Goal: Entertainment & Leisure: Browse casually

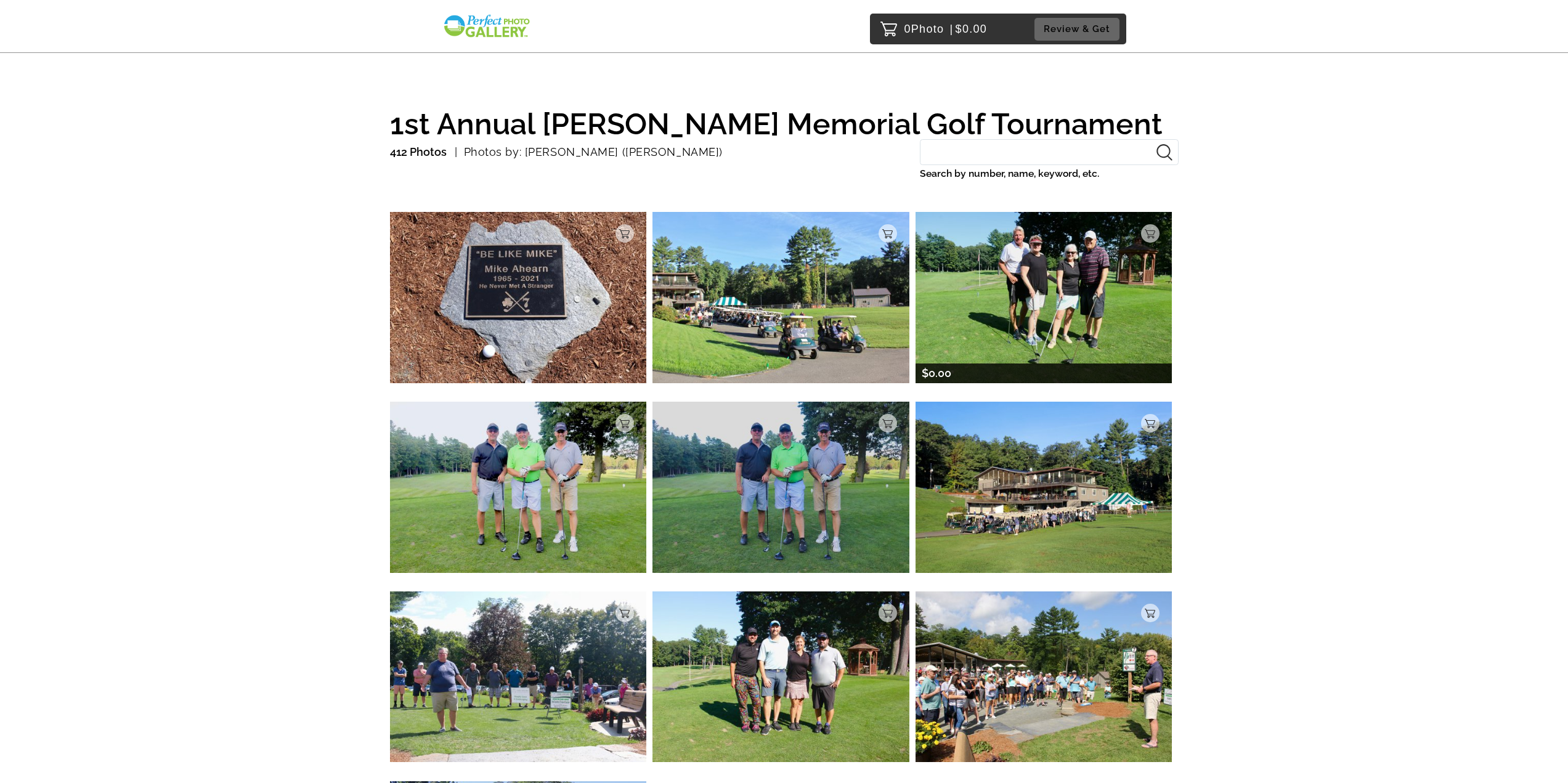
click at [1001, 255] on img at bounding box center [1044, 297] width 257 height 171
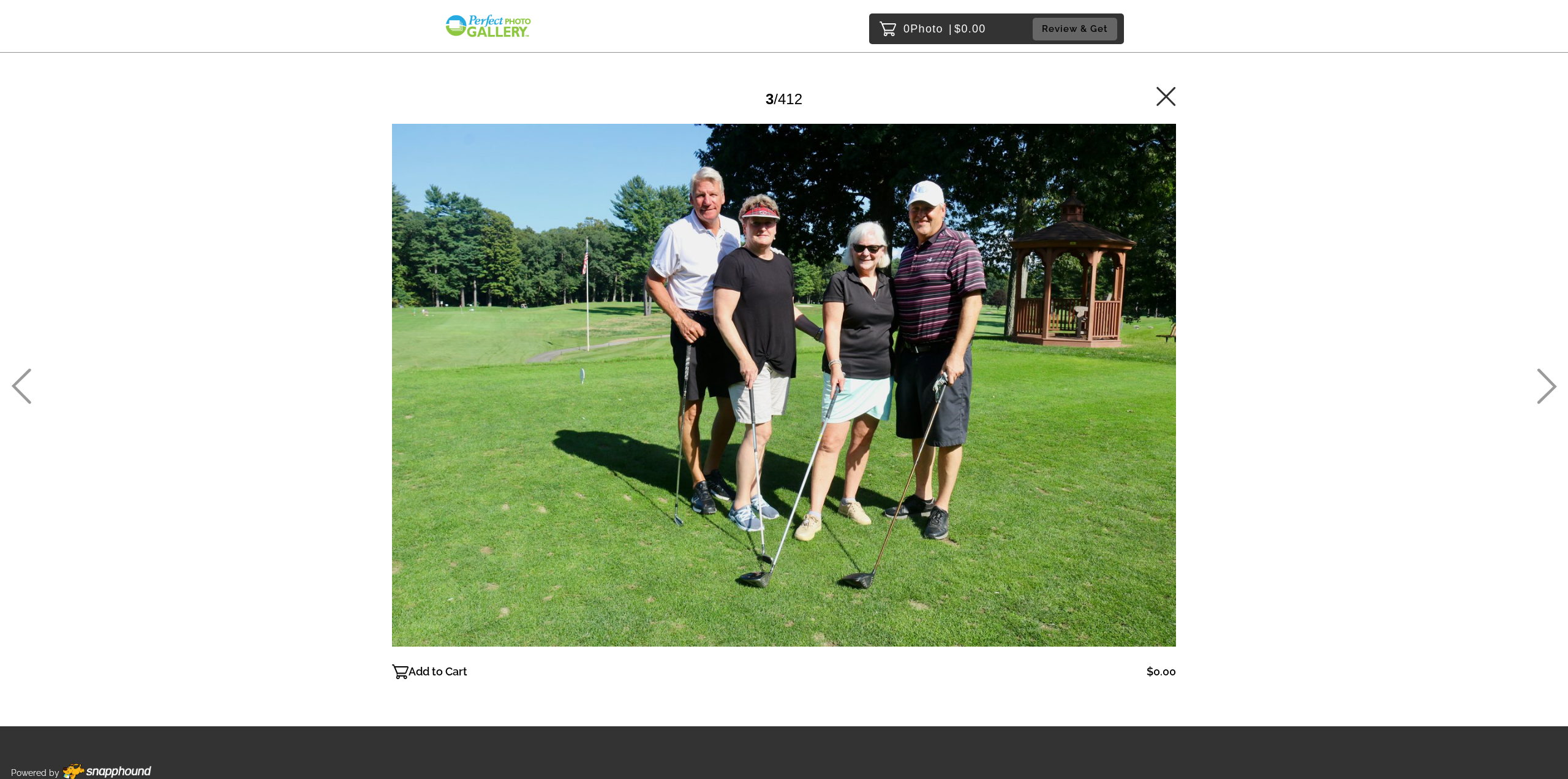
click at [1545, 388] on icon at bounding box center [1548, 386] width 20 height 35
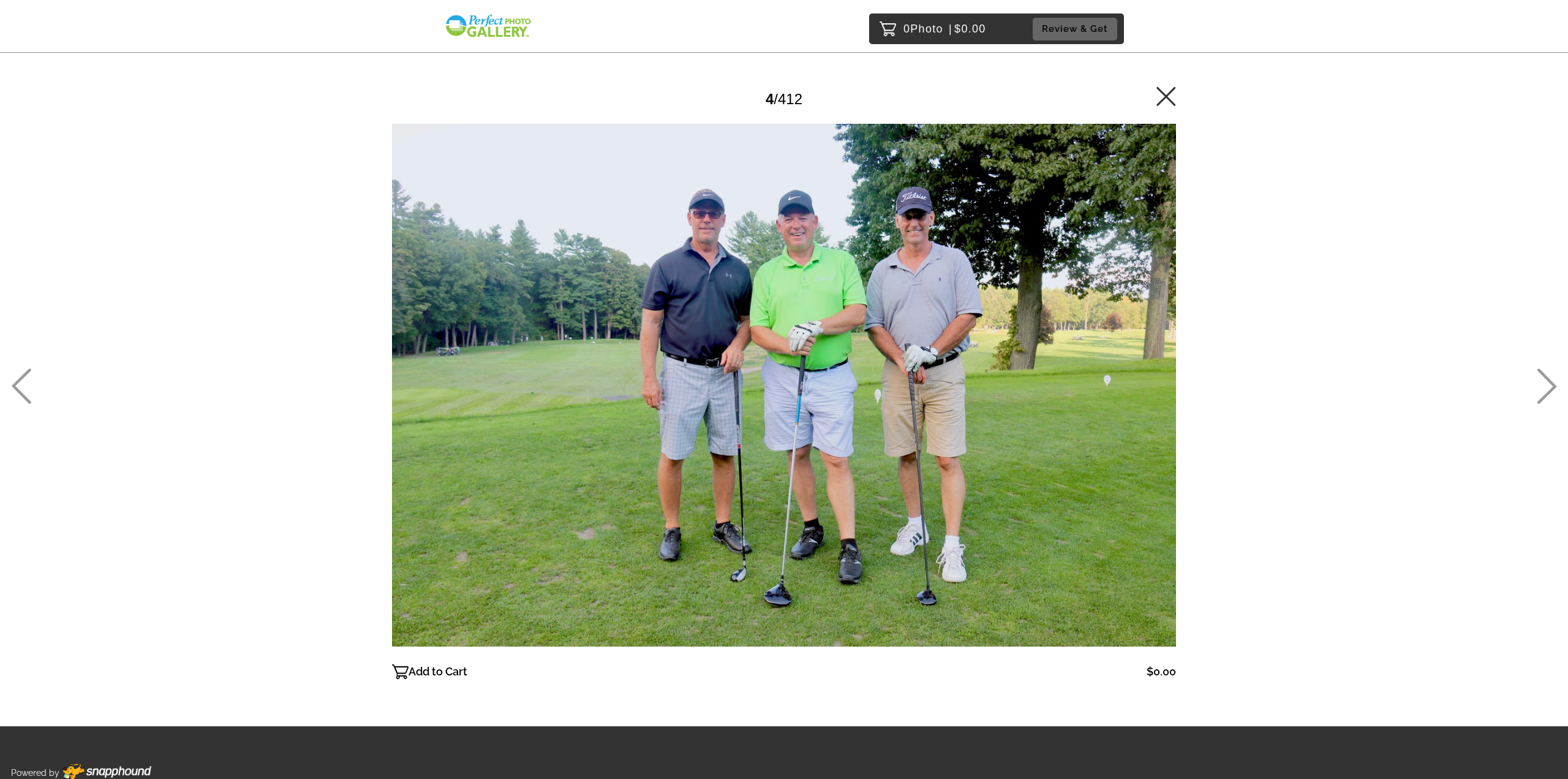
click at [1545, 388] on icon at bounding box center [1548, 386] width 20 height 35
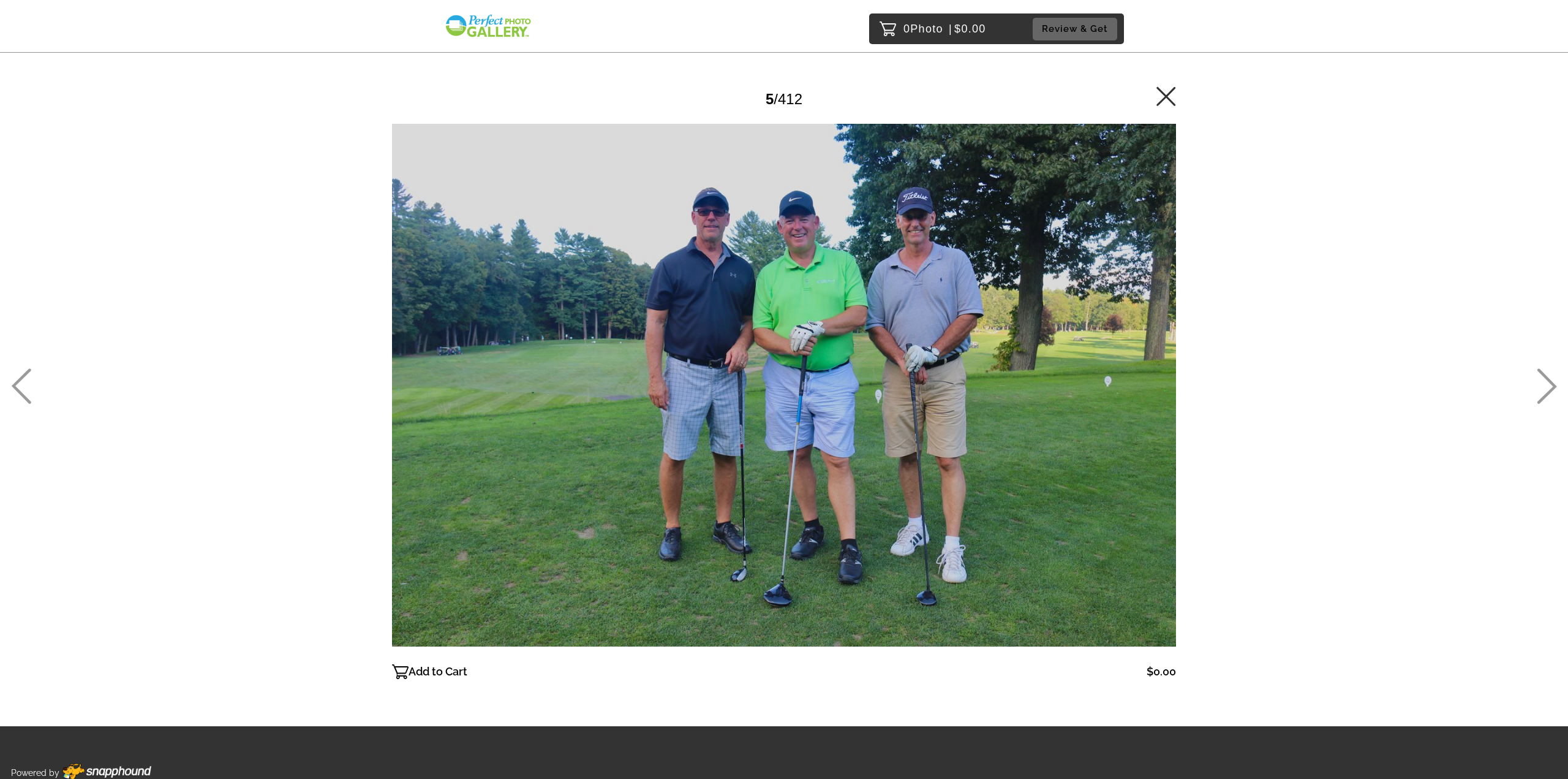
click at [1545, 388] on icon at bounding box center [1548, 386] width 20 height 35
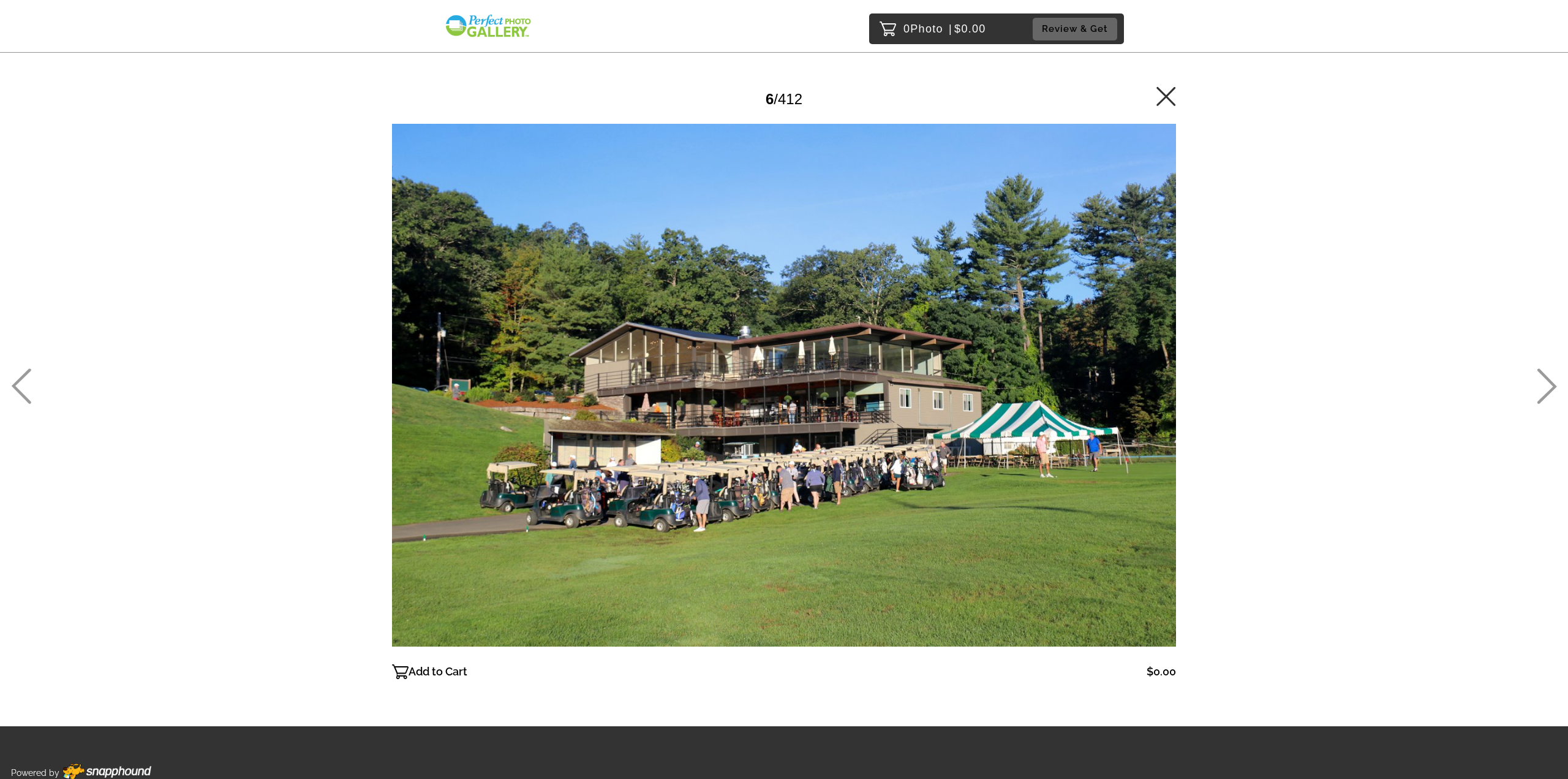
click at [1545, 388] on icon at bounding box center [1548, 386] width 20 height 35
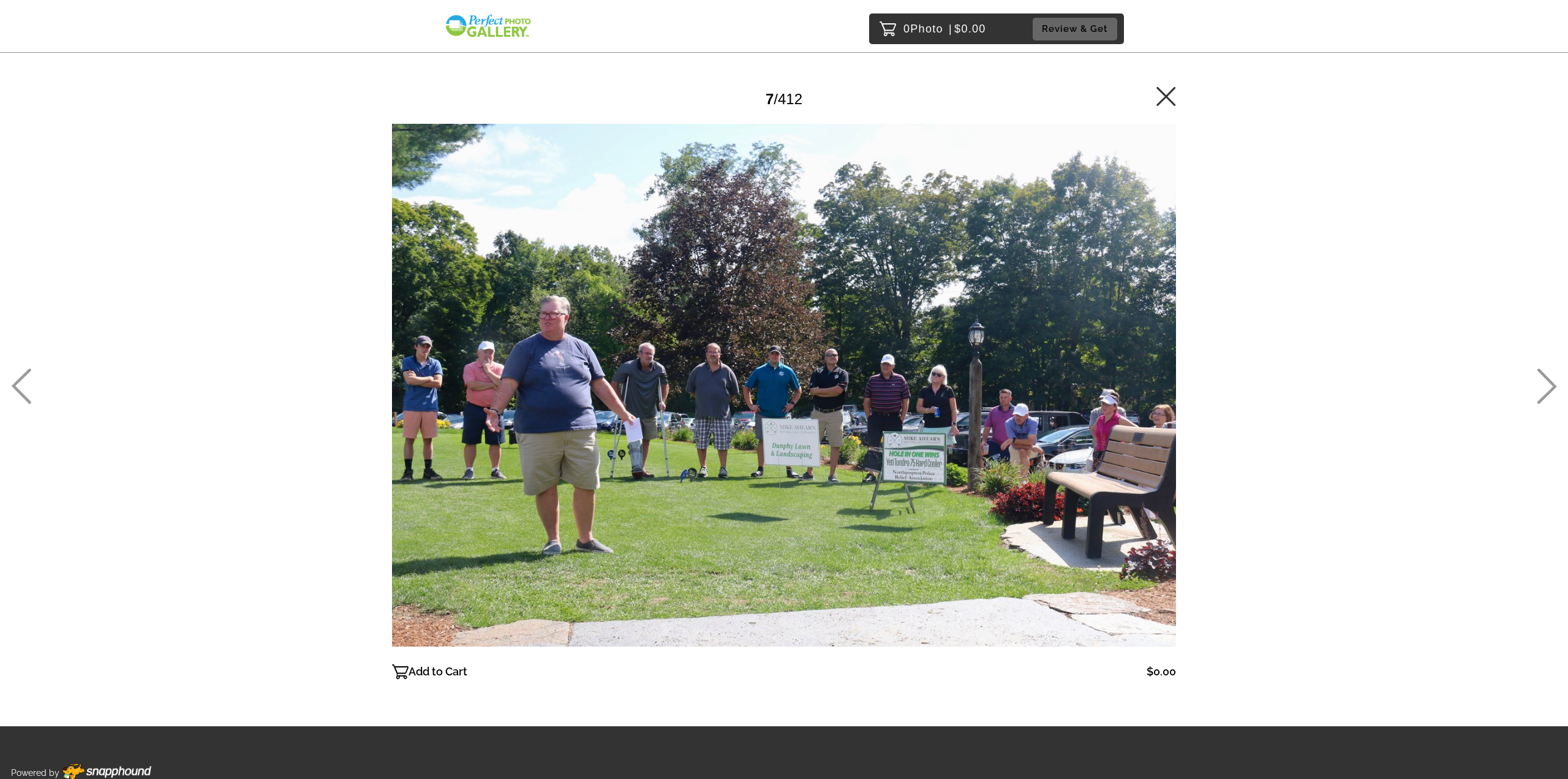
click at [1539, 387] on icon at bounding box center [1548, 386] width 20 height 35
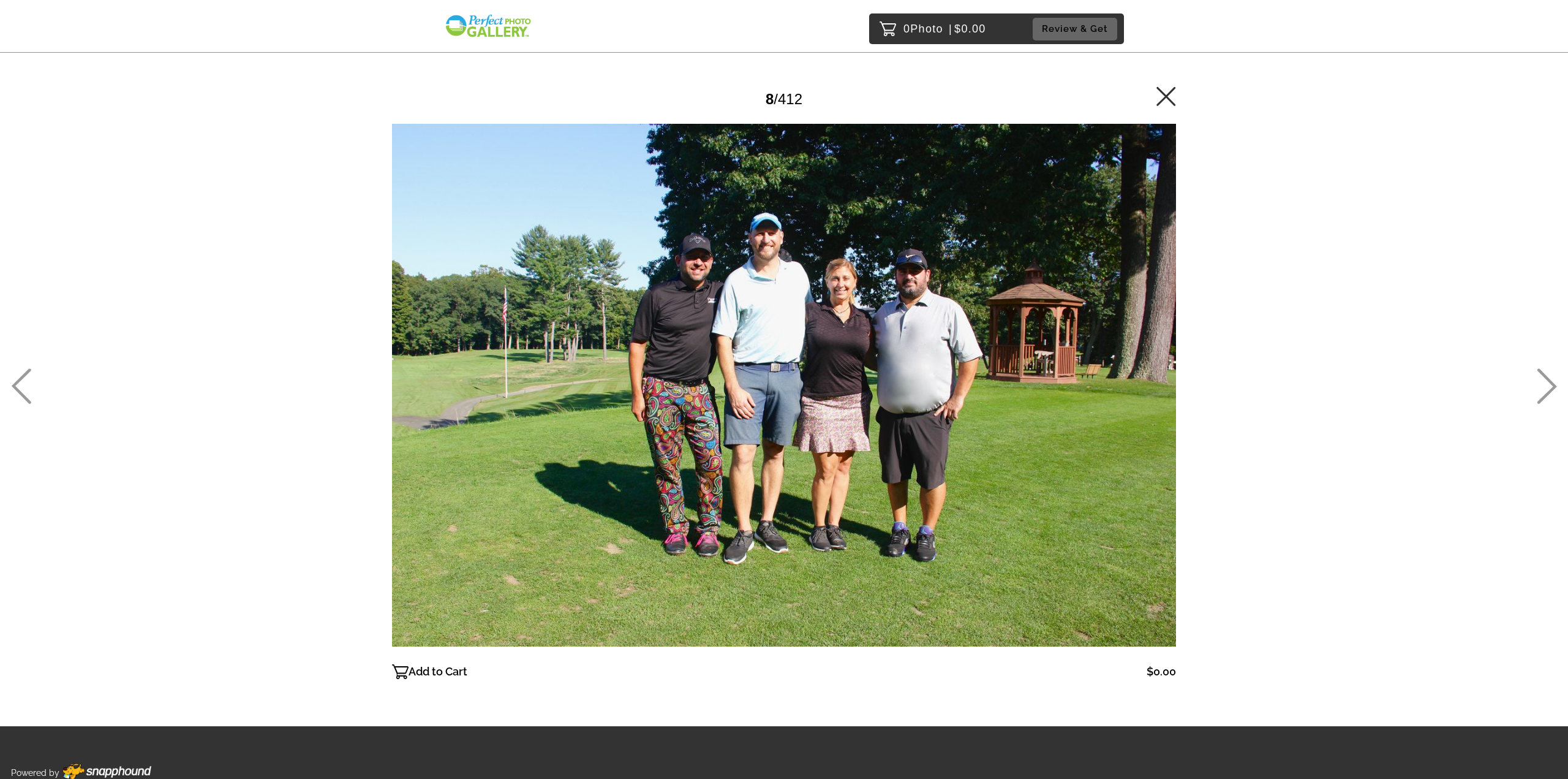
click at [1539, 387] on icon at bounding box center [1548, 386] width 20 height 35
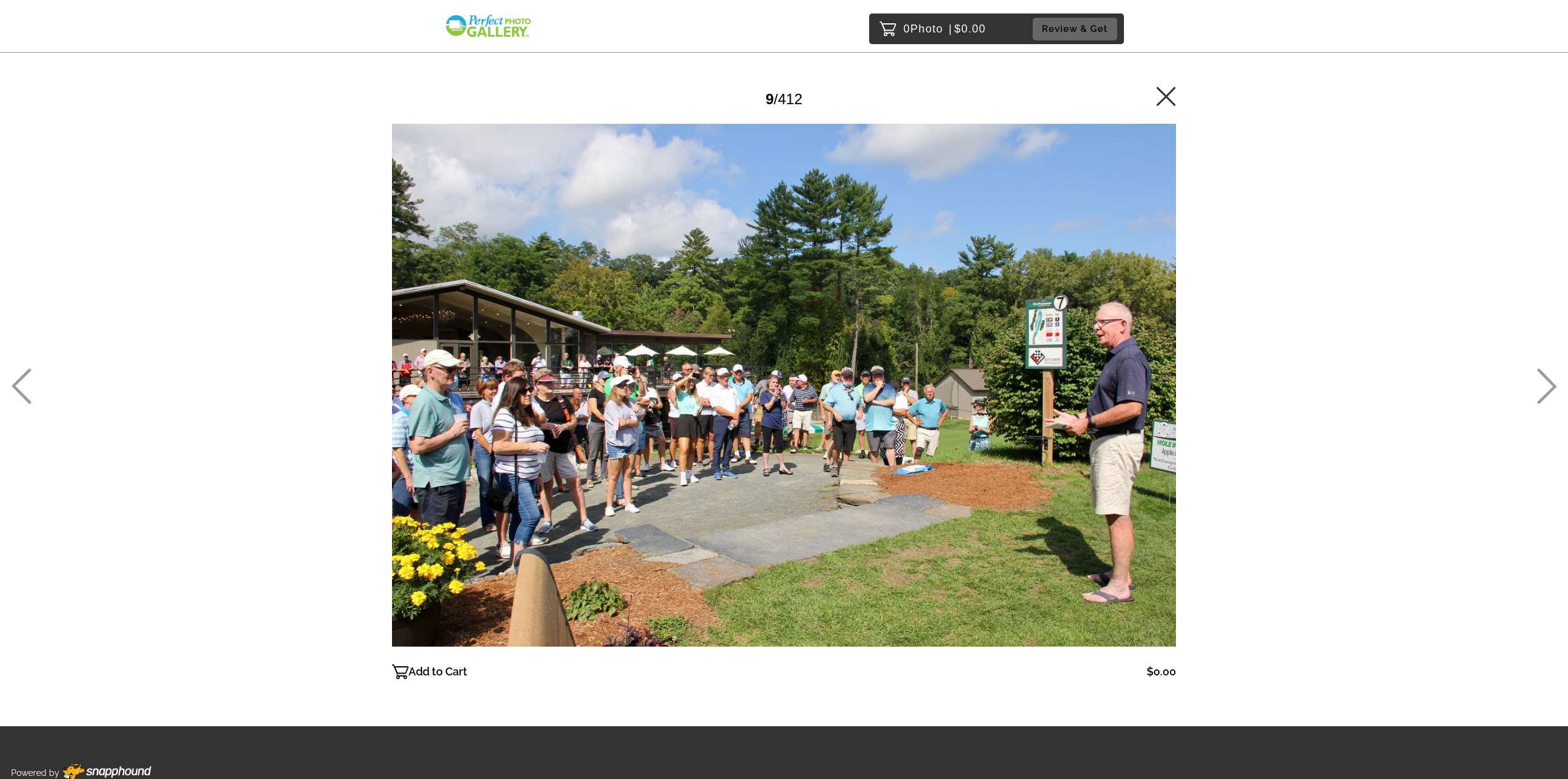
click at [1539, 387] on icon at bounding box center [1548, 386] width 20 height 35
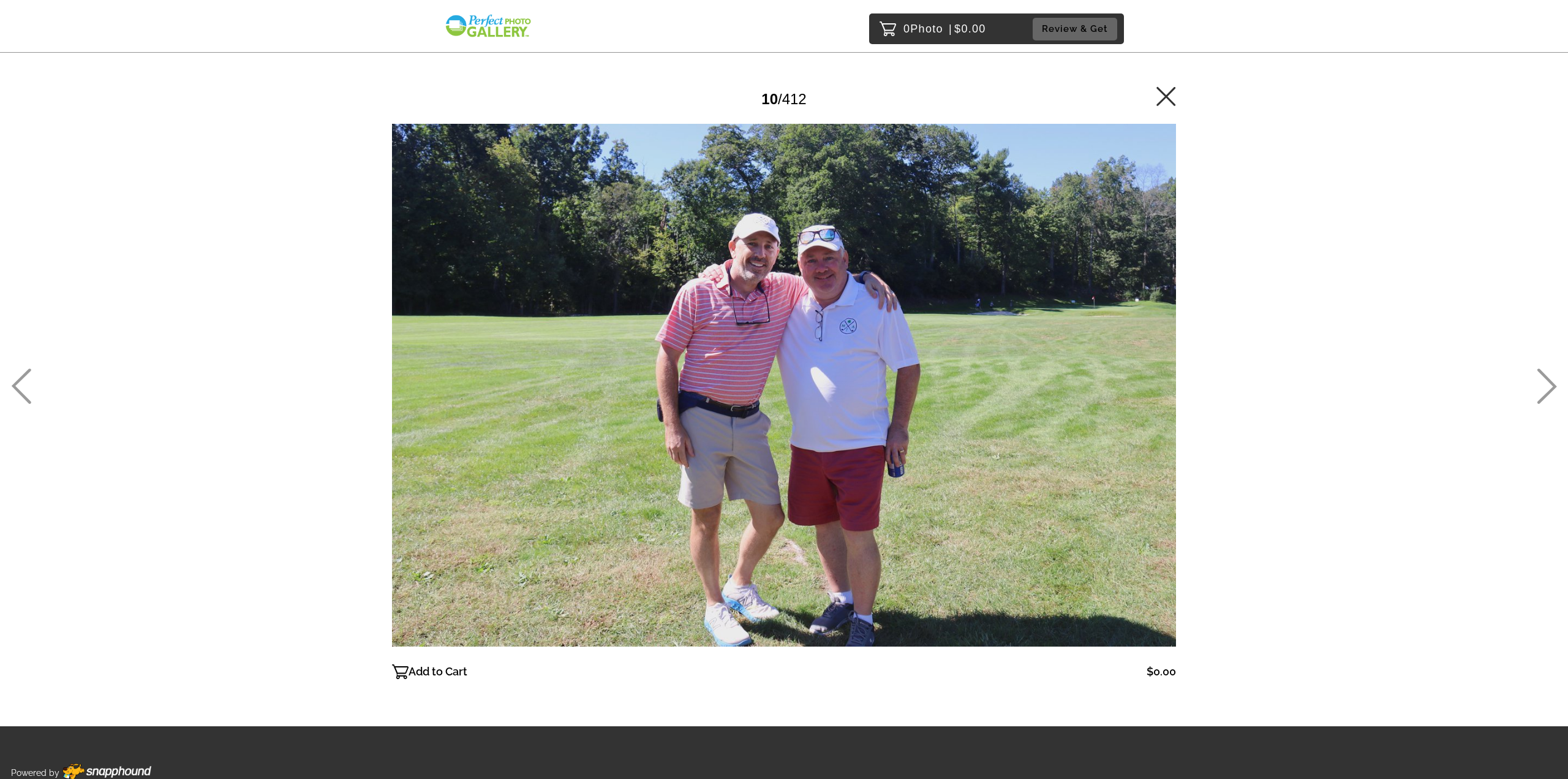
click at [1539, 387] on icon at bounding box center [1548, 386] width 20 height 35
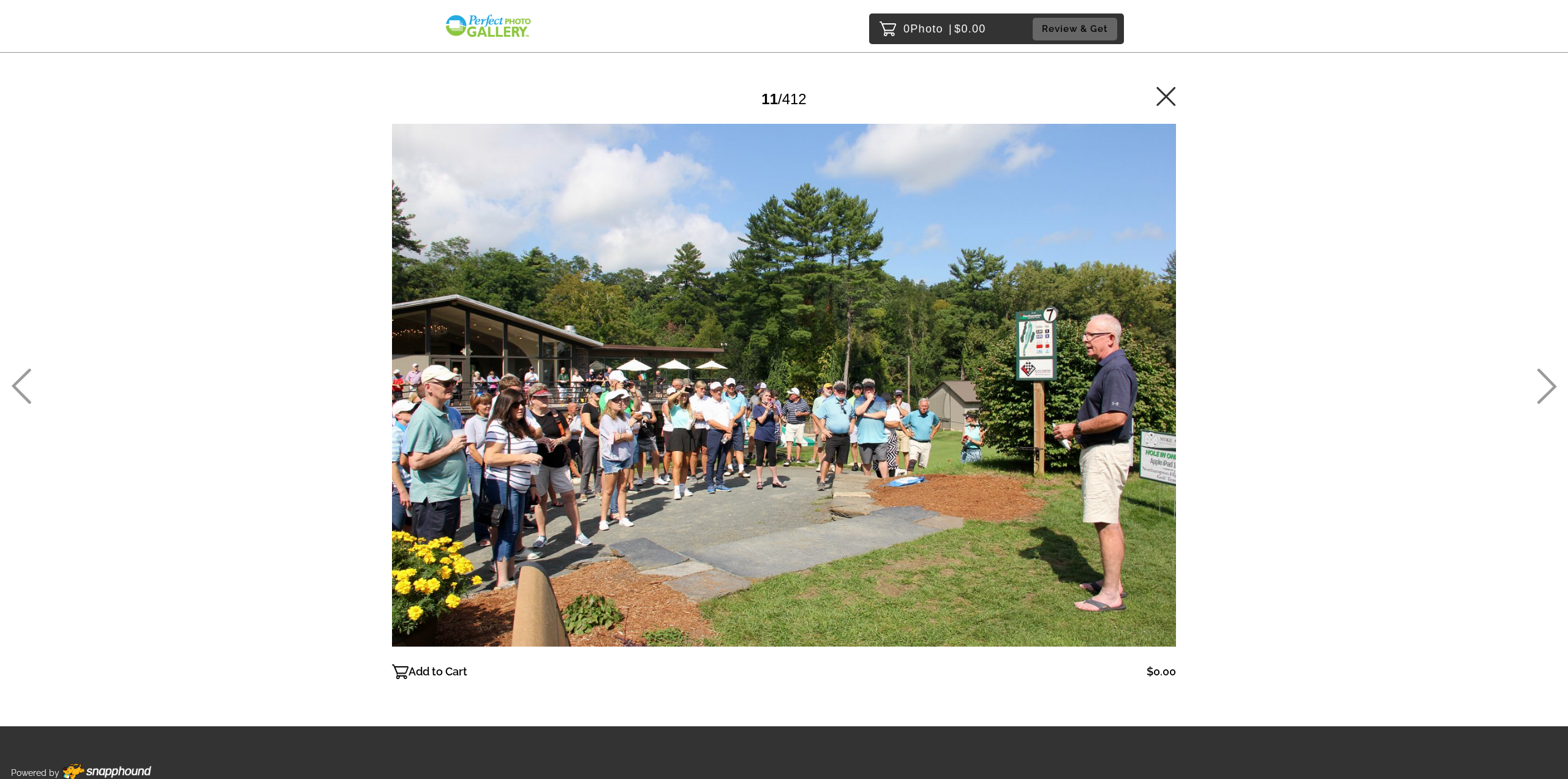
click at [20, 388] on icon at bounding box center [21, 386] width 20 height 35
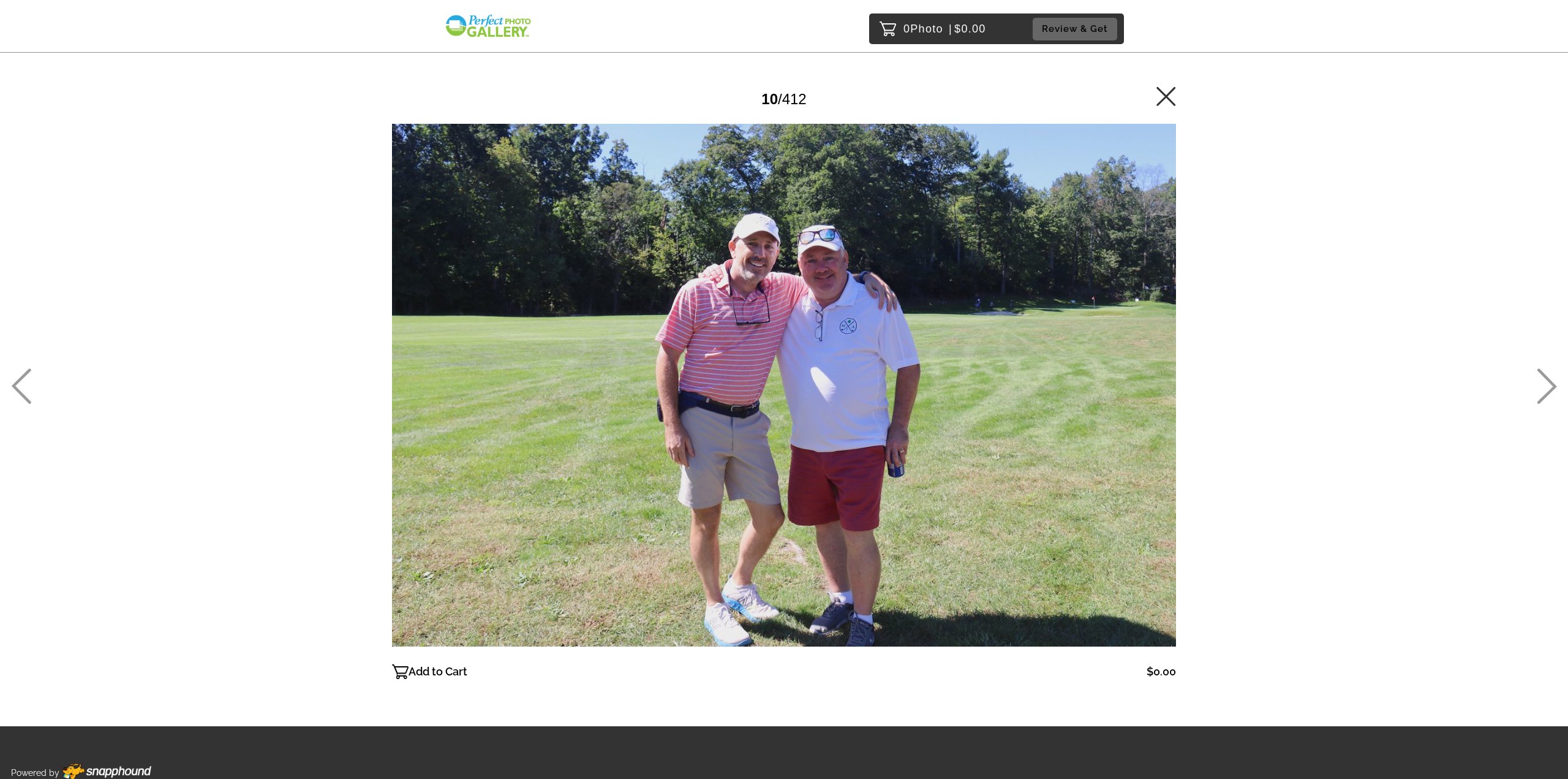
click at [1544, 385] on icon at bounding box center [1548, 386] width 20 height 35
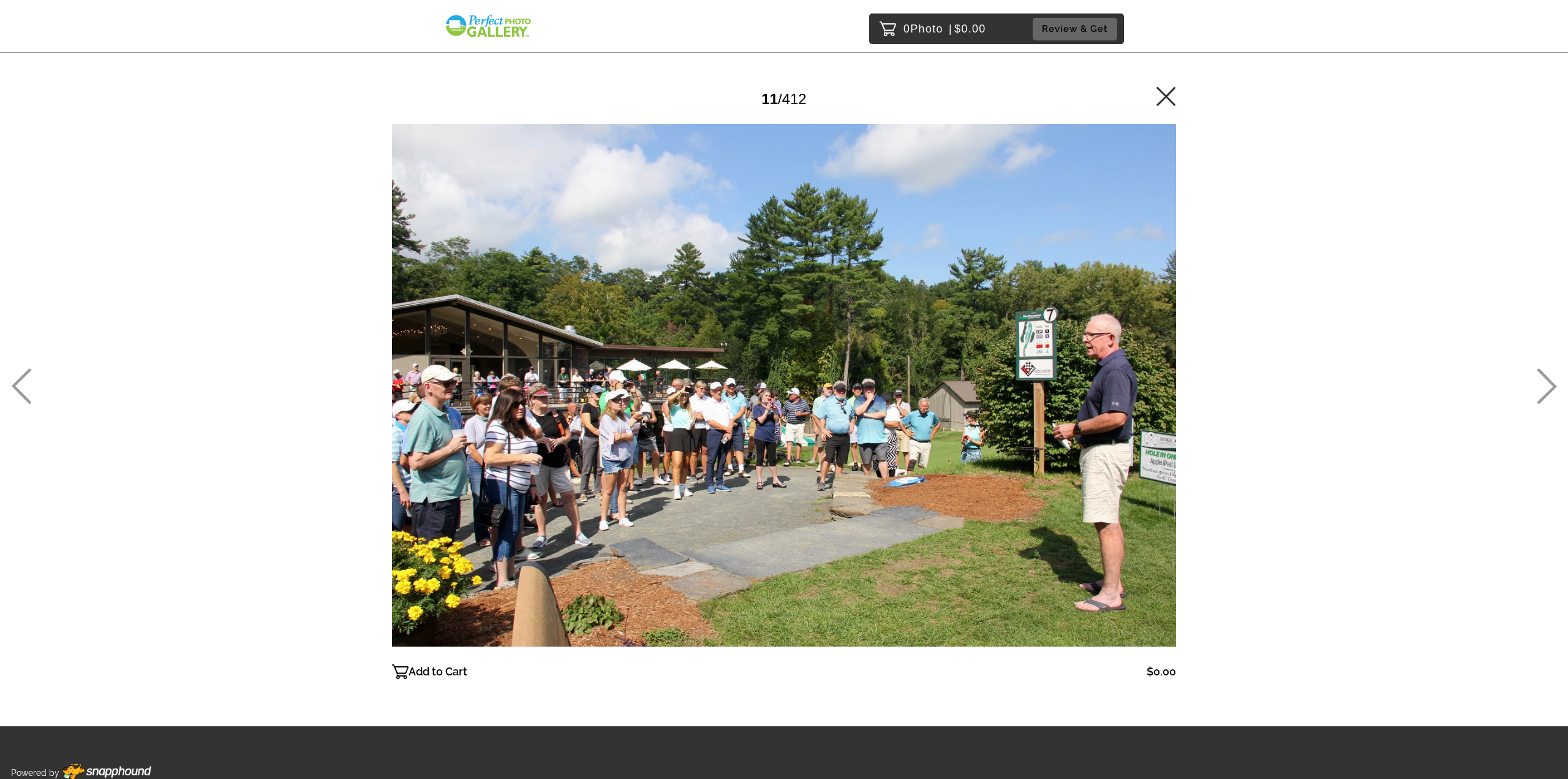
click at [1544, 385] on icon at bounding box center [1548, 386] width 20 height 35
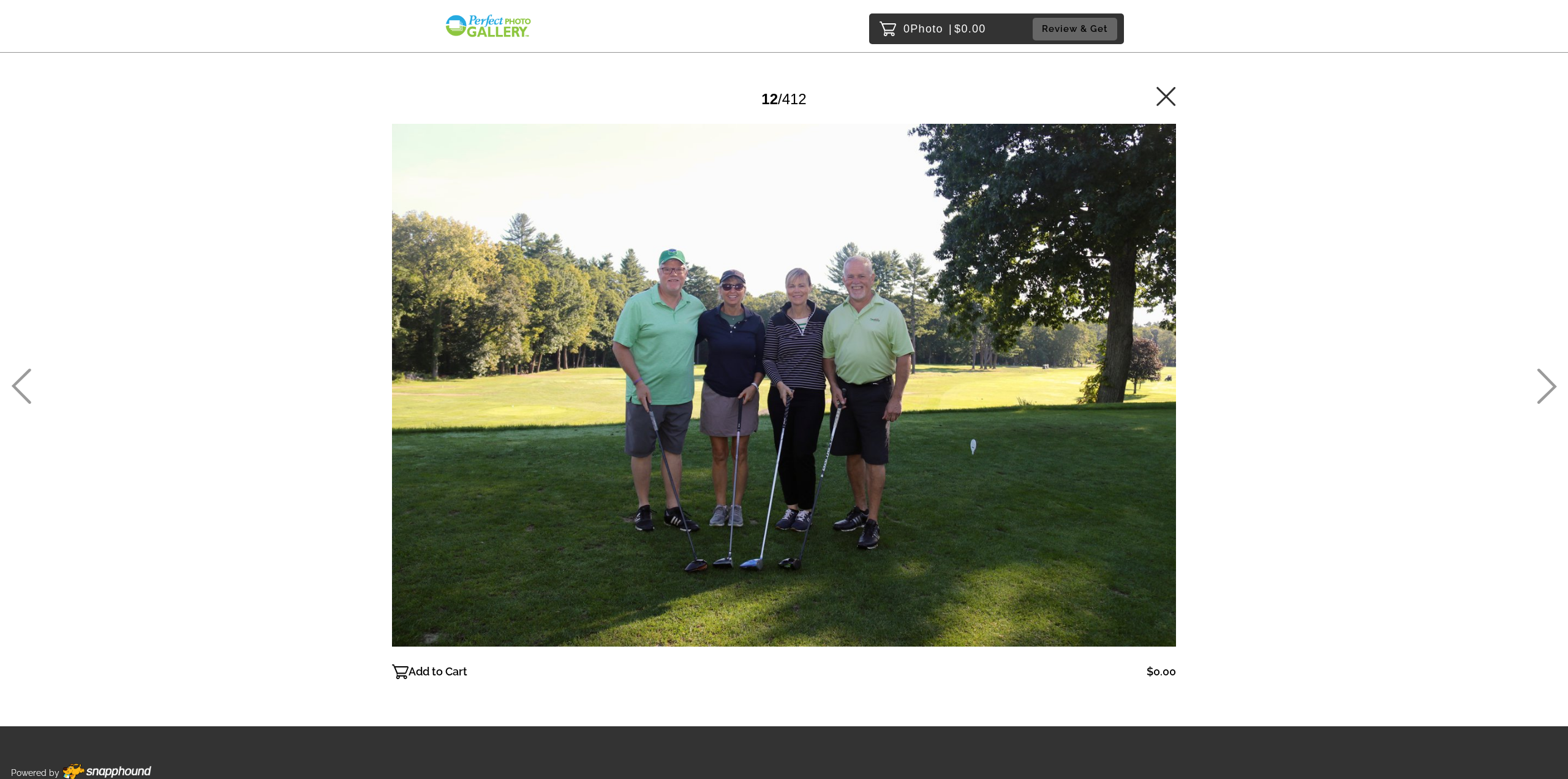
click at [1544, 385] on icon at bounding box center [1548, 386] width 20 height 35
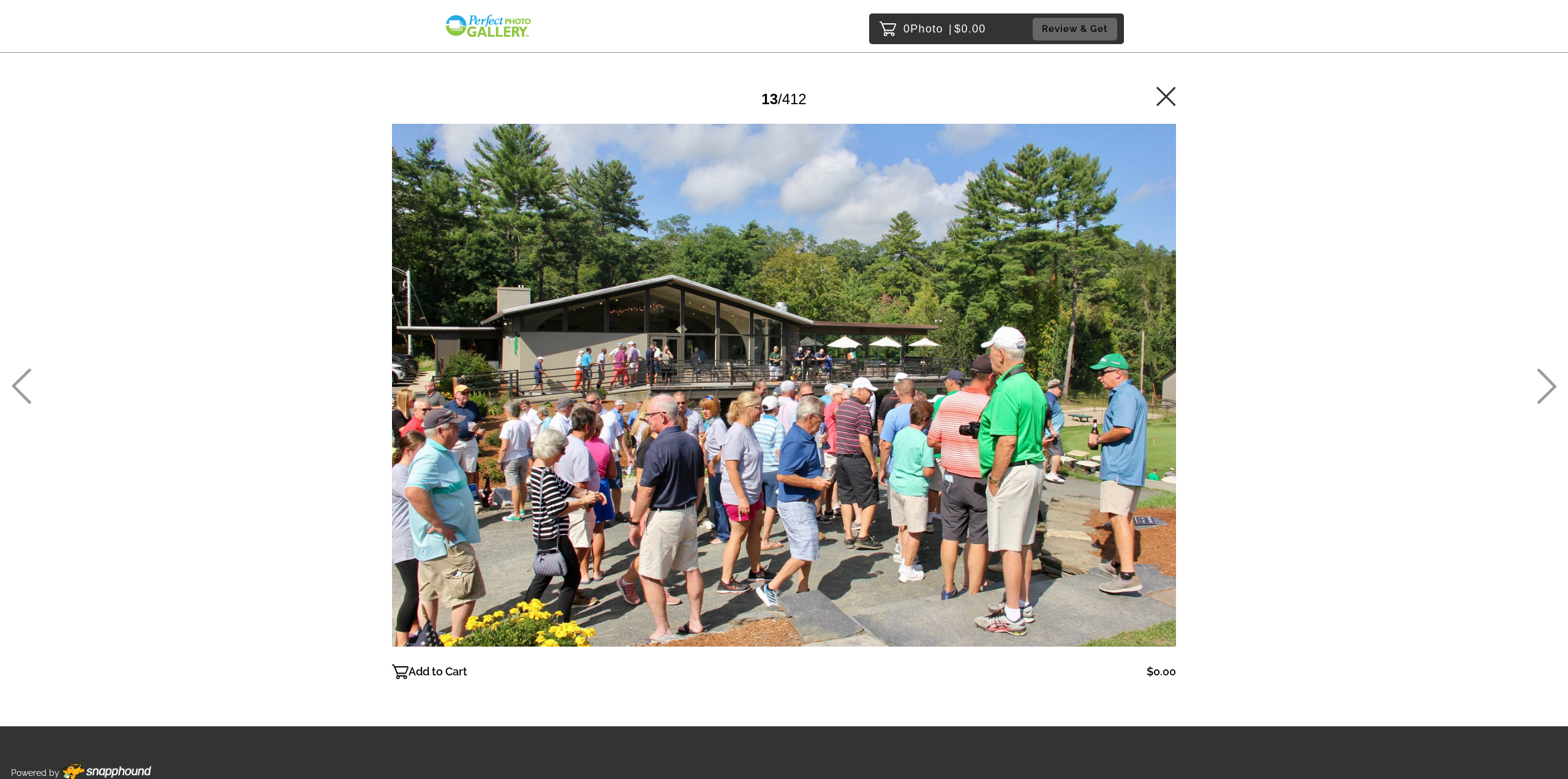
click at [1544, 385] on icon at bounding box center [1548, 386] width 20 height 35
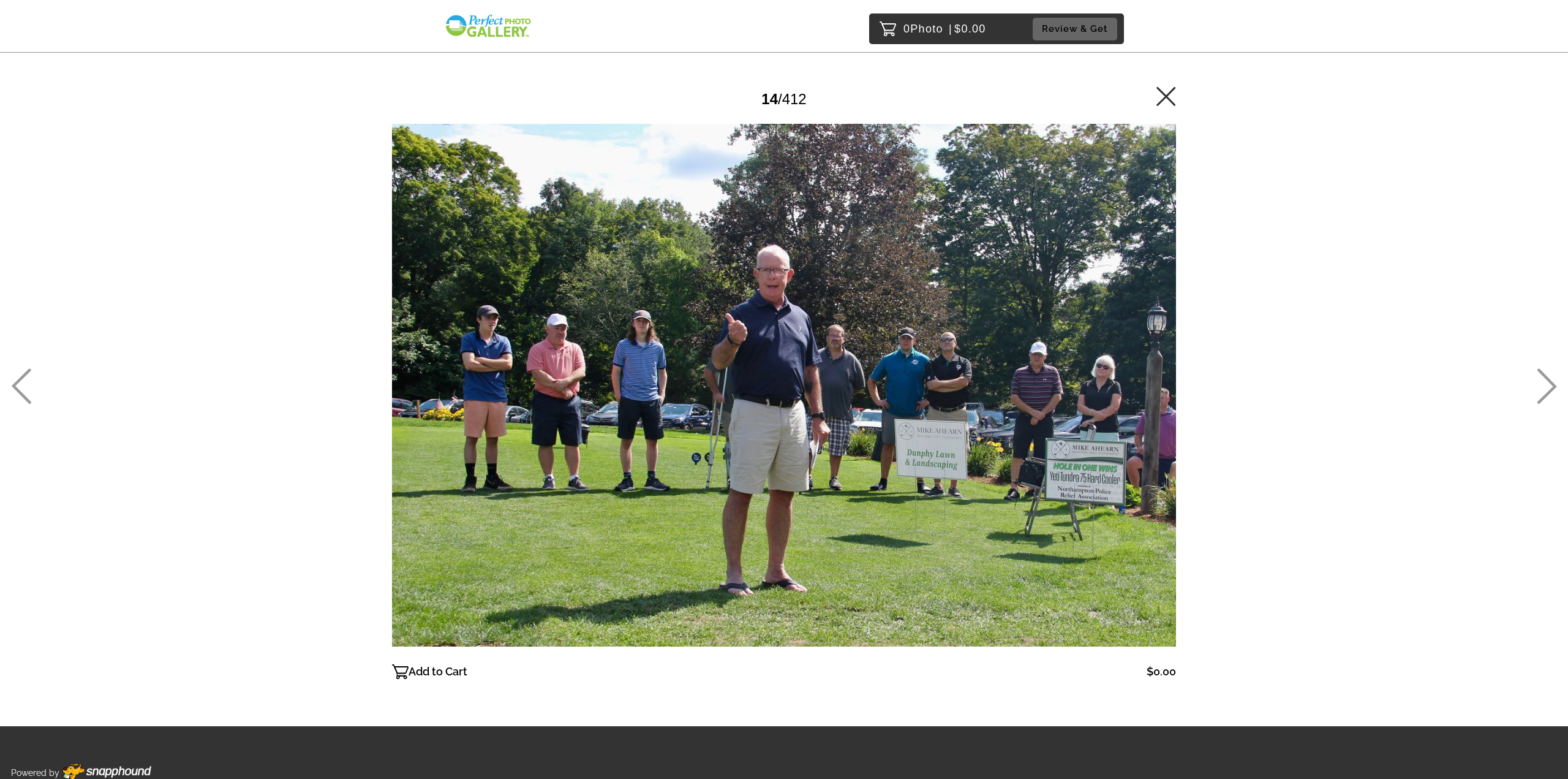
click at [1544, 385] on icon at bounding box center [1548, 386] width 20 height 35
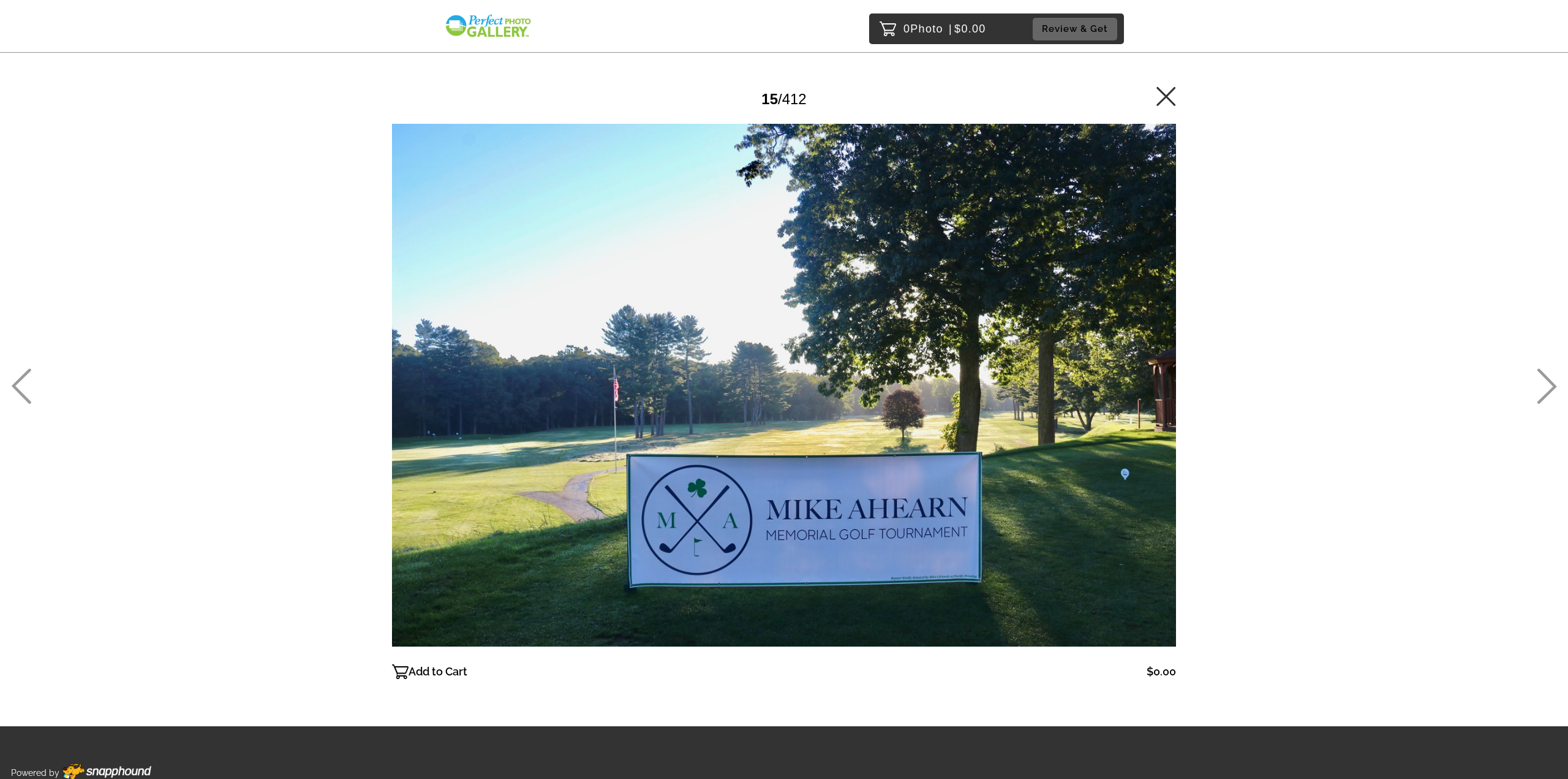
click at [1544, 385] on icon at bounding box center [1548, 386] width 20 height 35
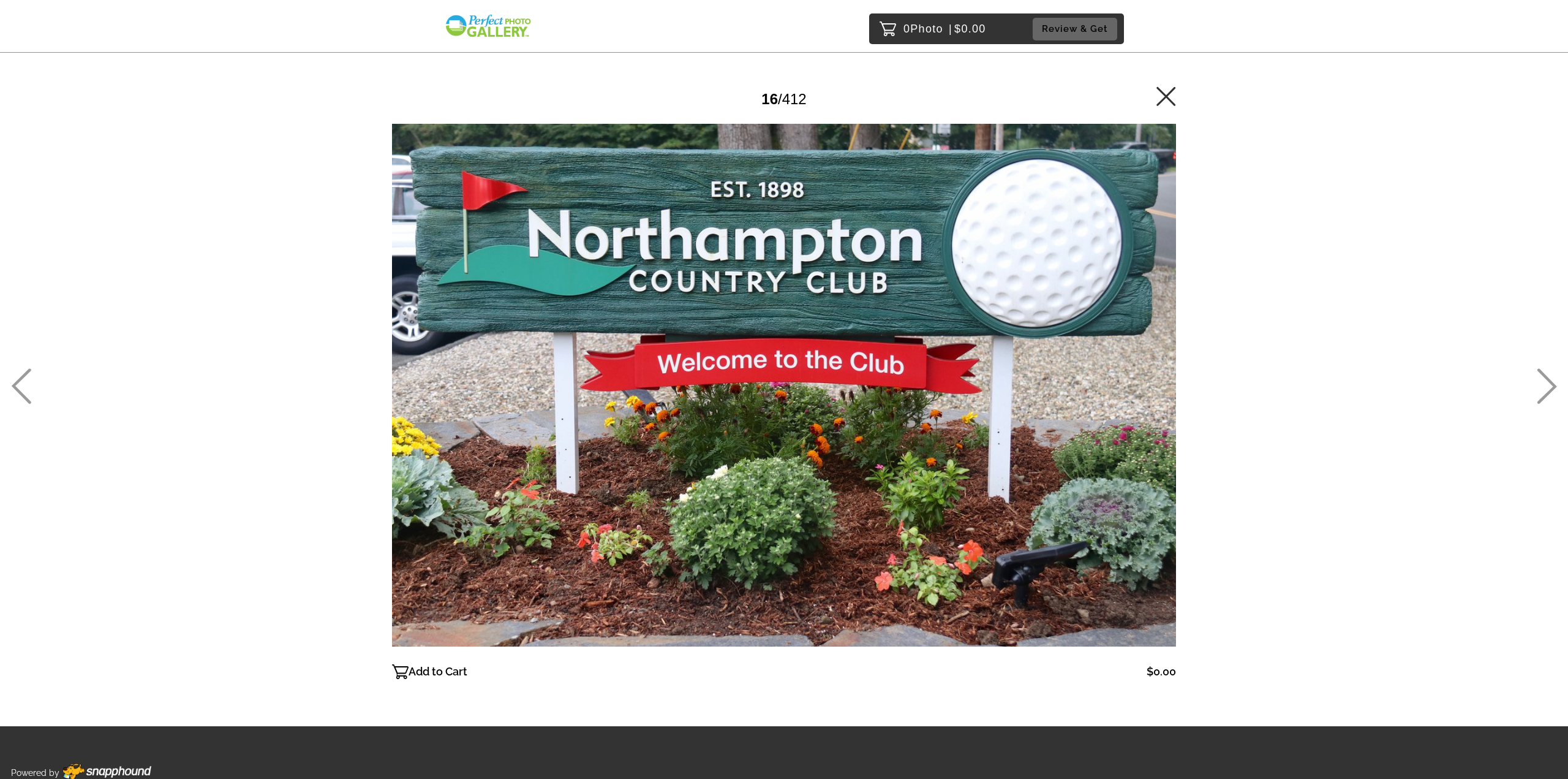
click at [1544, 385] on icon at bounding box center [1548, 386] width 20 height 35
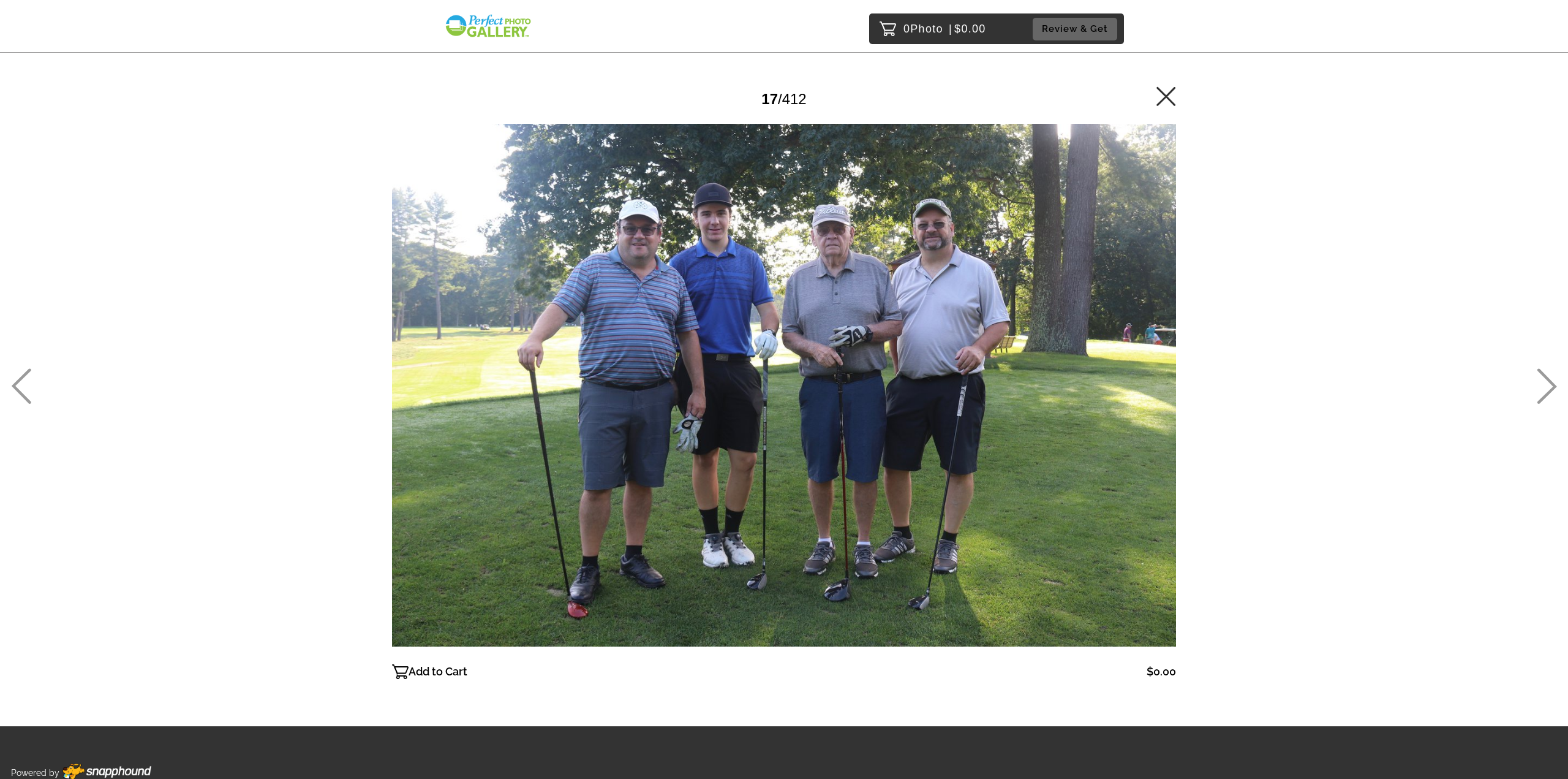
click at [1544, 385] on icon at bounding box center [1548, 386] width 20 height 35
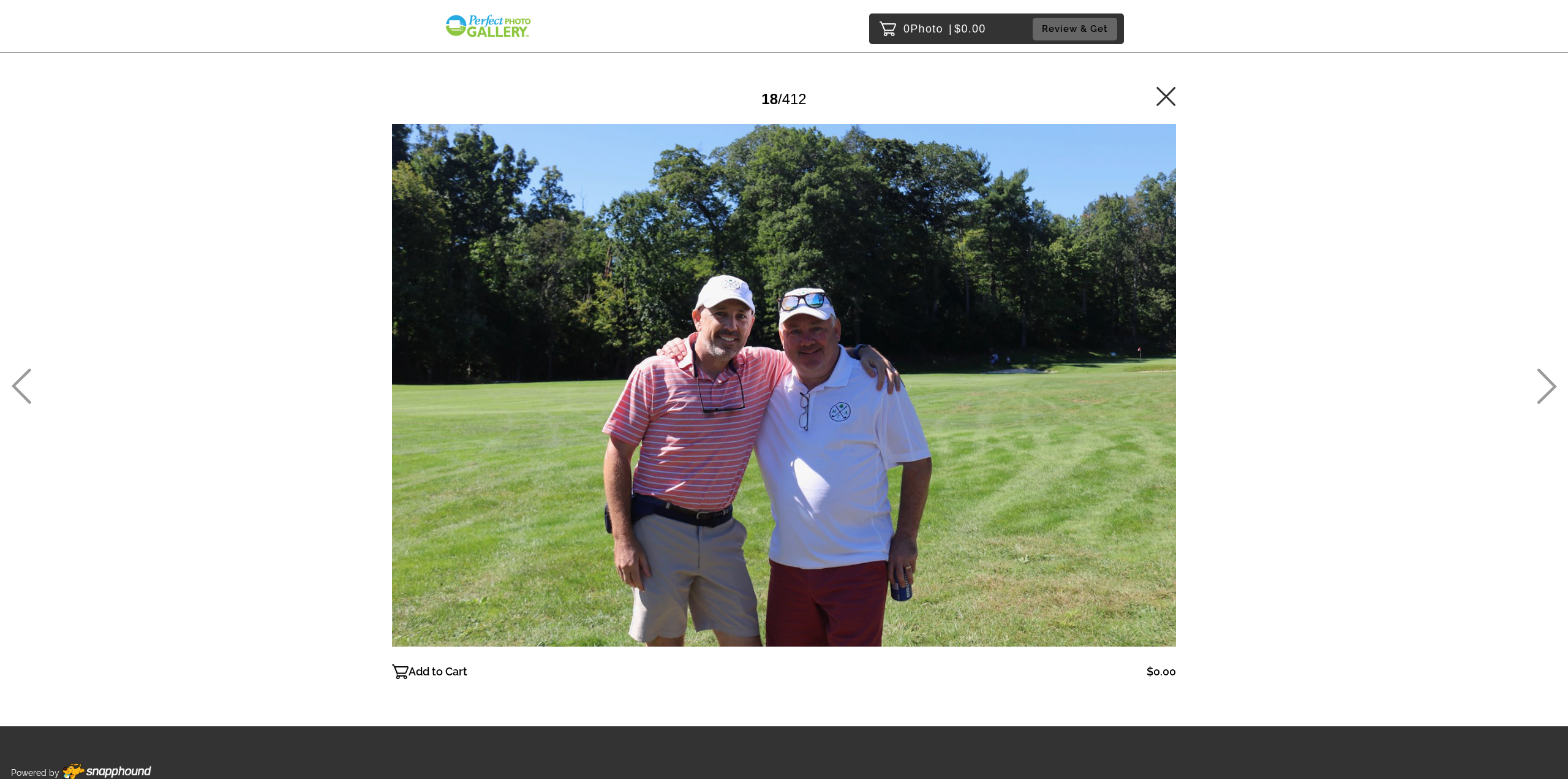
click at [1544, 385] on icon at bounding box center [1548, 386] width 20 height 35
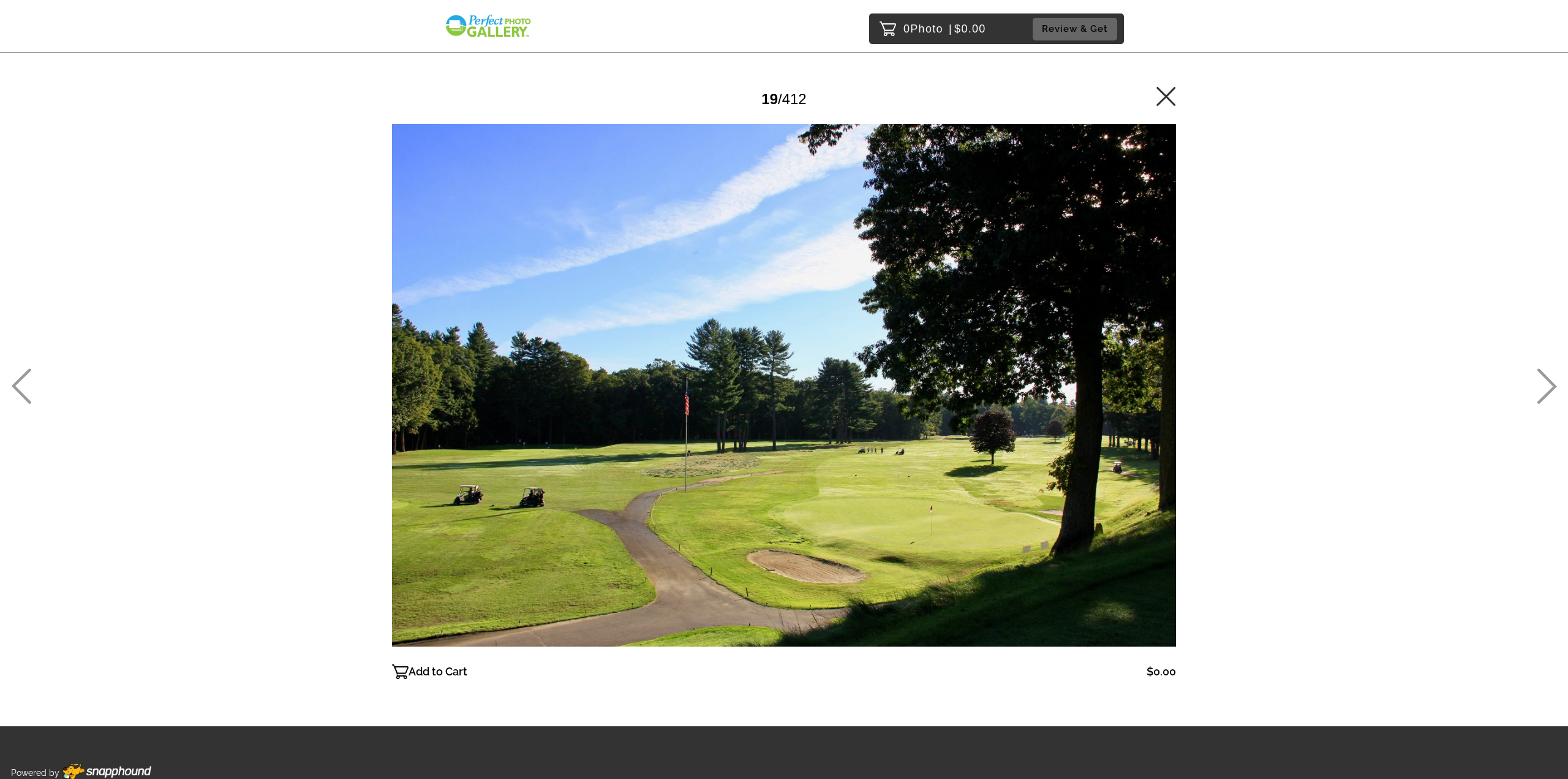
click at [1544, 385] on icon at bounding box center [1548, 386] width 20 height 35
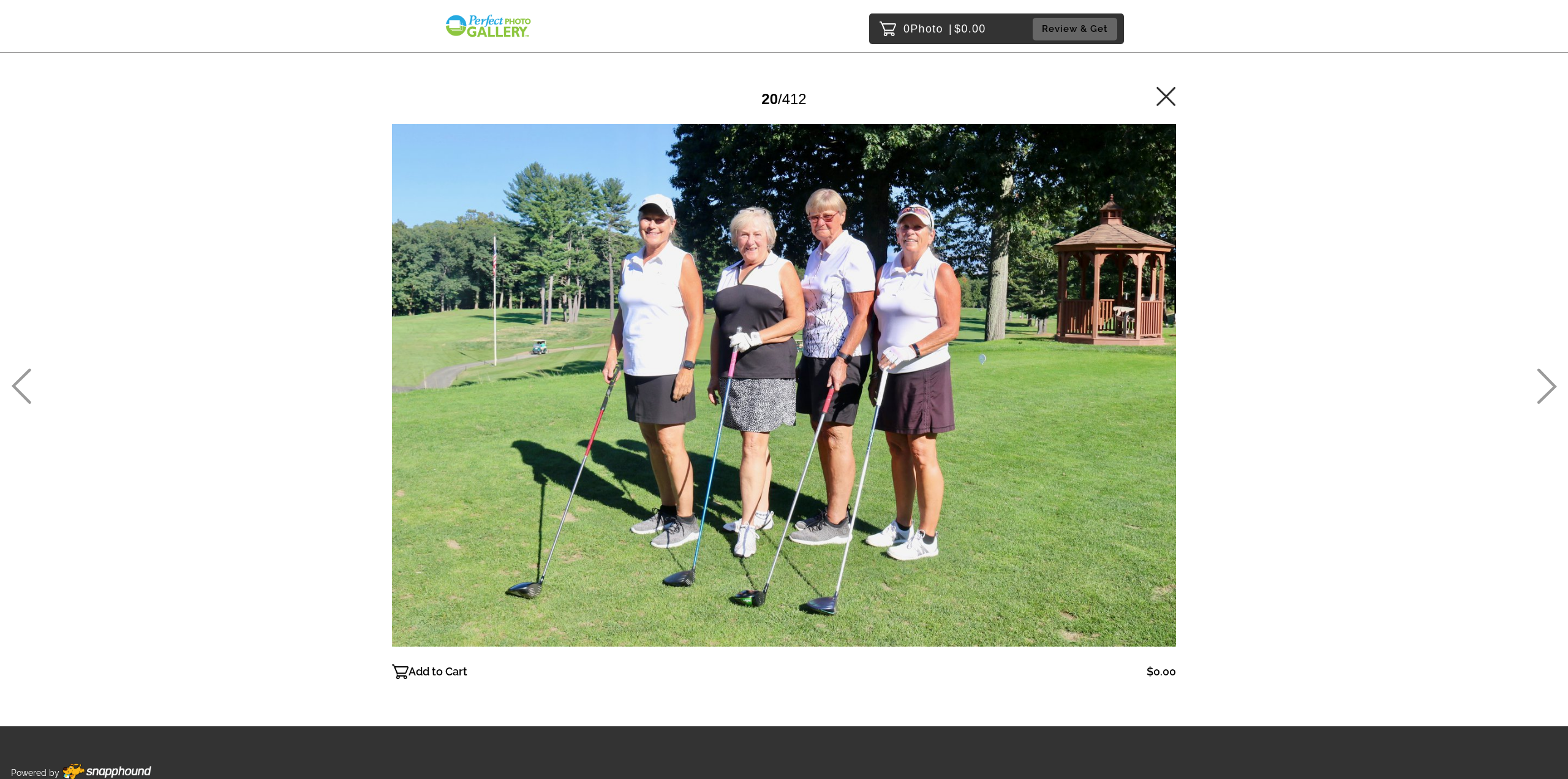
click at [1544, 385] on icon at bounding box center [1548, 386] width 20 height 35
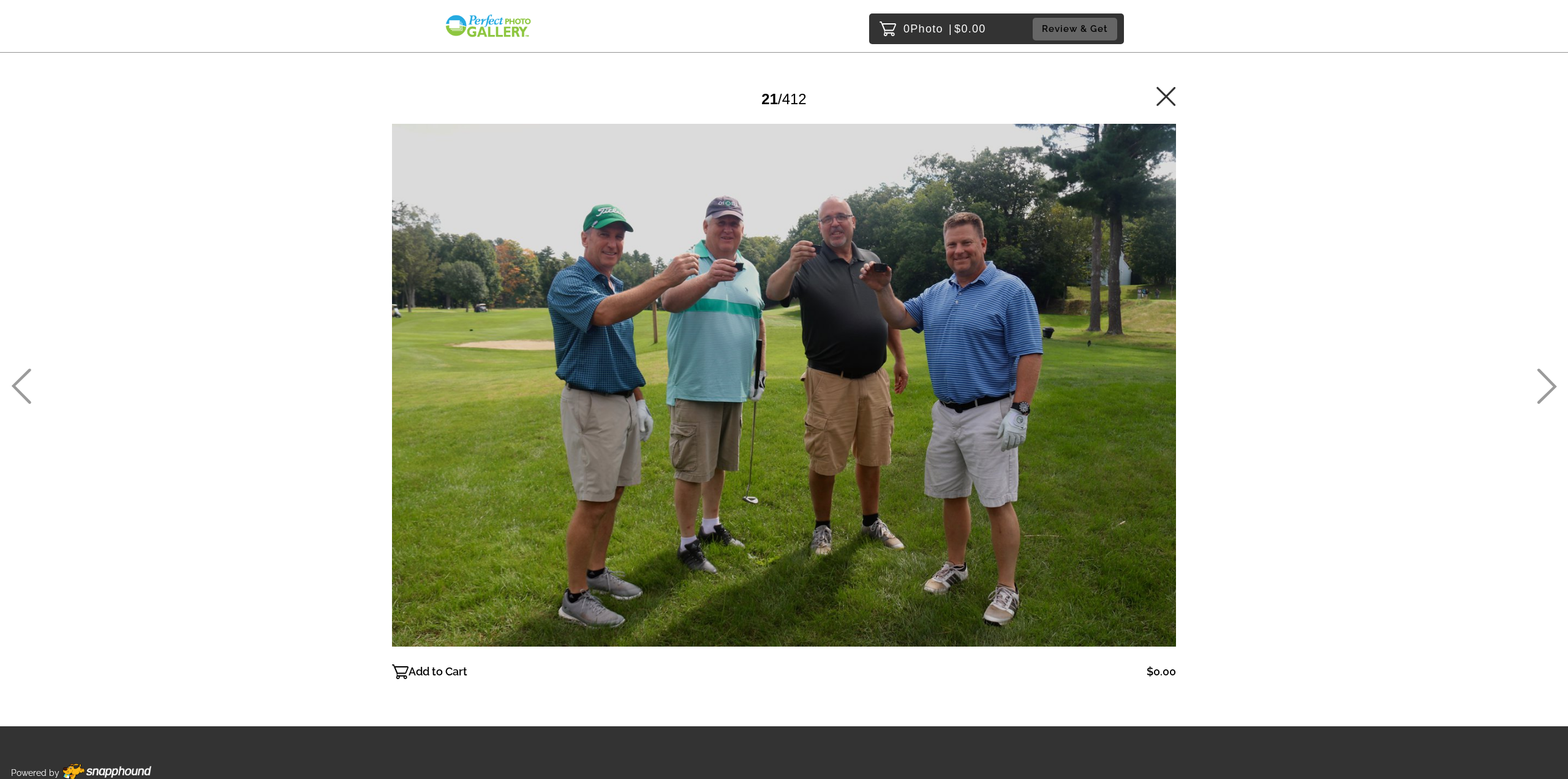
click at [1544, 385] on icon at bounding box center [1548, 386] width 20 height 35
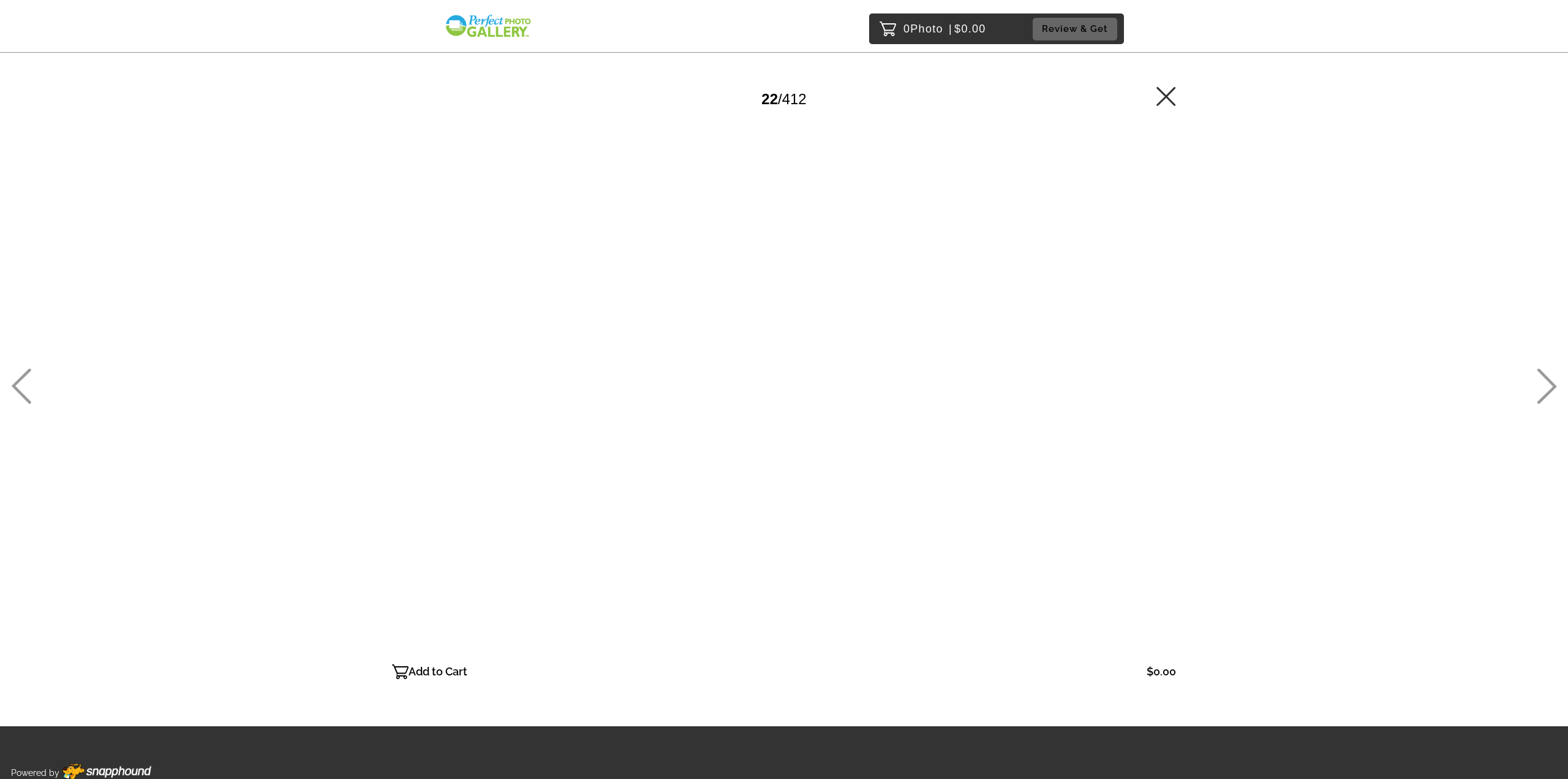
click at [1544, 385] on icon at bounding box center [1548, 386] width 20 height 35
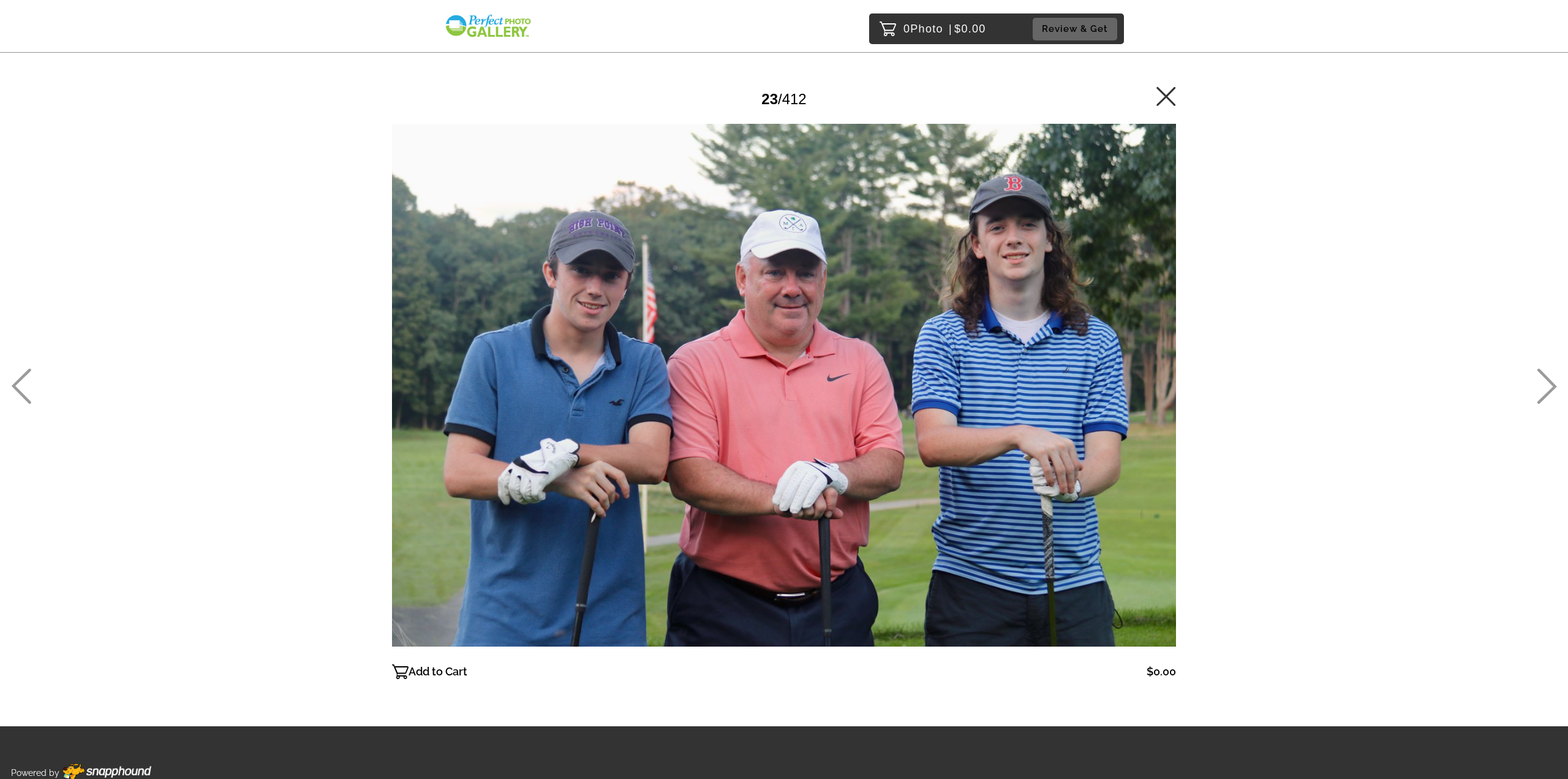
click at [1544, 385] on icon at bounding box center [1548, 386] width 20 height 35
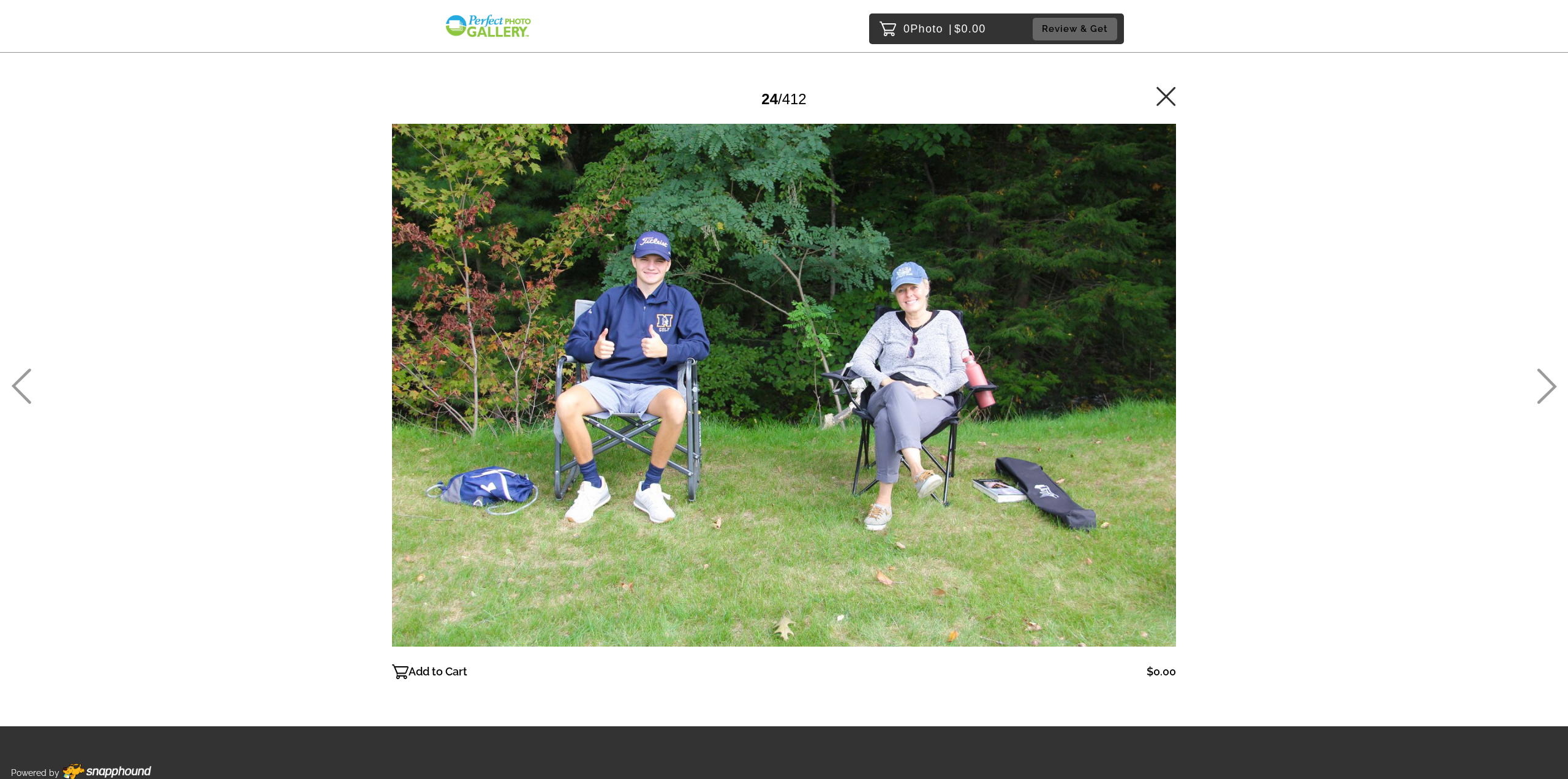
click at [1544, 385] on icon at bounding box center [1548, 386] width 20 height 35
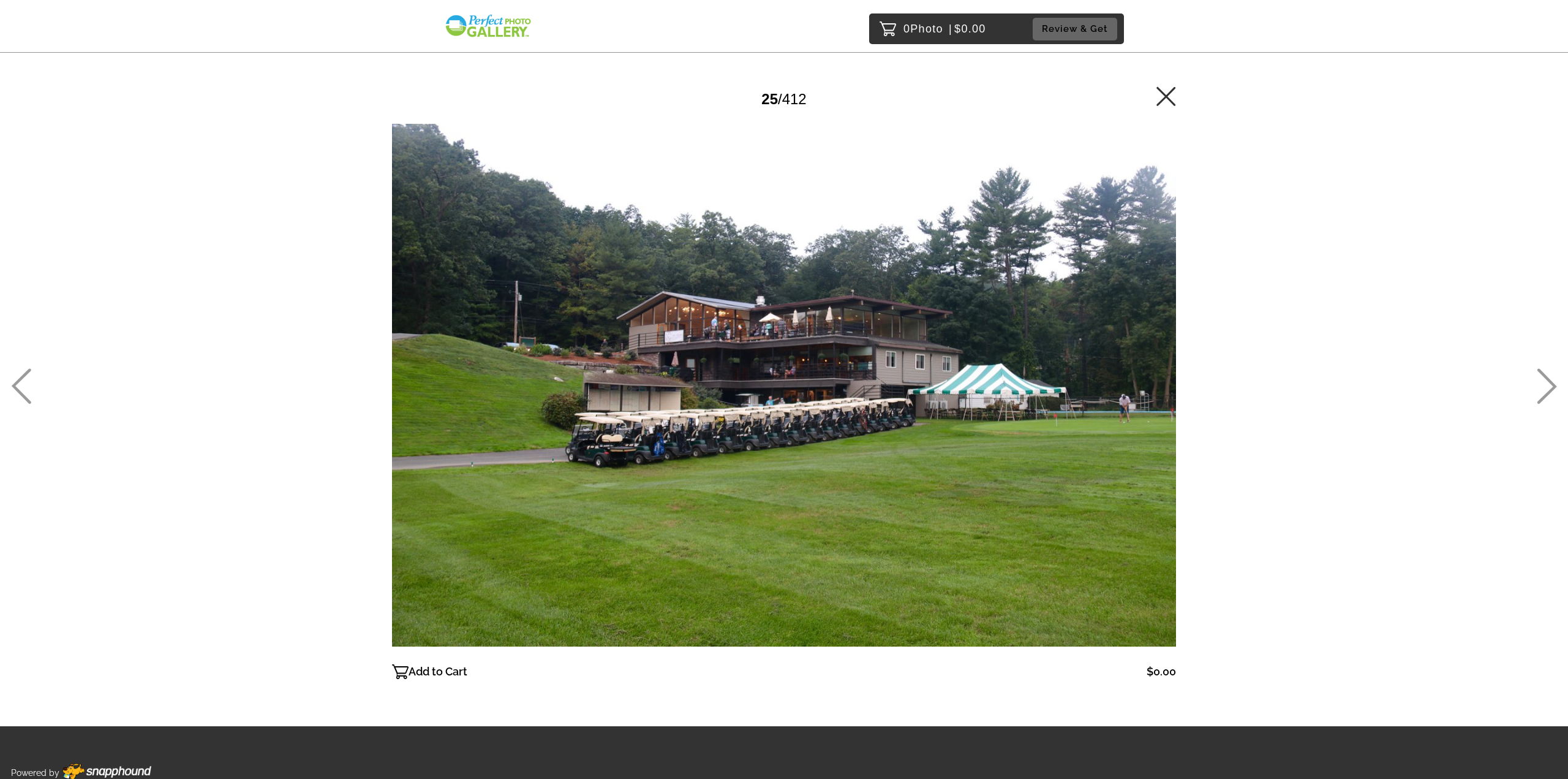
click at [1544, 385] on icon at bounding box center [1548, 386] width 20 height 35
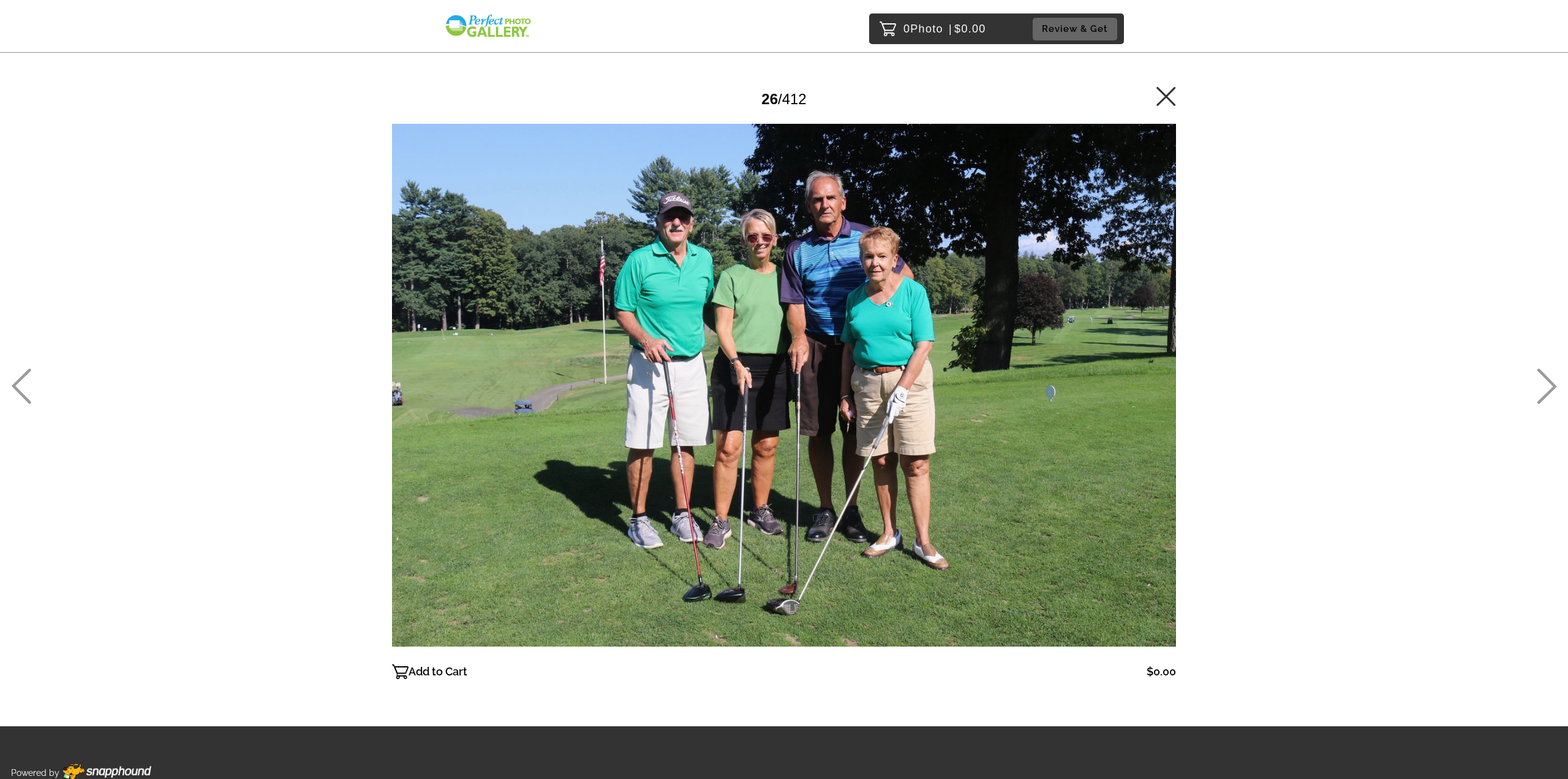
click at [1544, 385] on icon at bounding box center [1548, 386] width 20 height 35
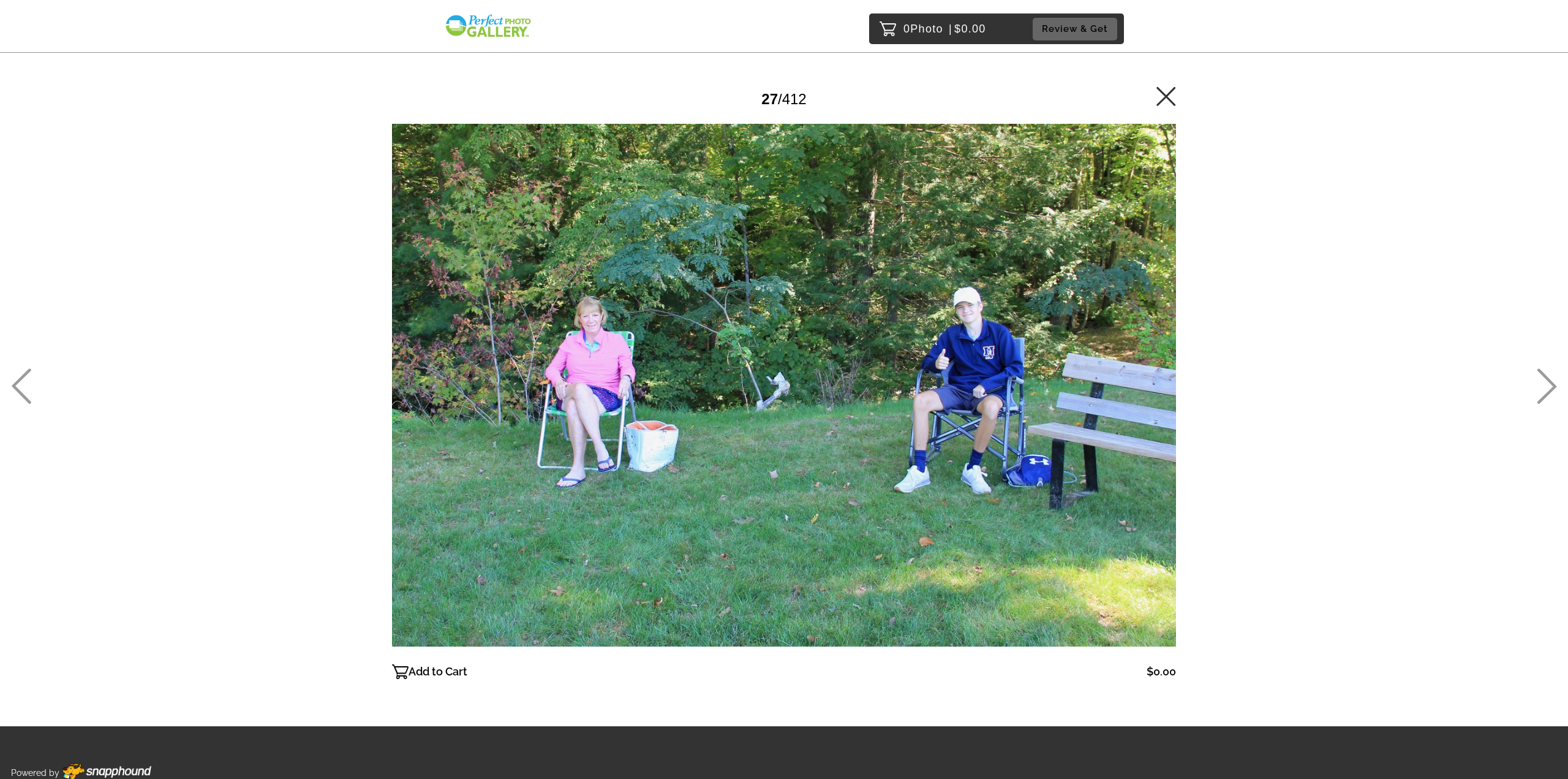
click at [1544, 385] on icon at bounding box center [1548, 386] width 20 height 35
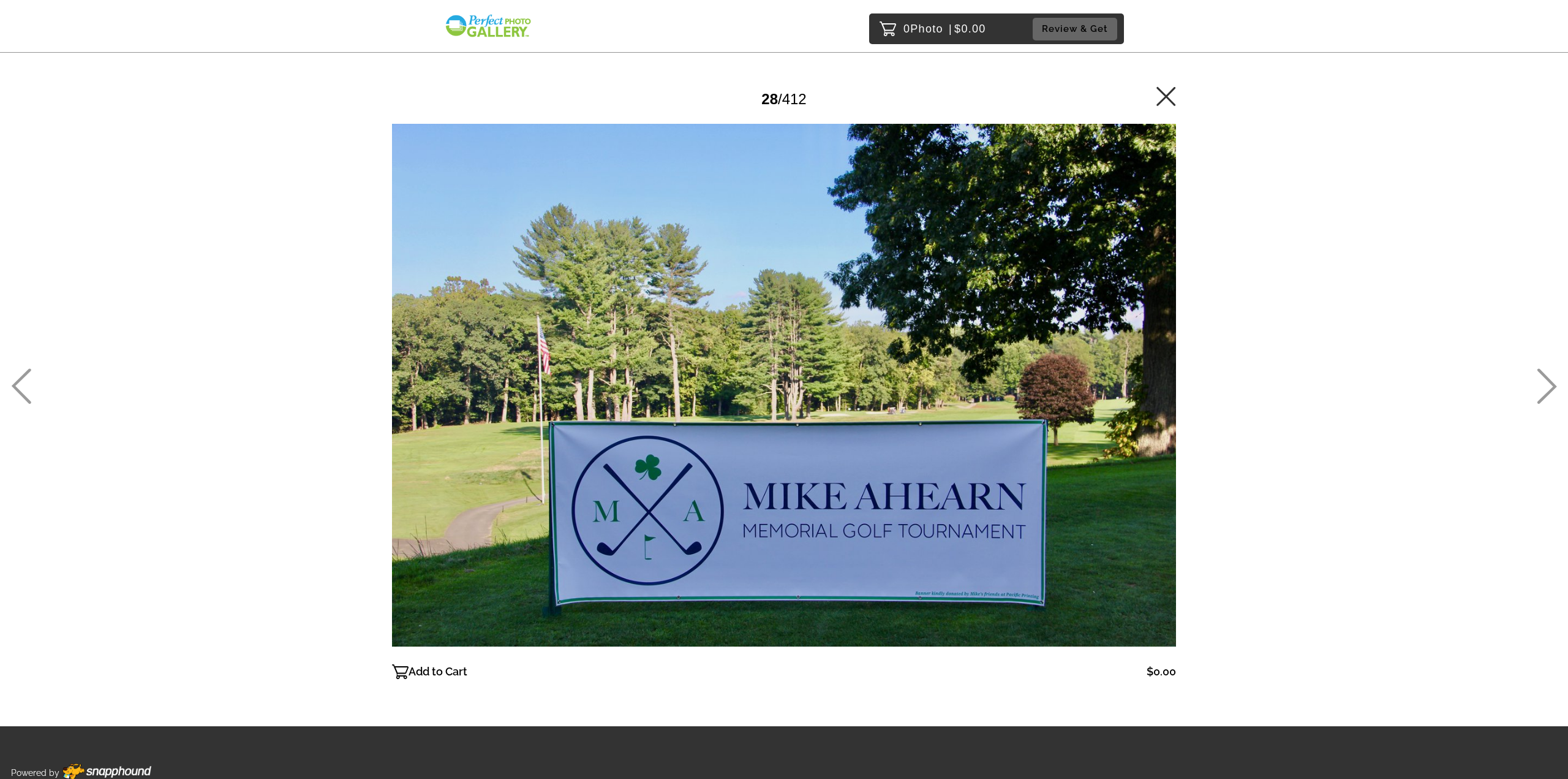
click at [1544, 385] on icon at bounding box center [1548, 386] width 20 height 35
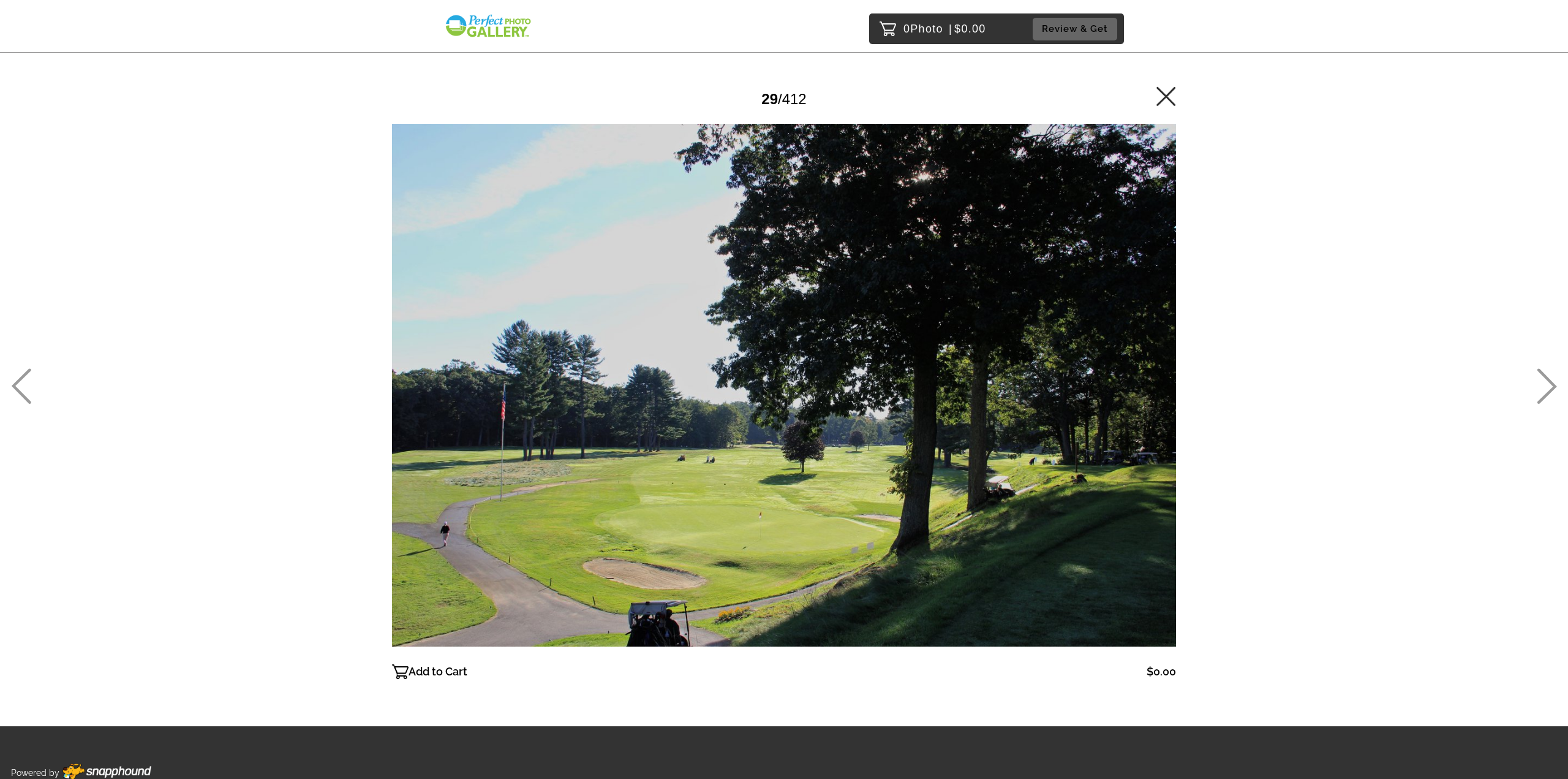
click at [1544, 385] on icon at bounding box center [1548, 386] width 20 height 35
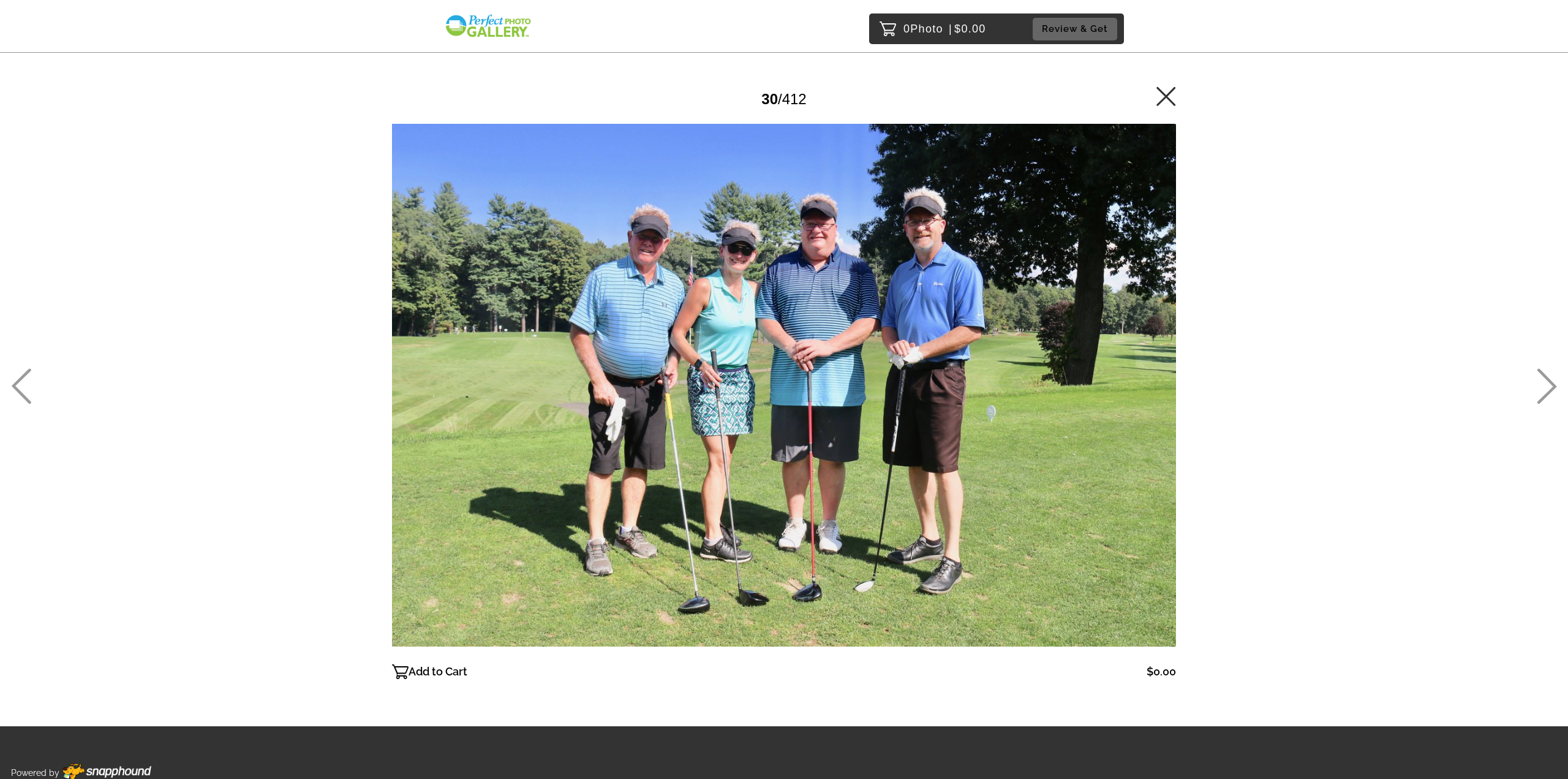
click at [1544, 385] on icon at bounding box center [1548, 386] width 20 height 35
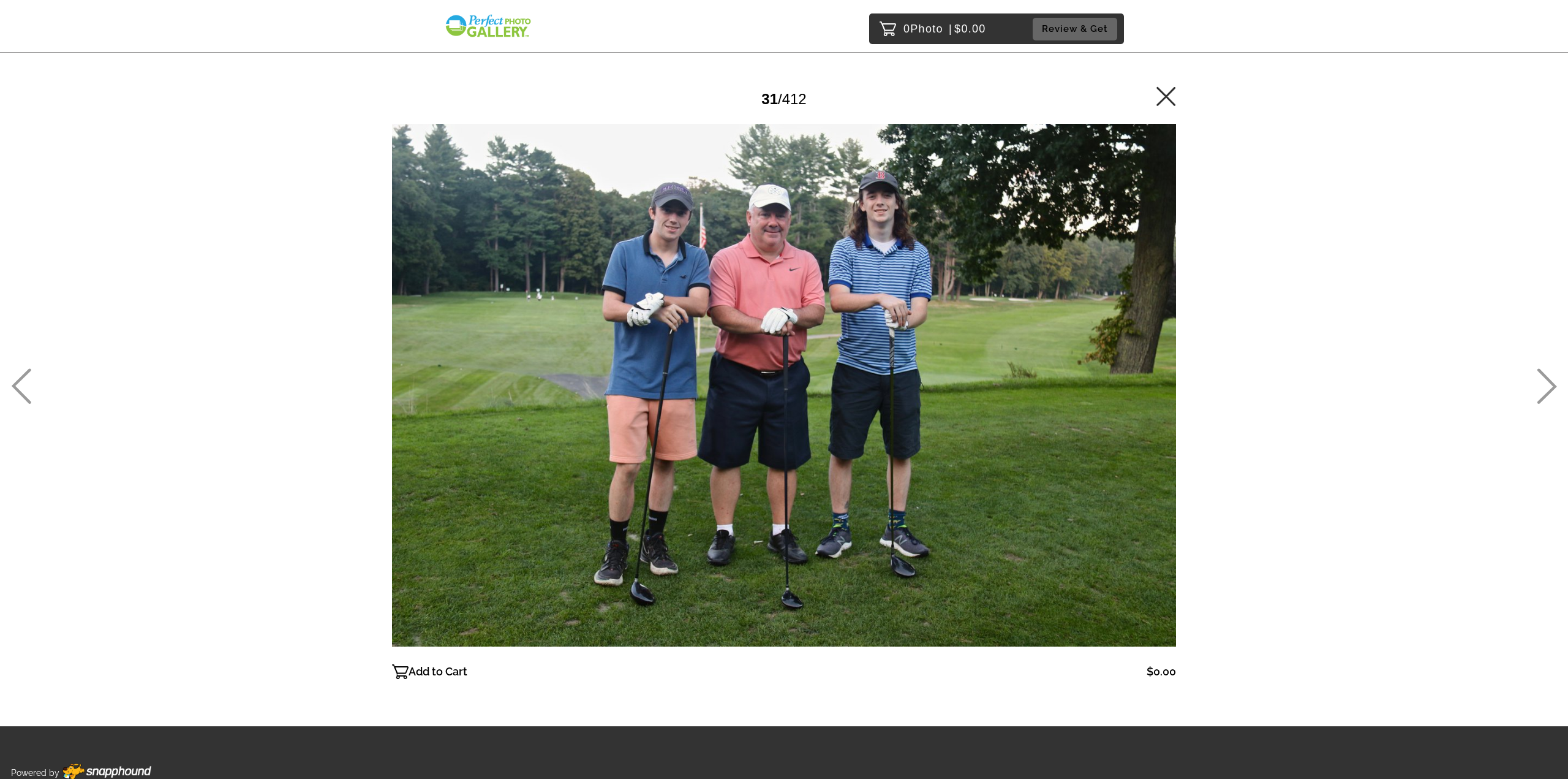
click at [1545, 385] on icon at bounding box center [1548, 386] width 20 height 35
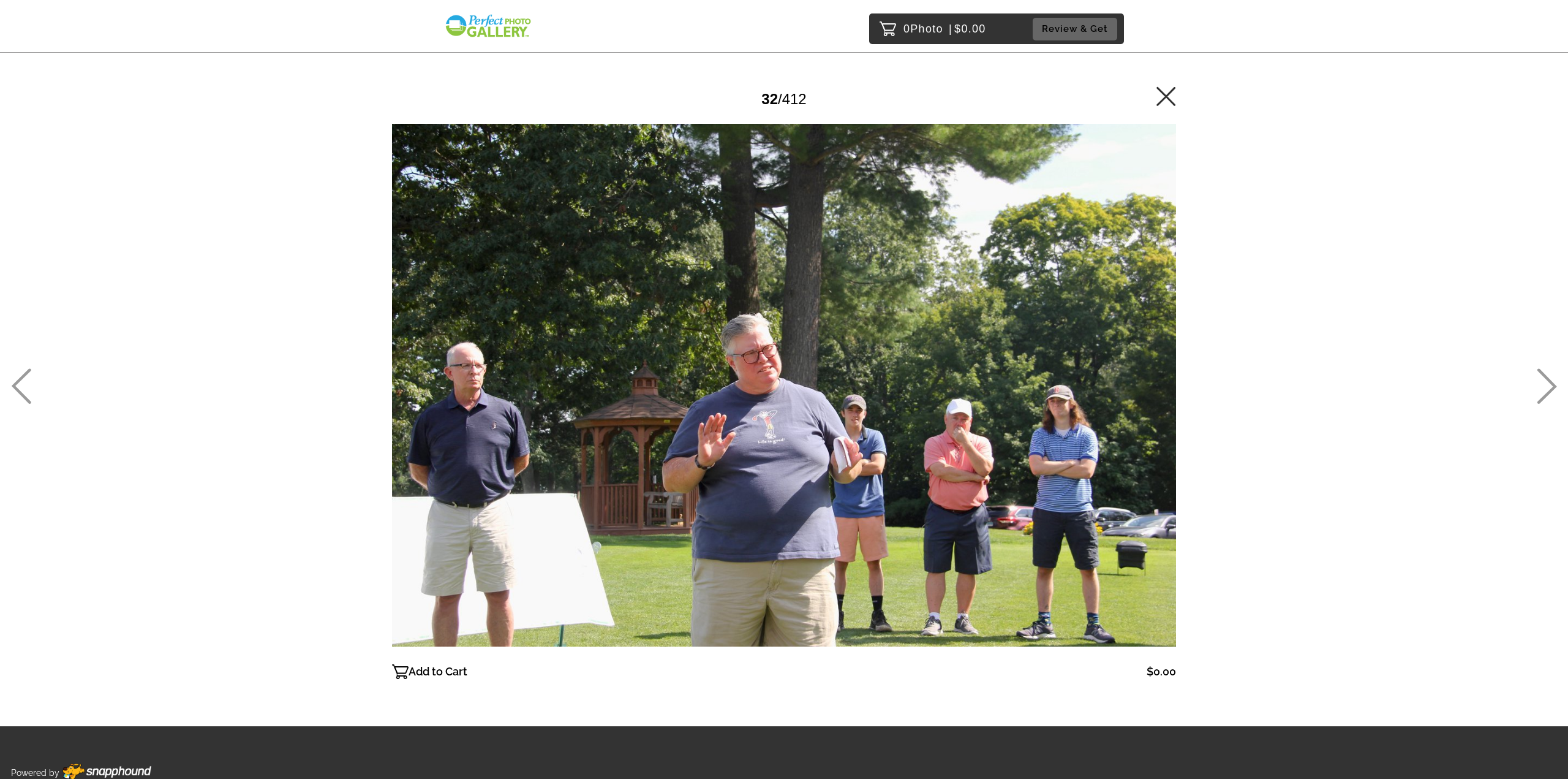
click at [1545, 385] on icon at bounding box center [1548, 386] width 20 height 35
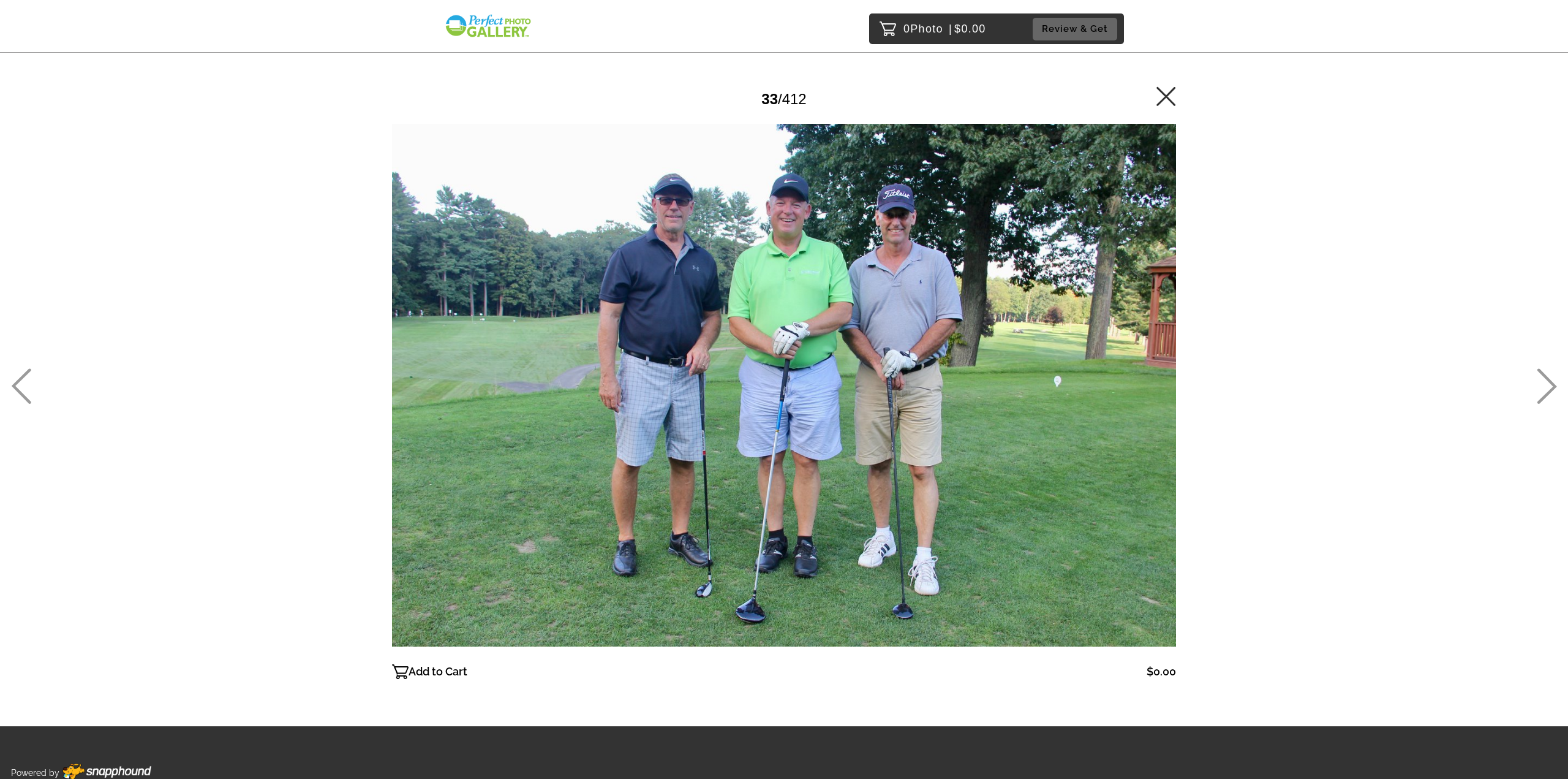
click at [1545, 385] on icon at bounding box center [1548, 386] width 20 height 35
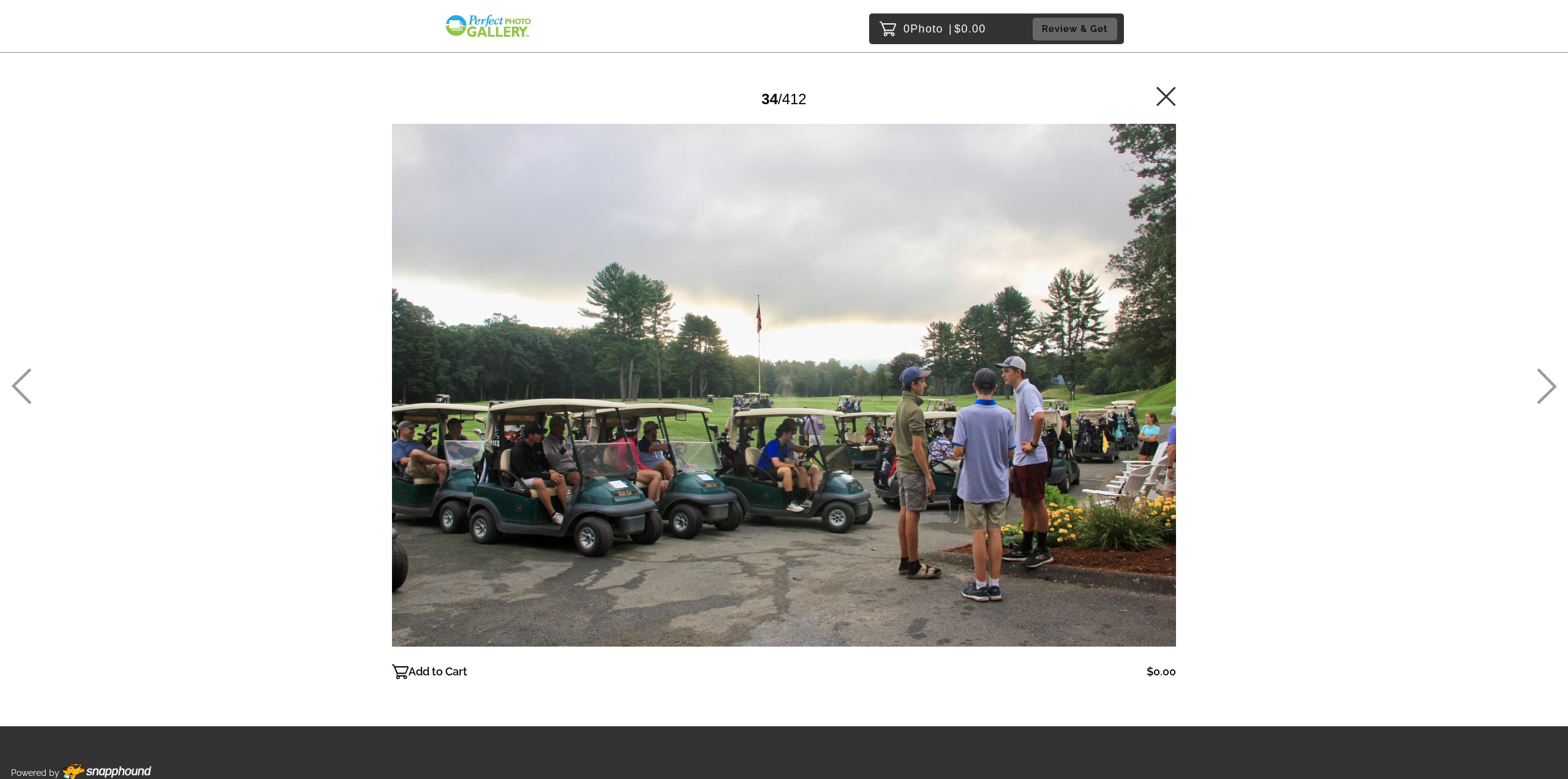
click at [1545, 385] on icon at bounding box center [1548, 386] width 20 height 35
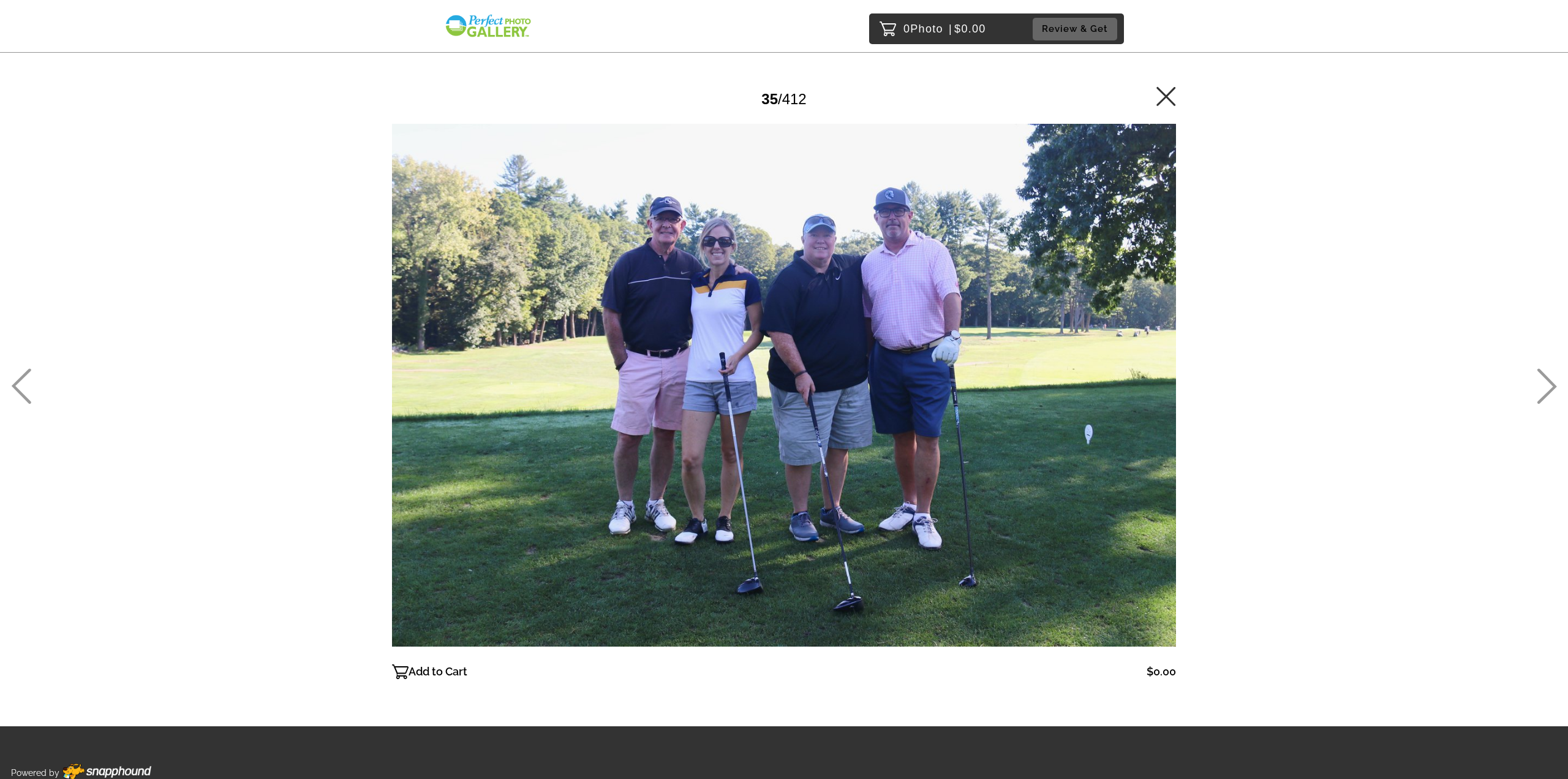
click at [1545, 385] on icon at bounding box center [1548, 386] width 20 height 35
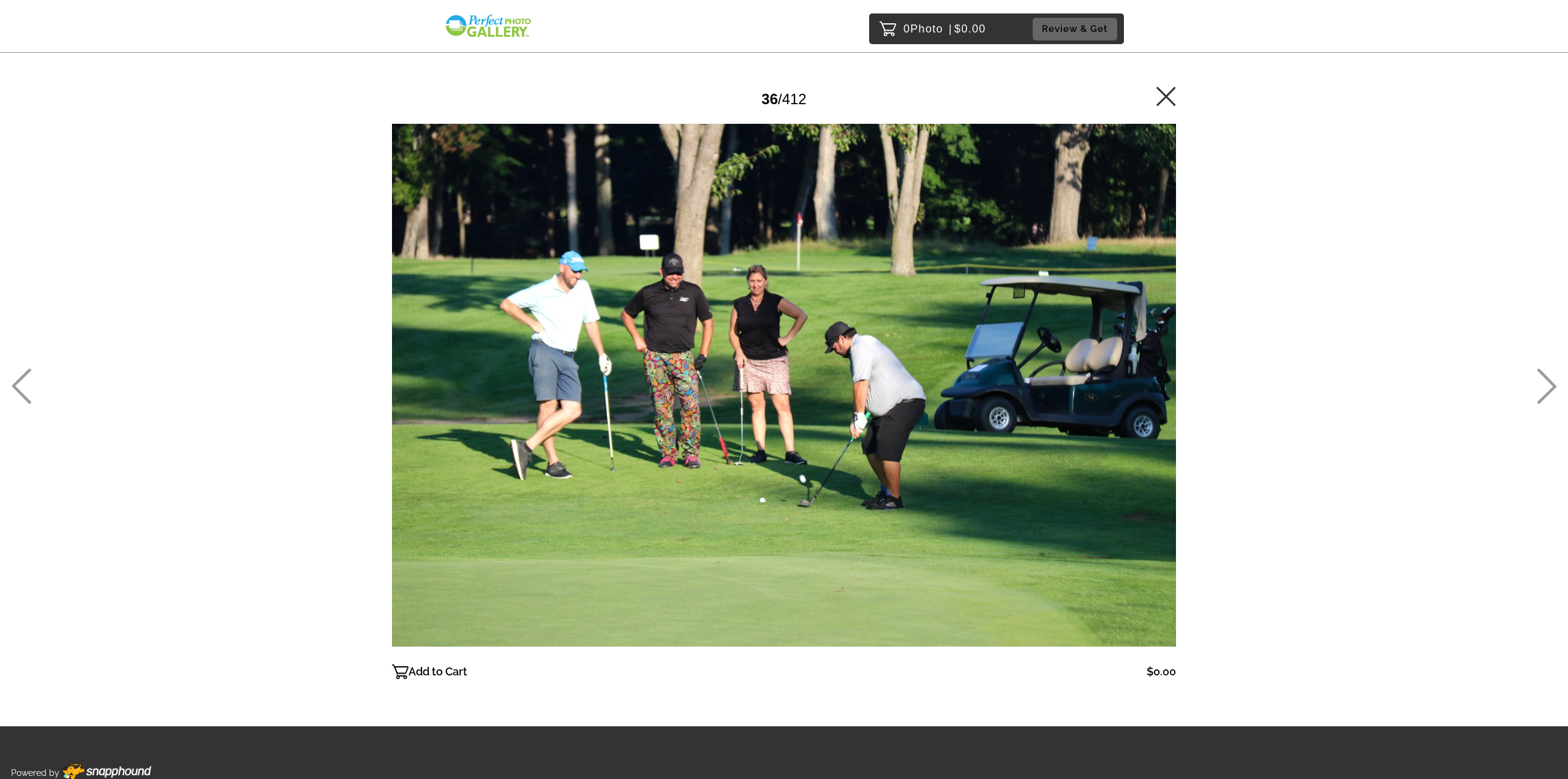
click at [1545, 385] on icon at bounding box center [1548, 386] width 20 height 35
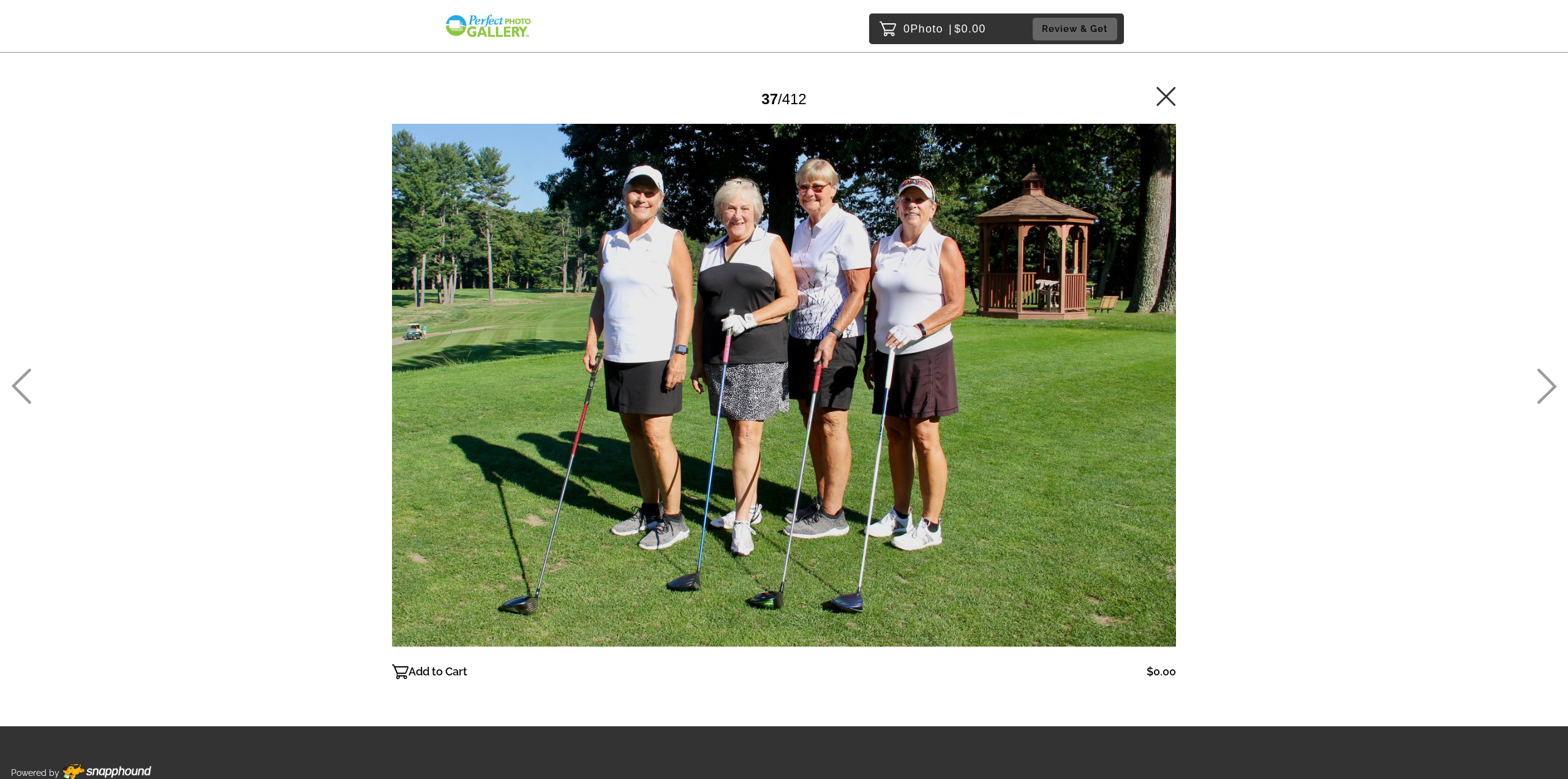
click at [1545, 385] on icon at bounding box center [1548, 386] width 20 height 35
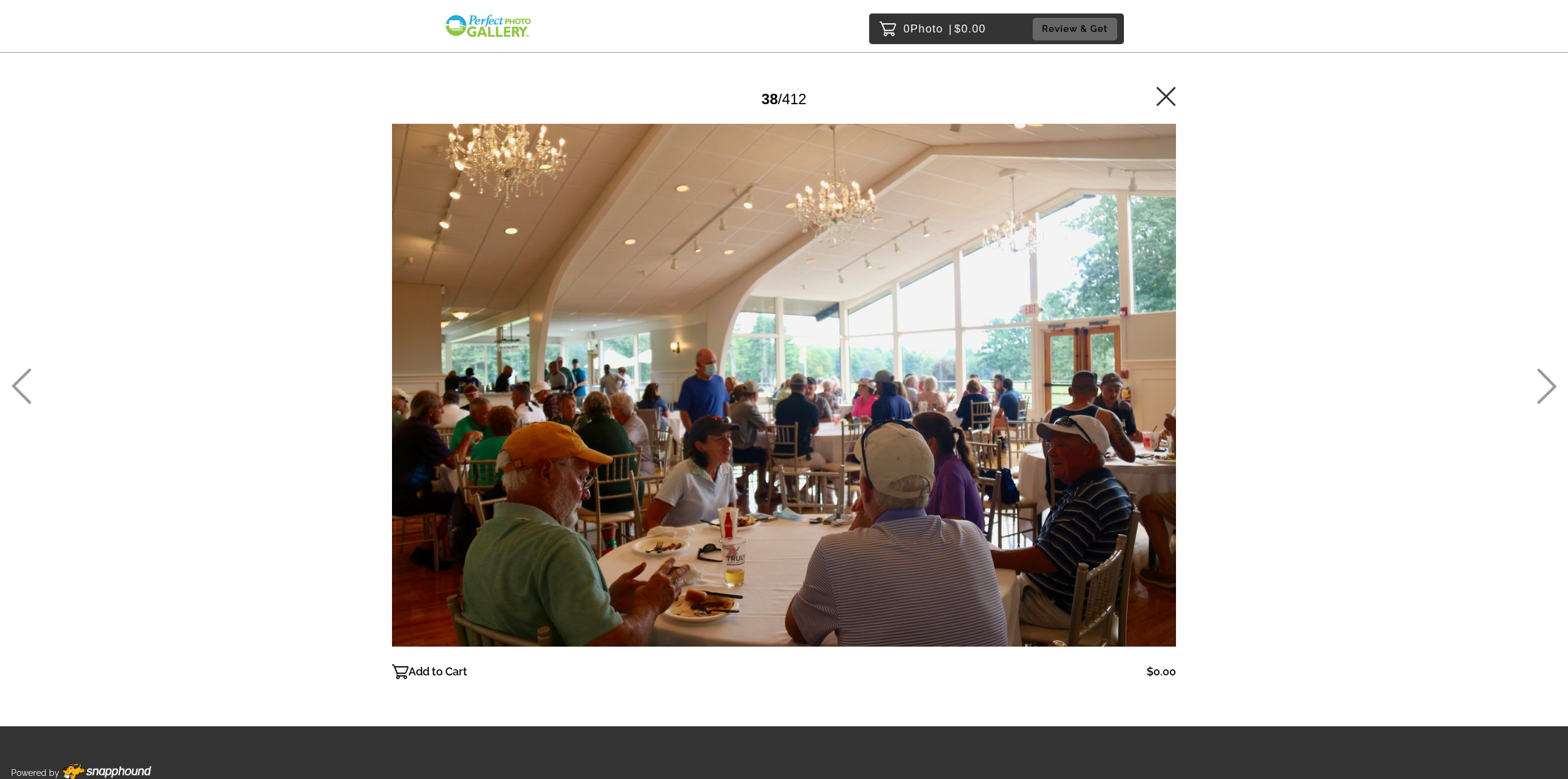
click at [1545, 385] on icon at bounding box center [1548, 386] width 20 height 35
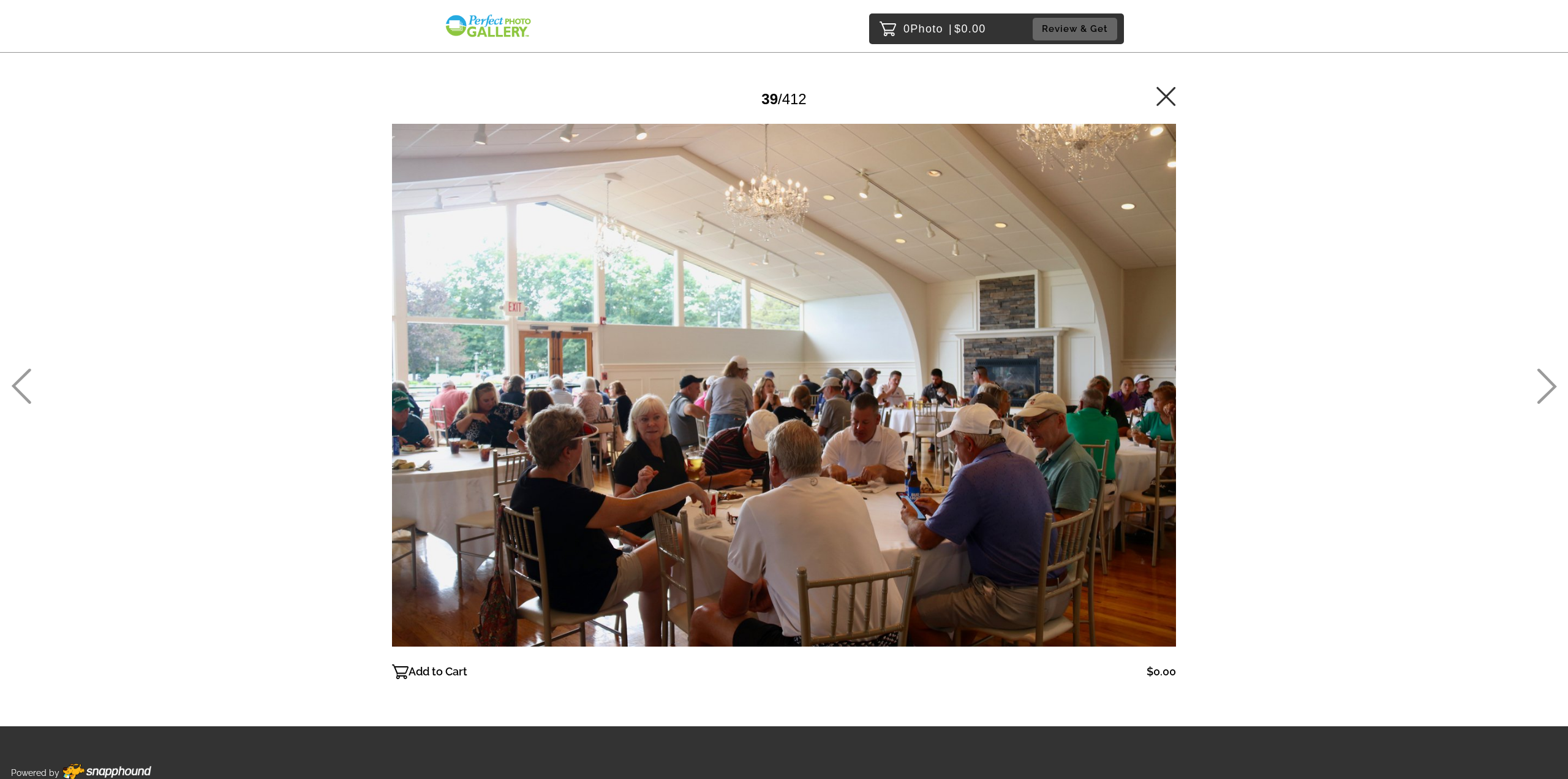
click at [1545, 385] on icon at bounding box center [1548, 386] width 20 height 35
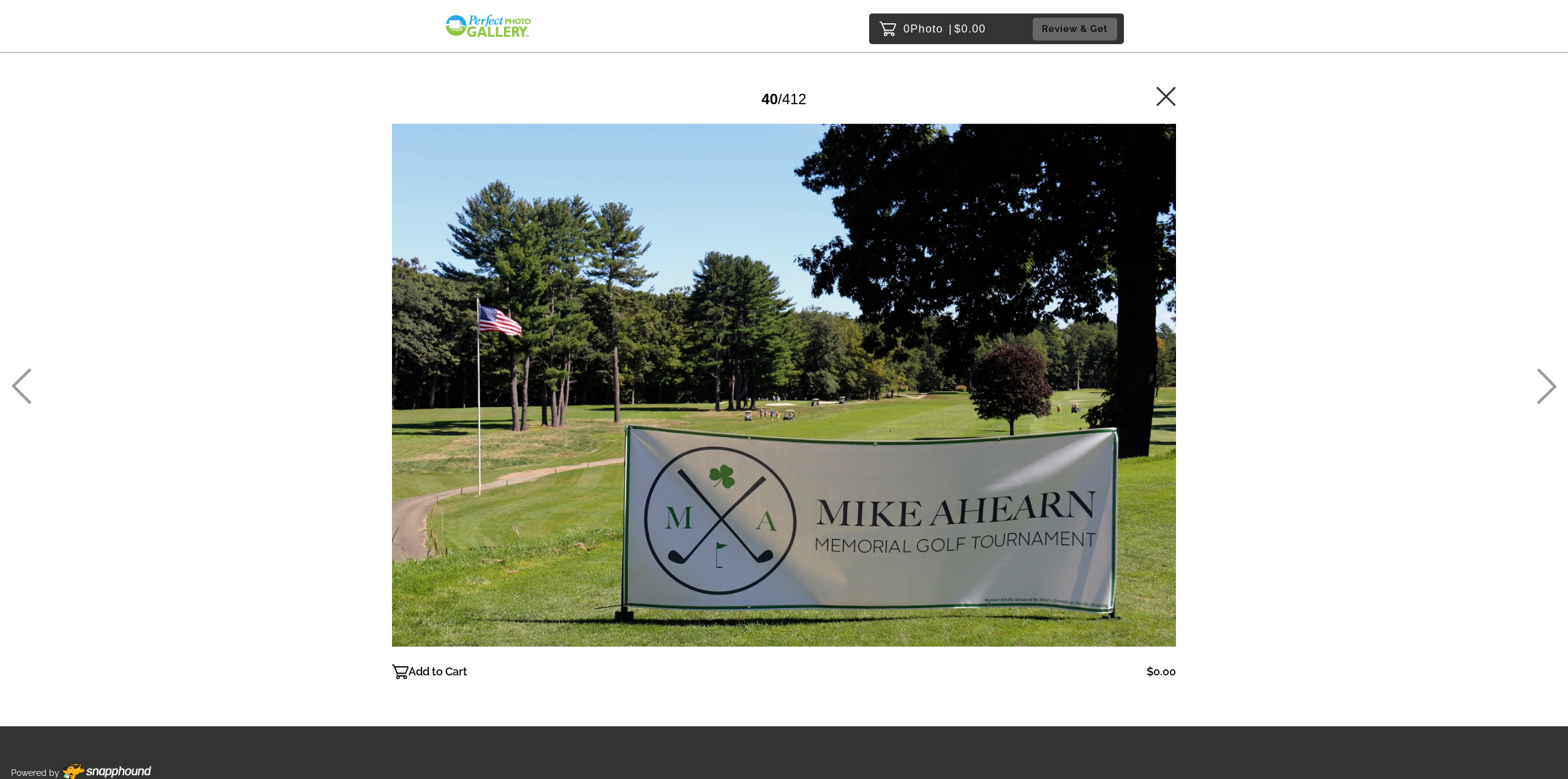
click at [1545, 385] on icon at bounding box center [1548, 386] width 20 height 35
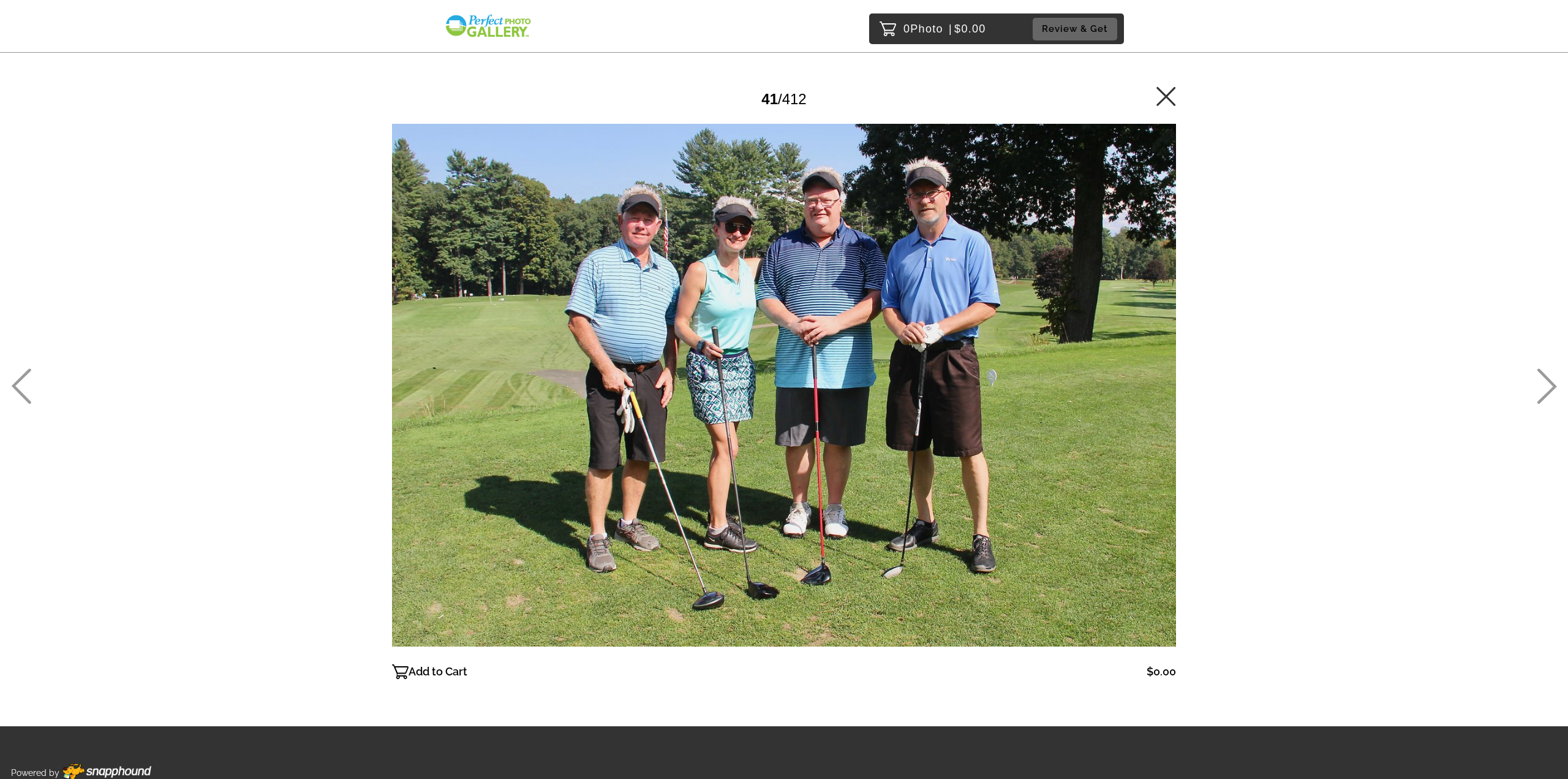
click at [1545, 385] on icon at bounding box center [1548, 386] width 20 height 35
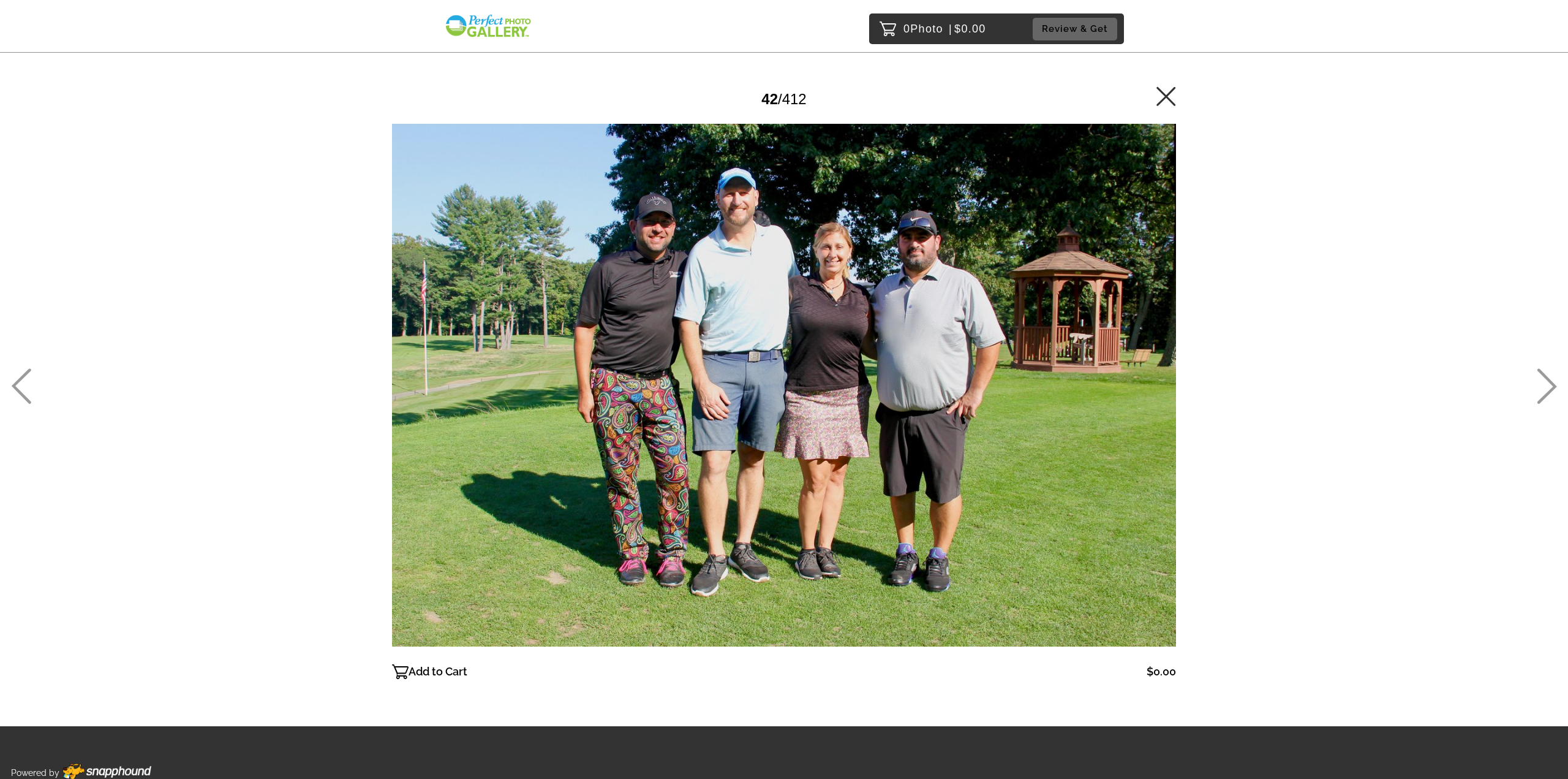
click at [1545, 385] on icon at bounding box center [1548, 386] width 20 height 35
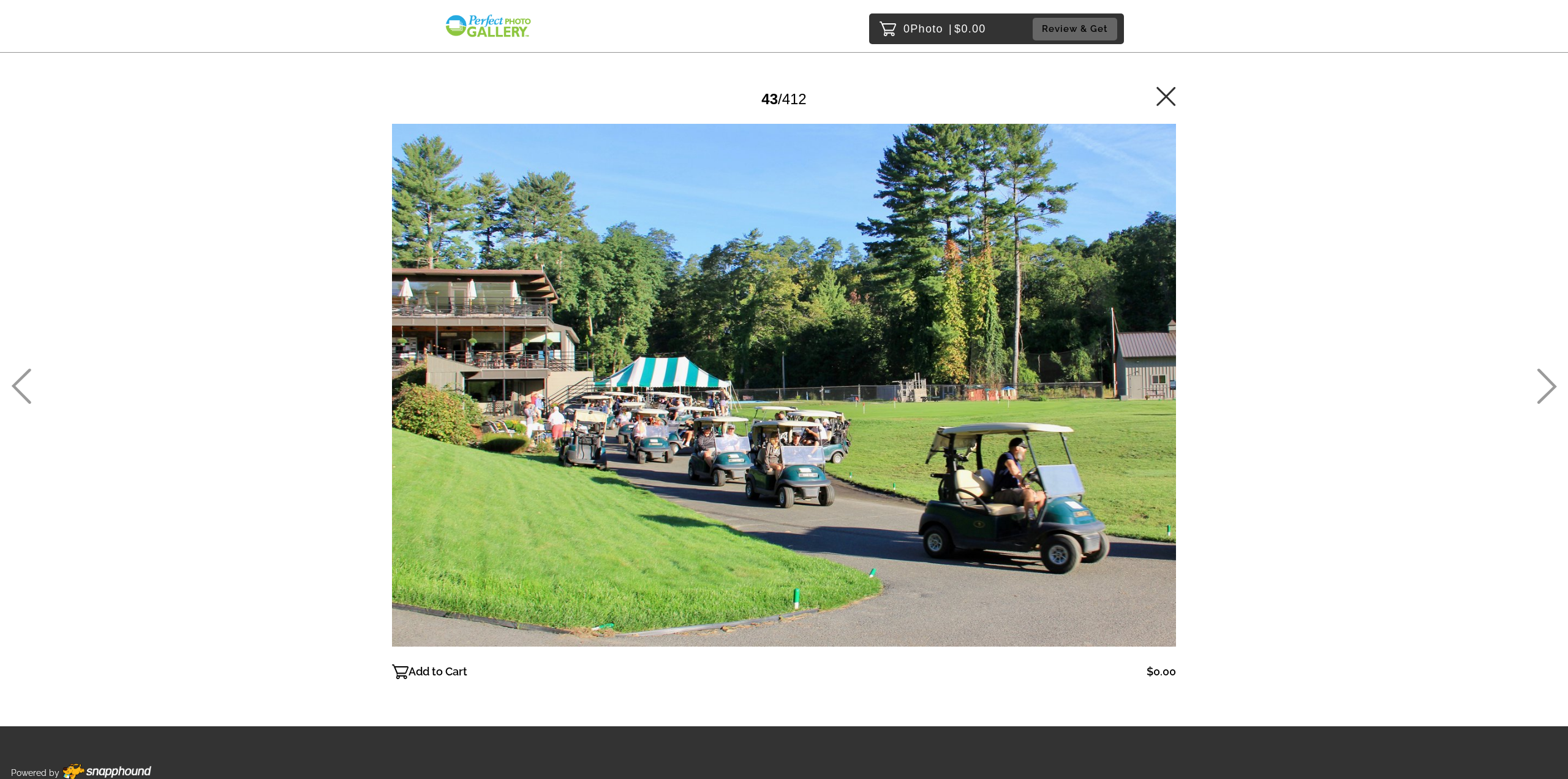
click at [1545, 385] on icon at bounding box center [1548, 386] width 20 height 35
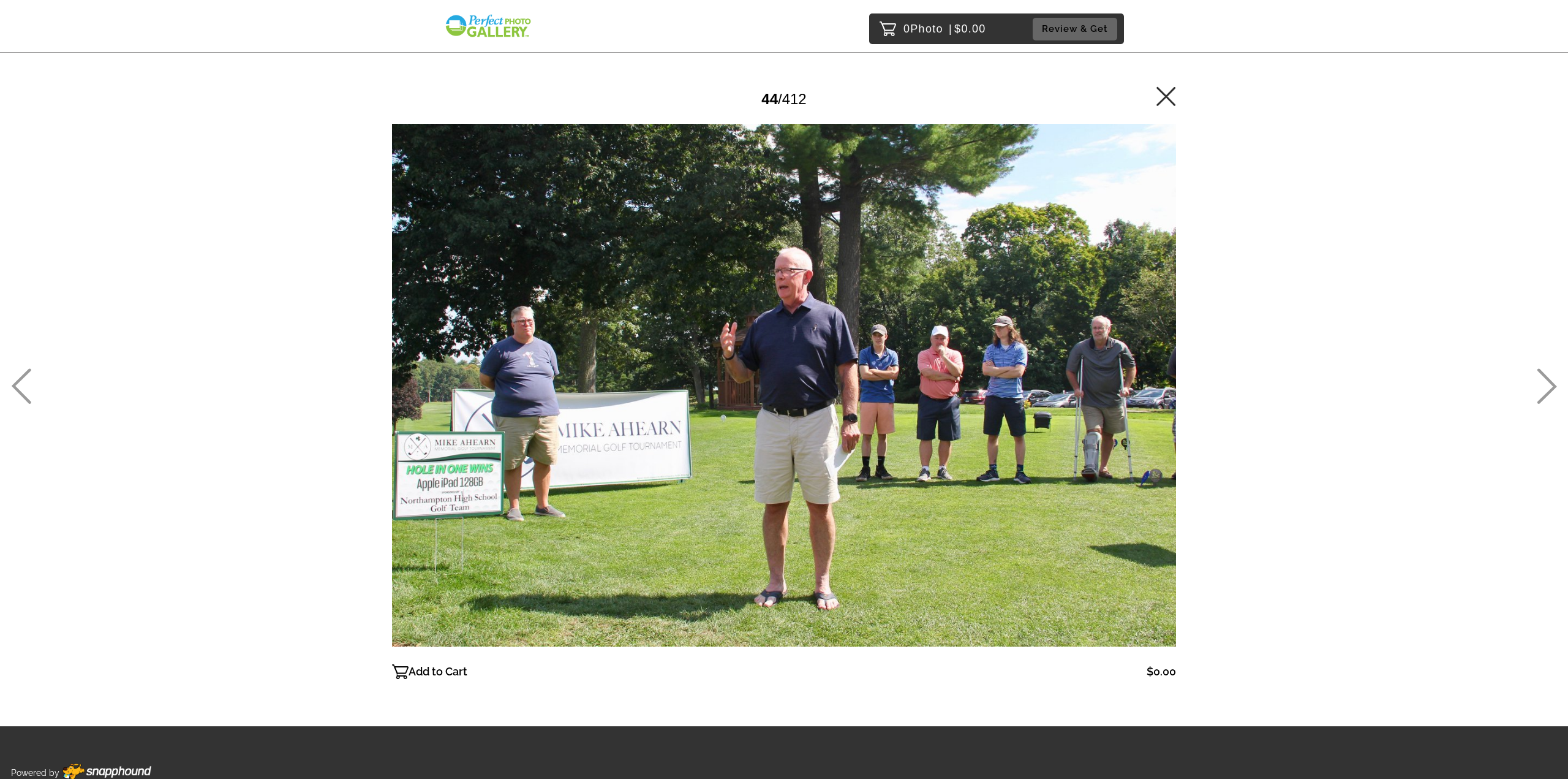
click at [1545, 385] on icon at bounding box center [1548, 386] width 20 height 35
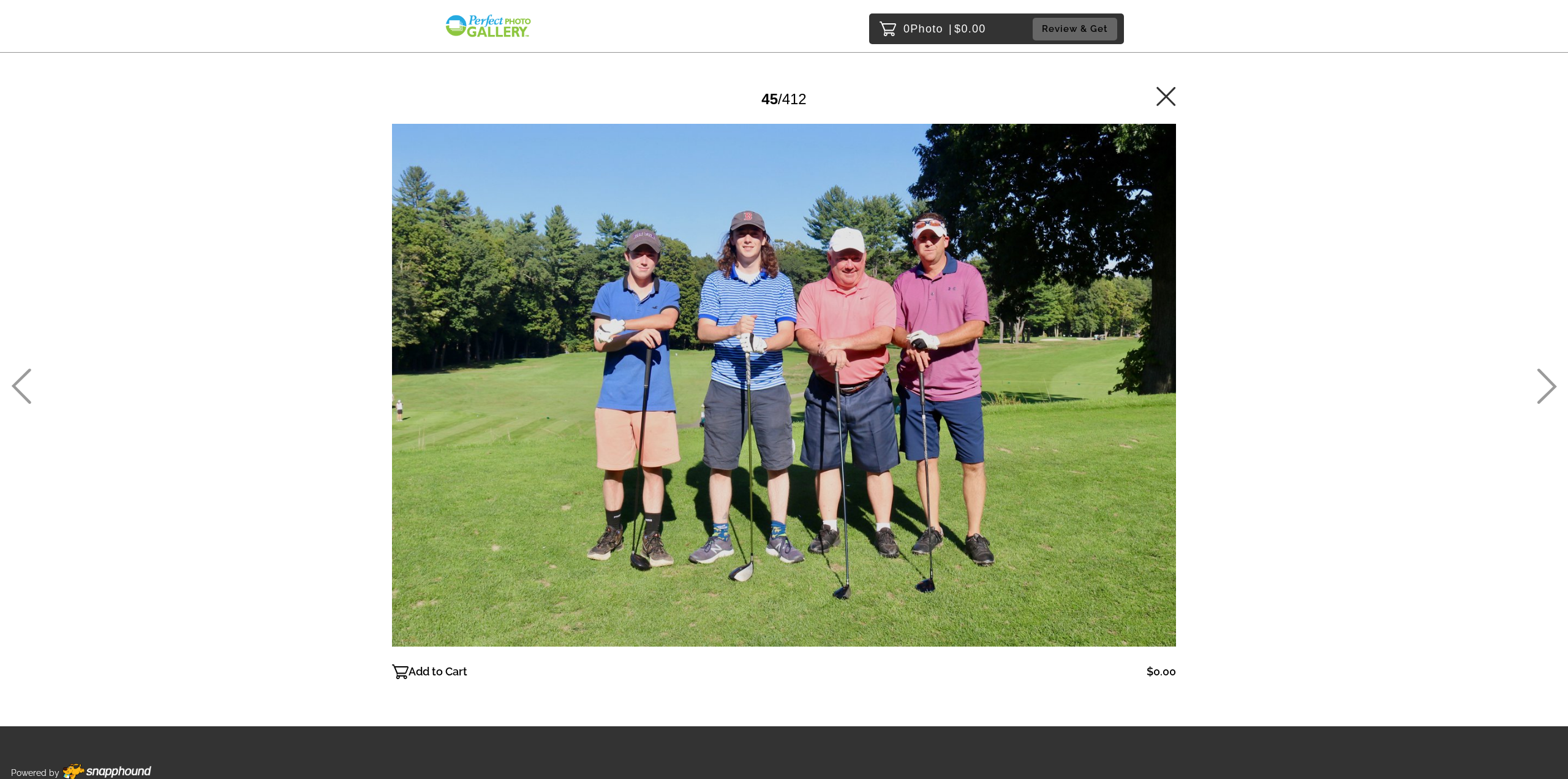
click at [1545, 385] on icon at bounding box center [1548, 386] width 20 height 35
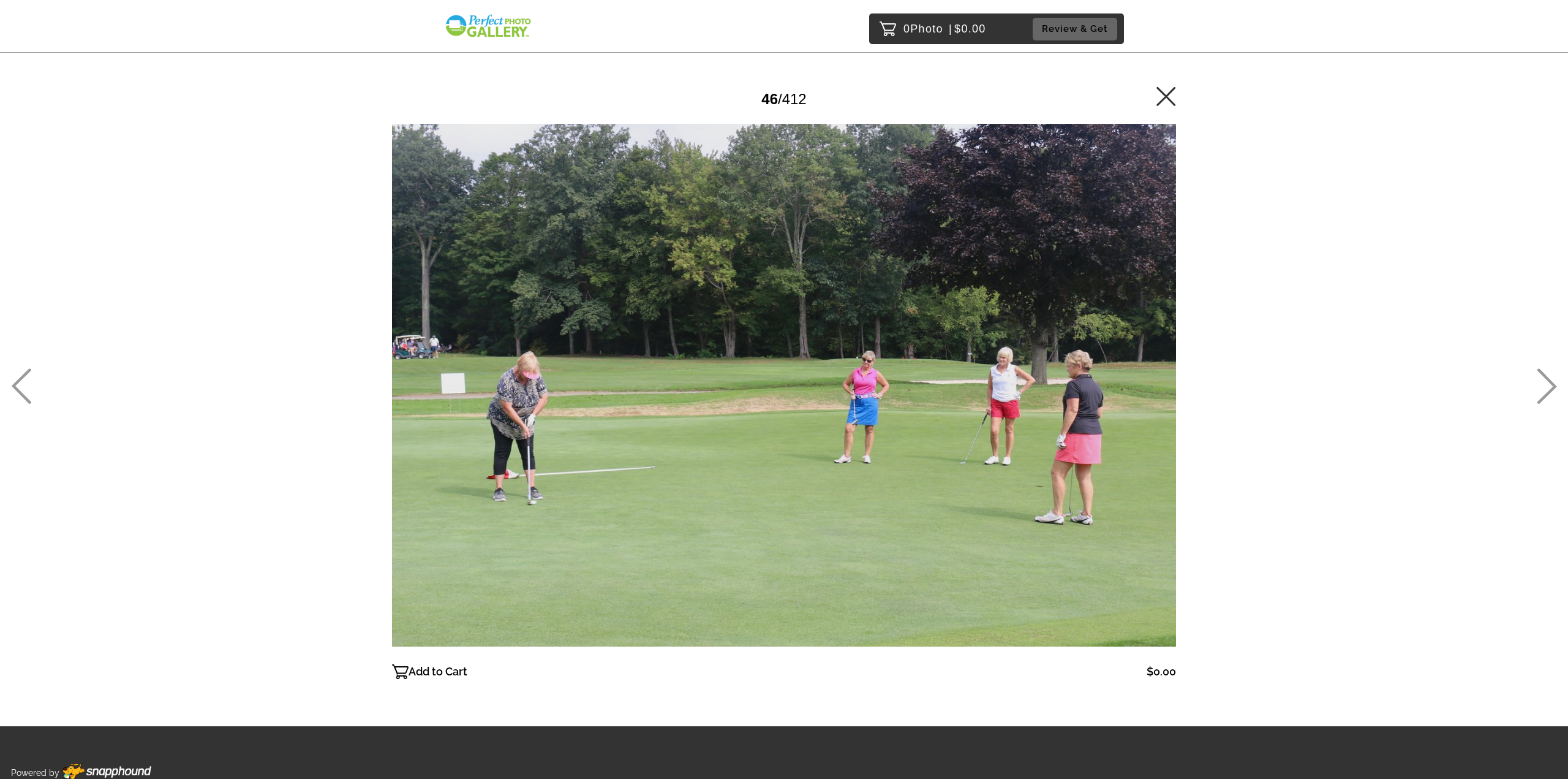
click at [1545, 385] on icon at bounding box center [1548, 386] width 20 height 35
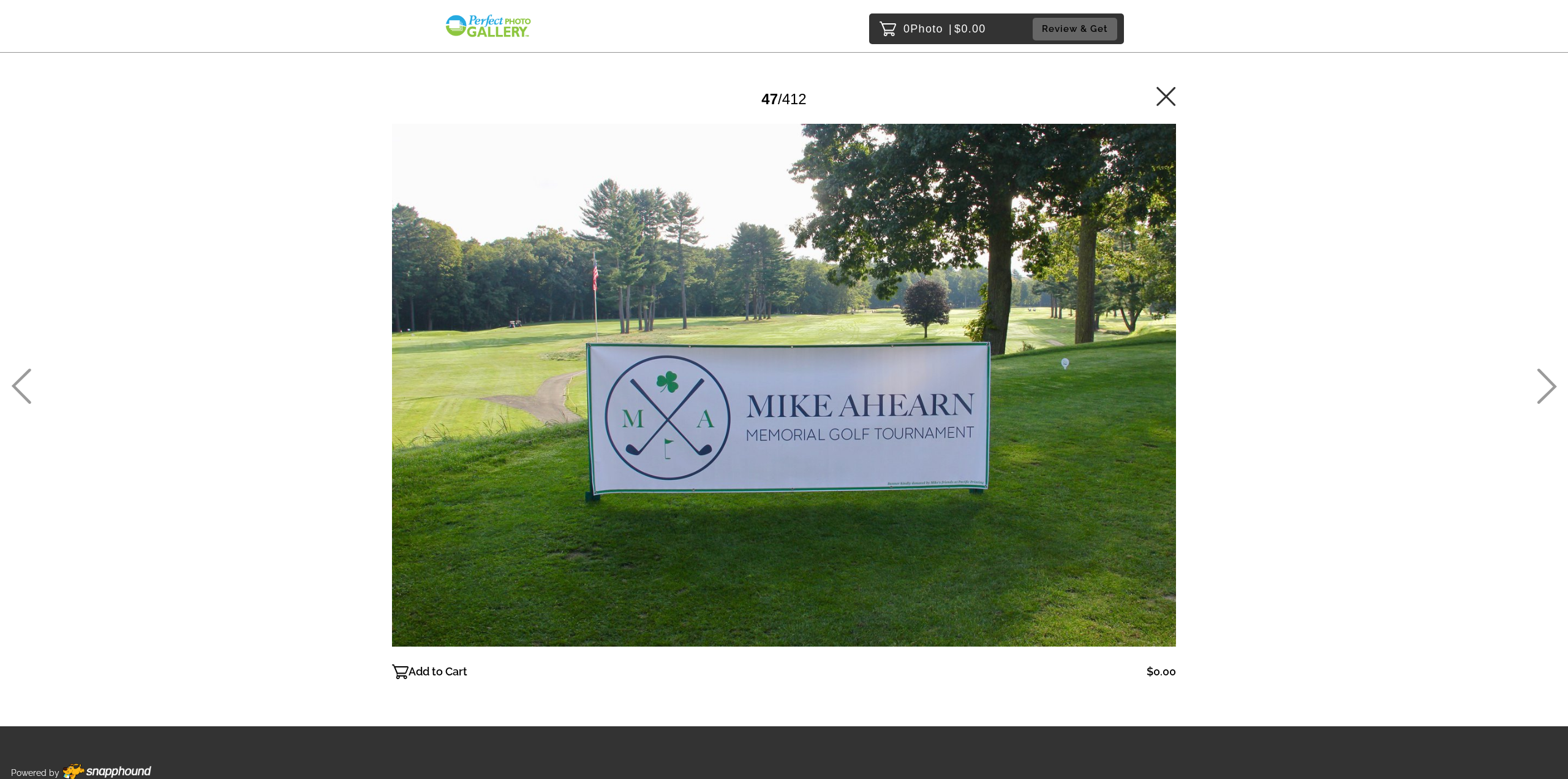
click at [1545, 385] on icon at bounding box center [1548, 386] width 20 height 35
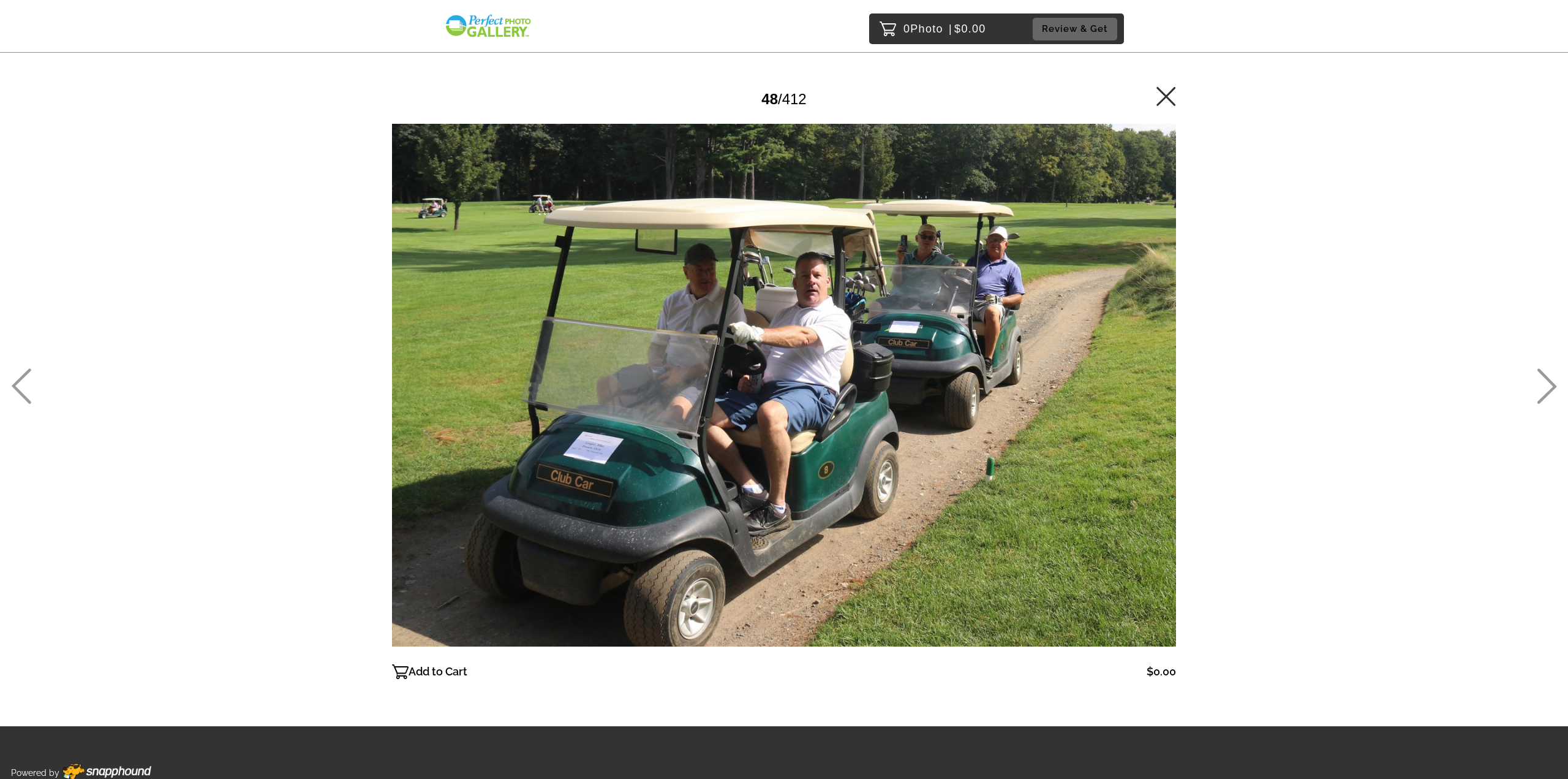
click at [1545, 385] on icon at bounding box center [1548, 386] width 20 height 35
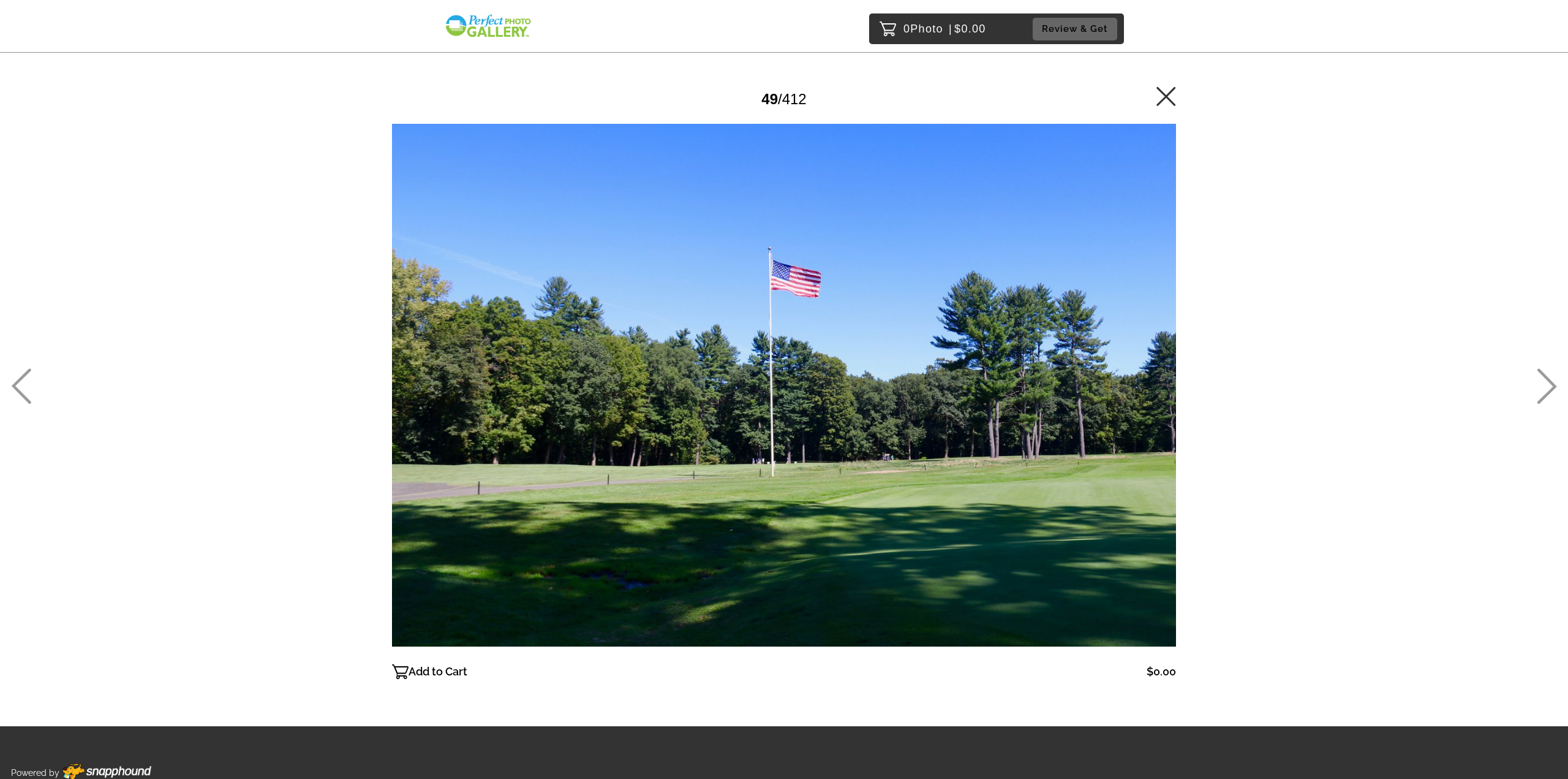
click at [1545, 385] on icon at bounding box center [1548, 386] width 20 height 35
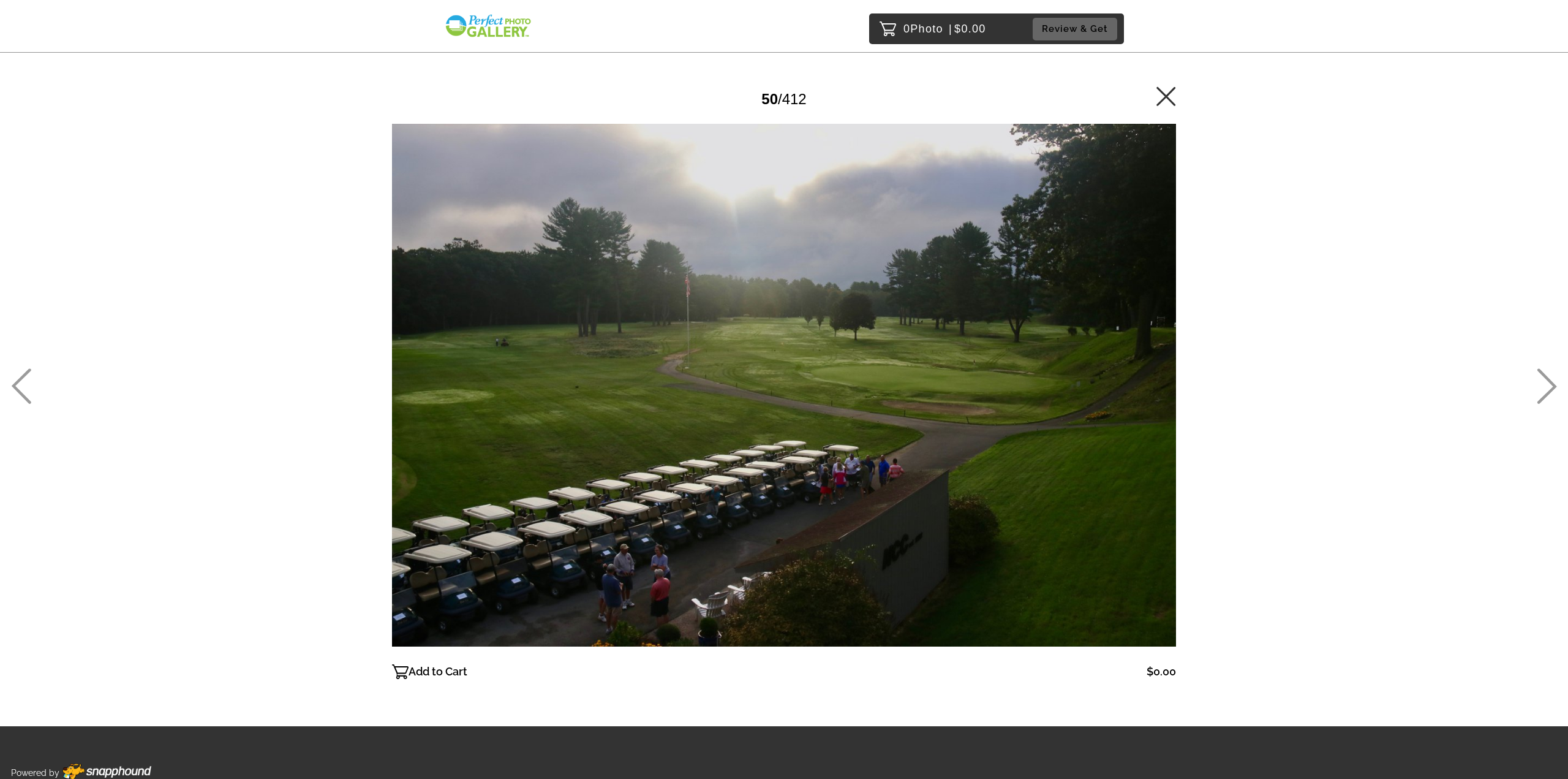
click at [1545, 385] on icon at bounding box center [1548, 386] width 20 height 35
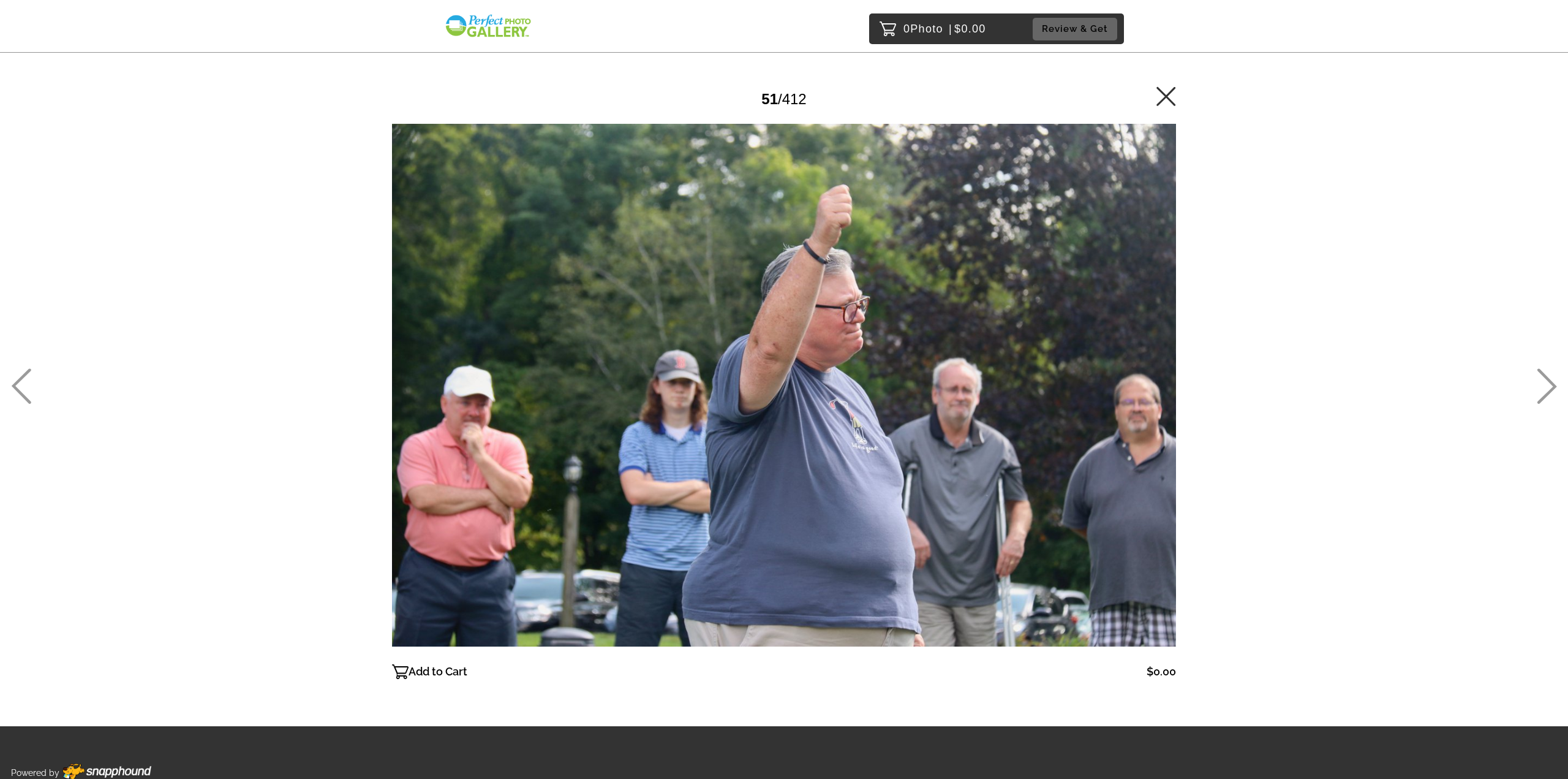
click at [1545, 385] on icon at bounding box center [1548, 386] width 20 height 35
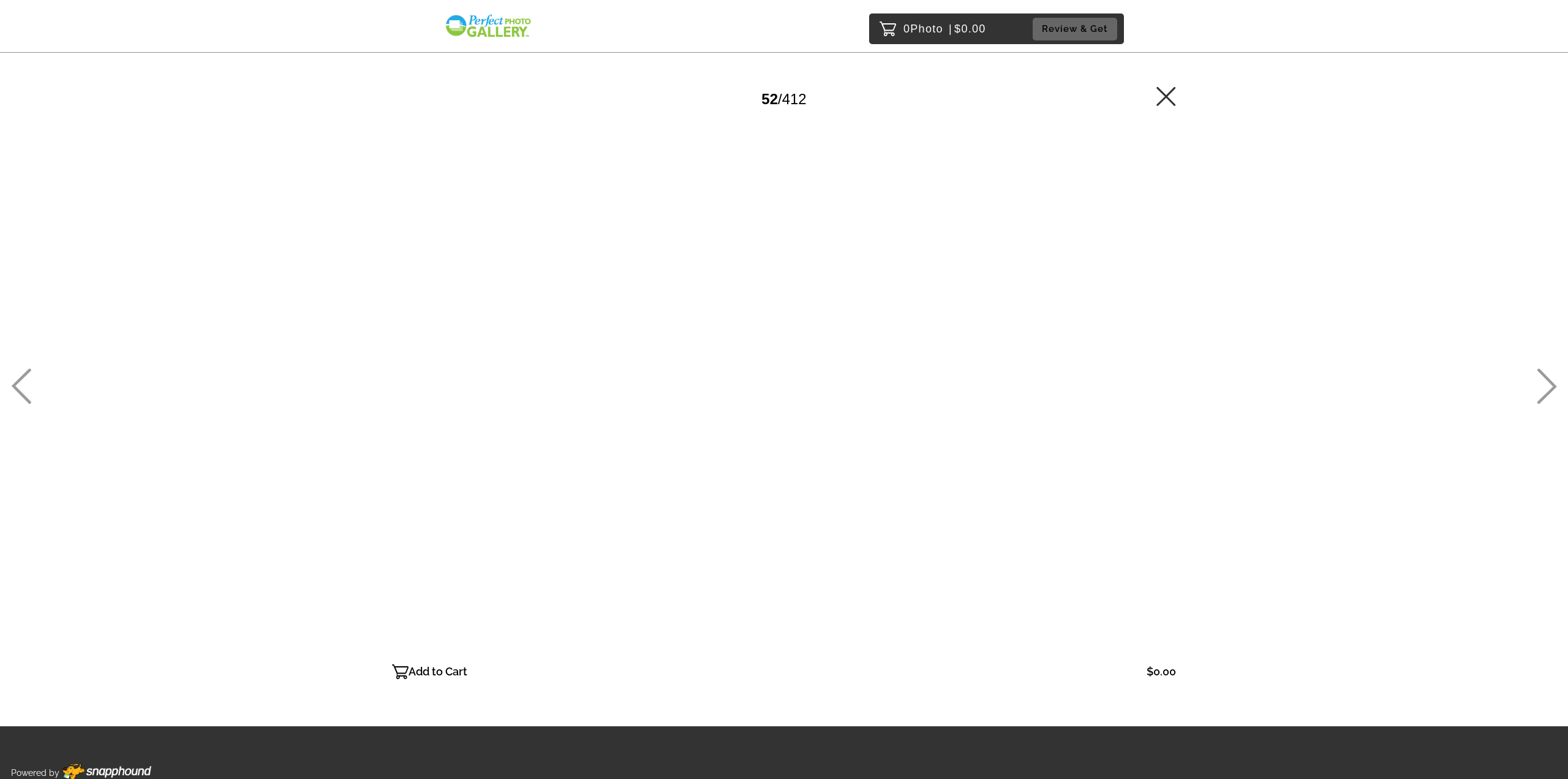
click at [1545, 385] on icon at bounding box center [1548, 386] width 20 height 35
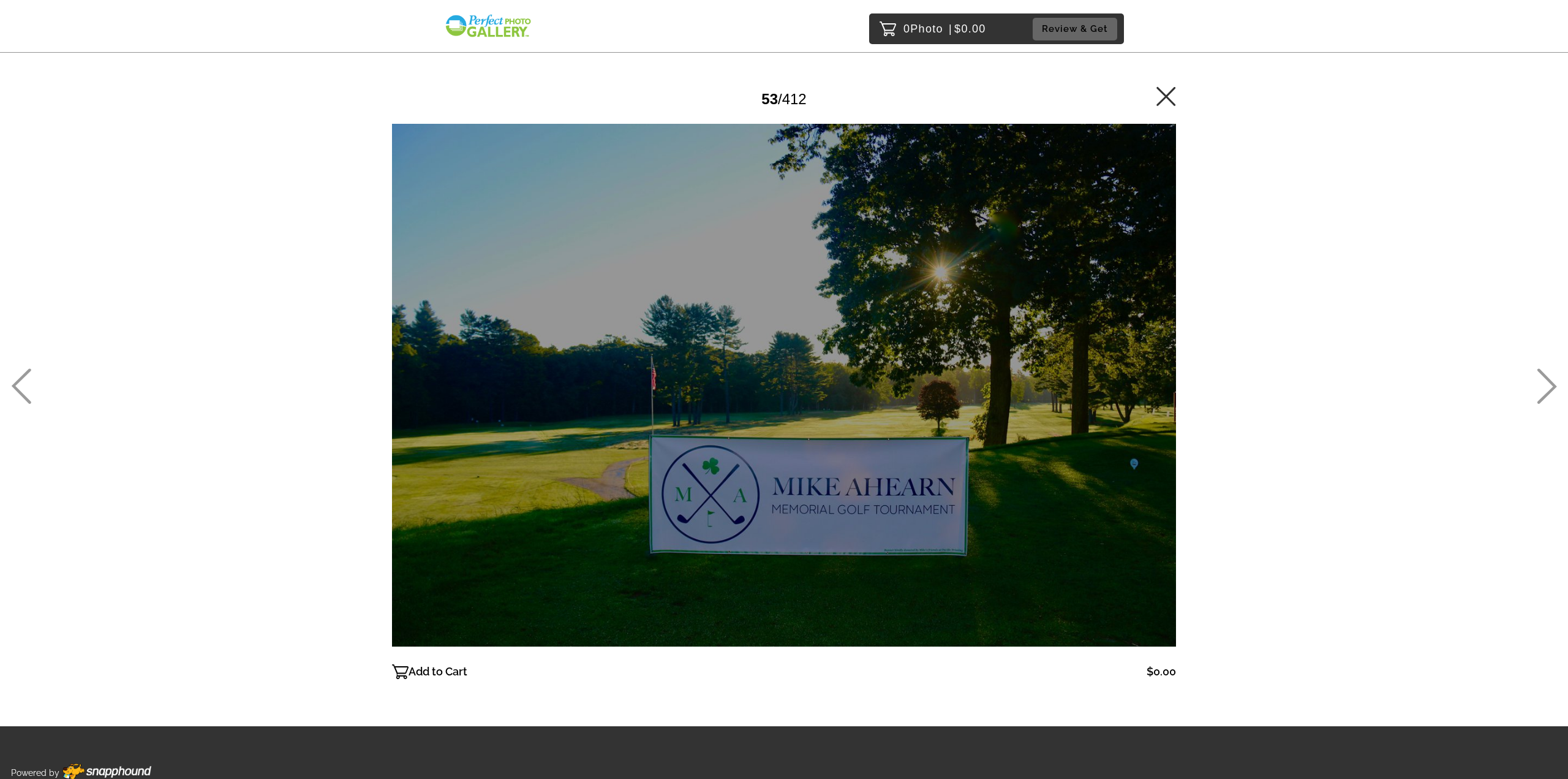
click at [9, 380] on div "0 Photo | $0.00 Review & Get Password Checker bypassed 53 / 412 Add to Cart $0.…" at bounding box center [784, 410] width 1568 height 821
click at [16, 384] on icon at bounding box center [21, 387] width 20 height 35
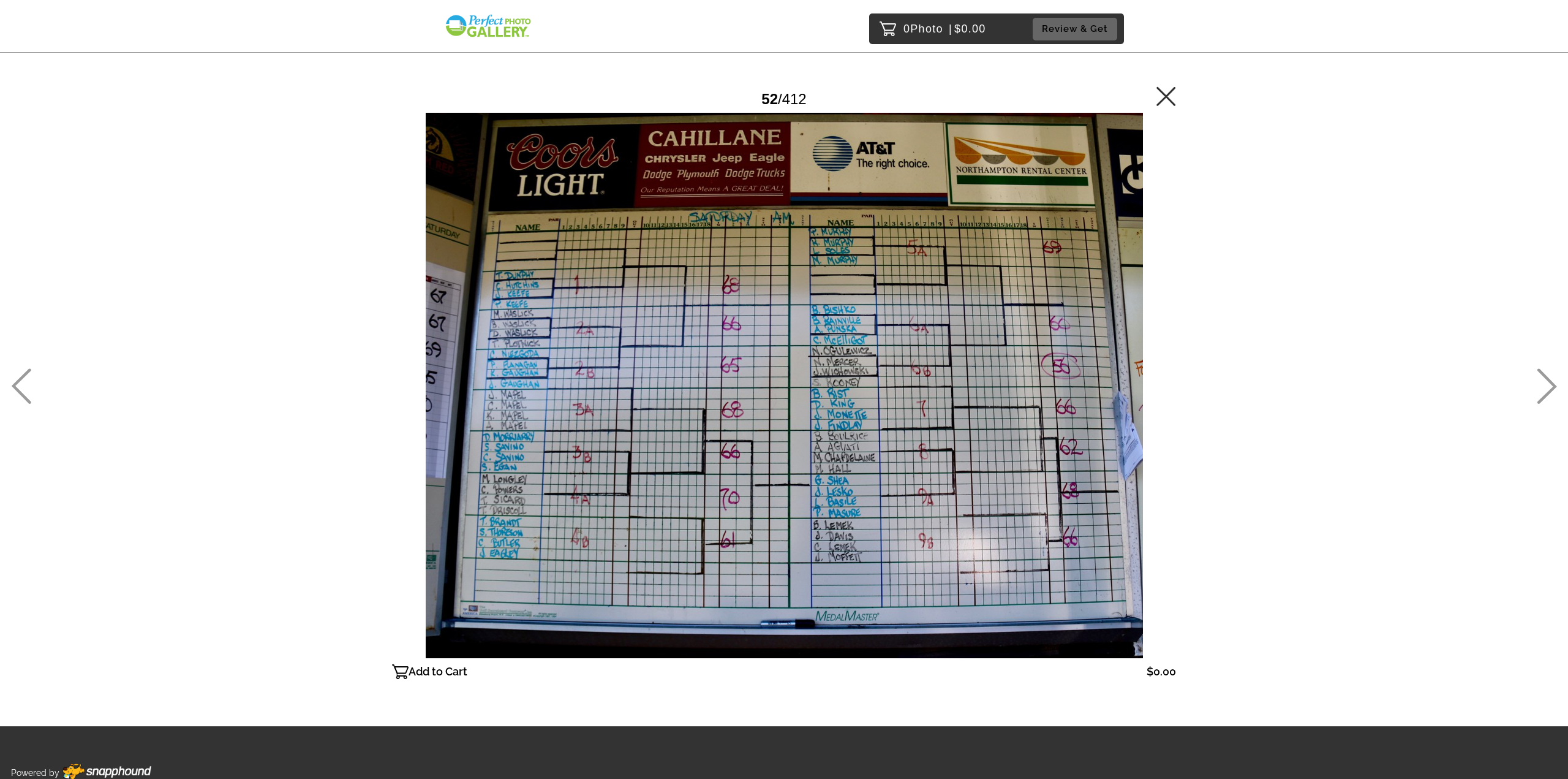
click at [1549, 371] on icon at bounding box center [1548, 386] width 20 height 35
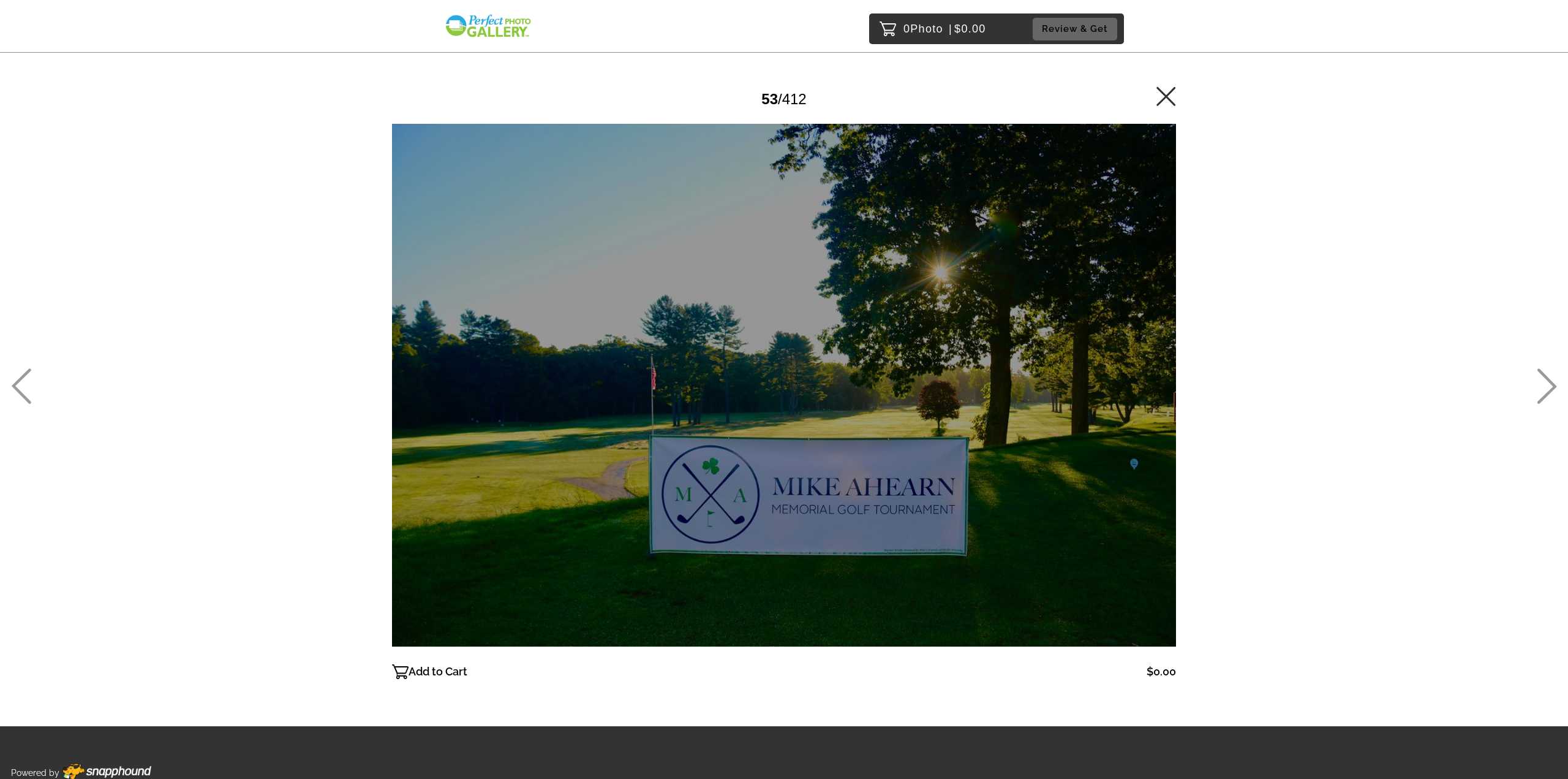
click at [1549, 371] on icon at bounding box center [1548, 386] width 20 height 35
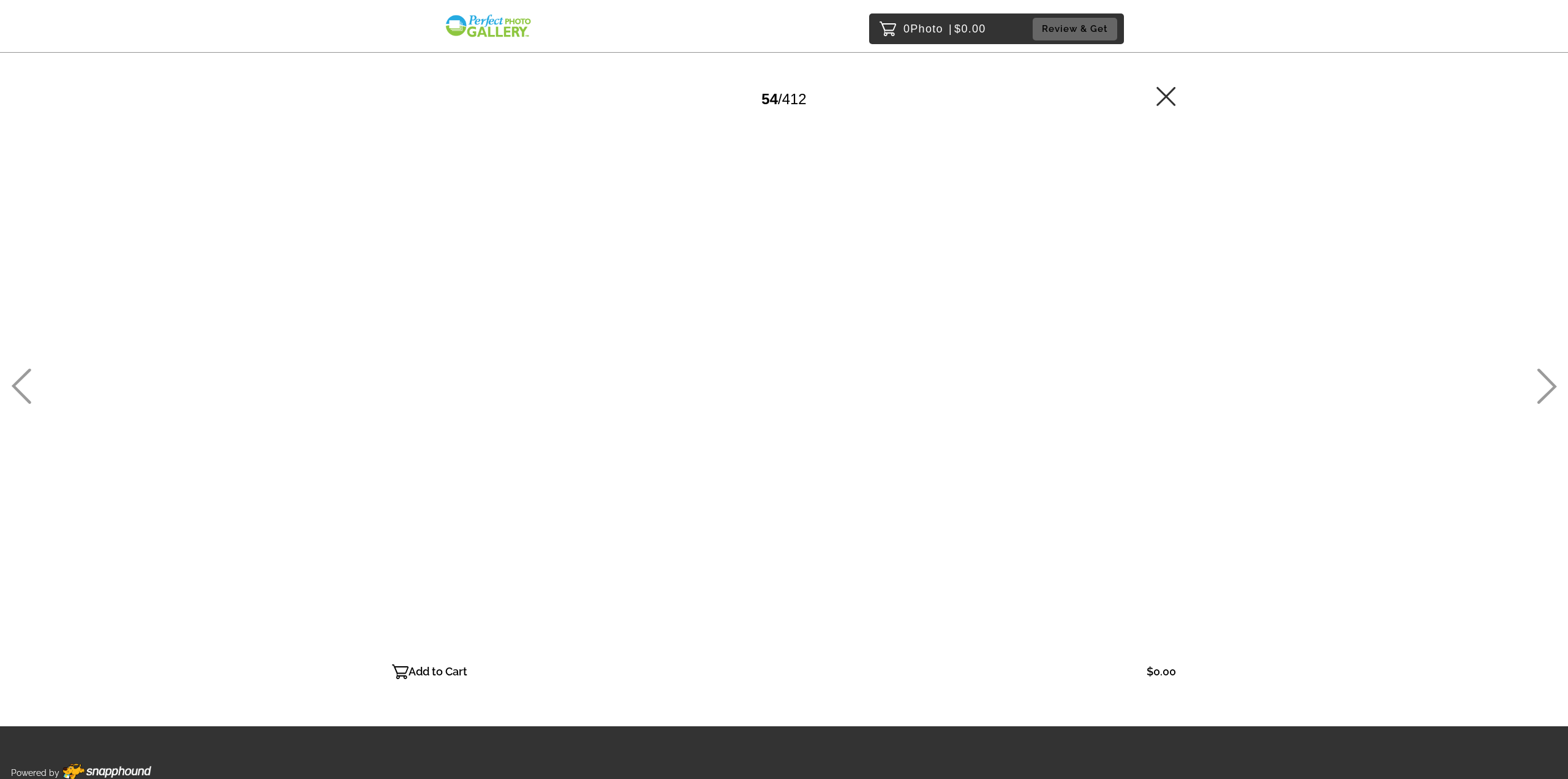
click at [1549, 371] on icon at bounding box center [1548, 386] width 20 height 35
click at [1549, 379] on icon at bounding box center [1548, 387] width 20 height 35
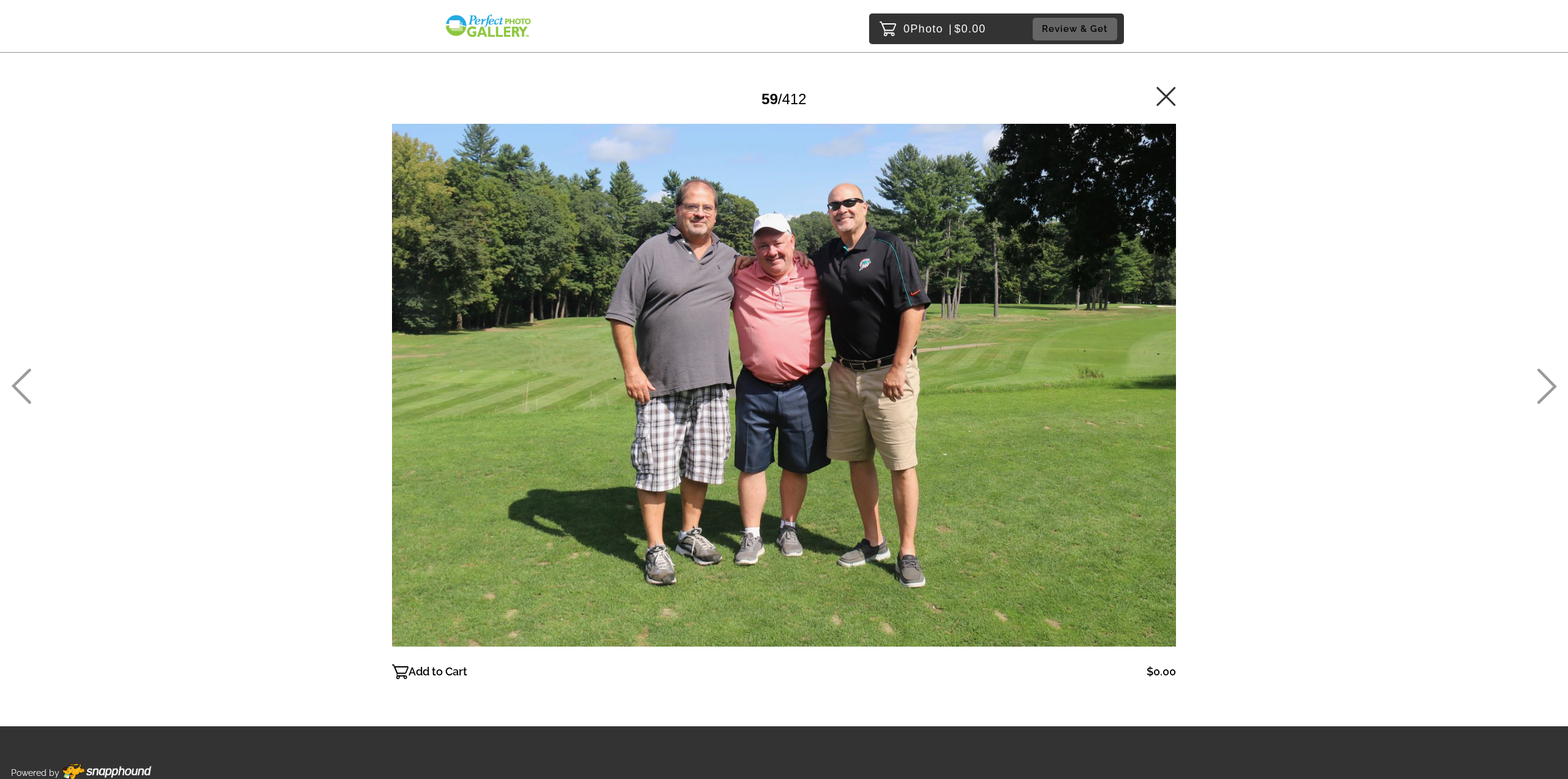
click at [1549, 379] on icon at bounding box center [1548, 387] width 20 height 35
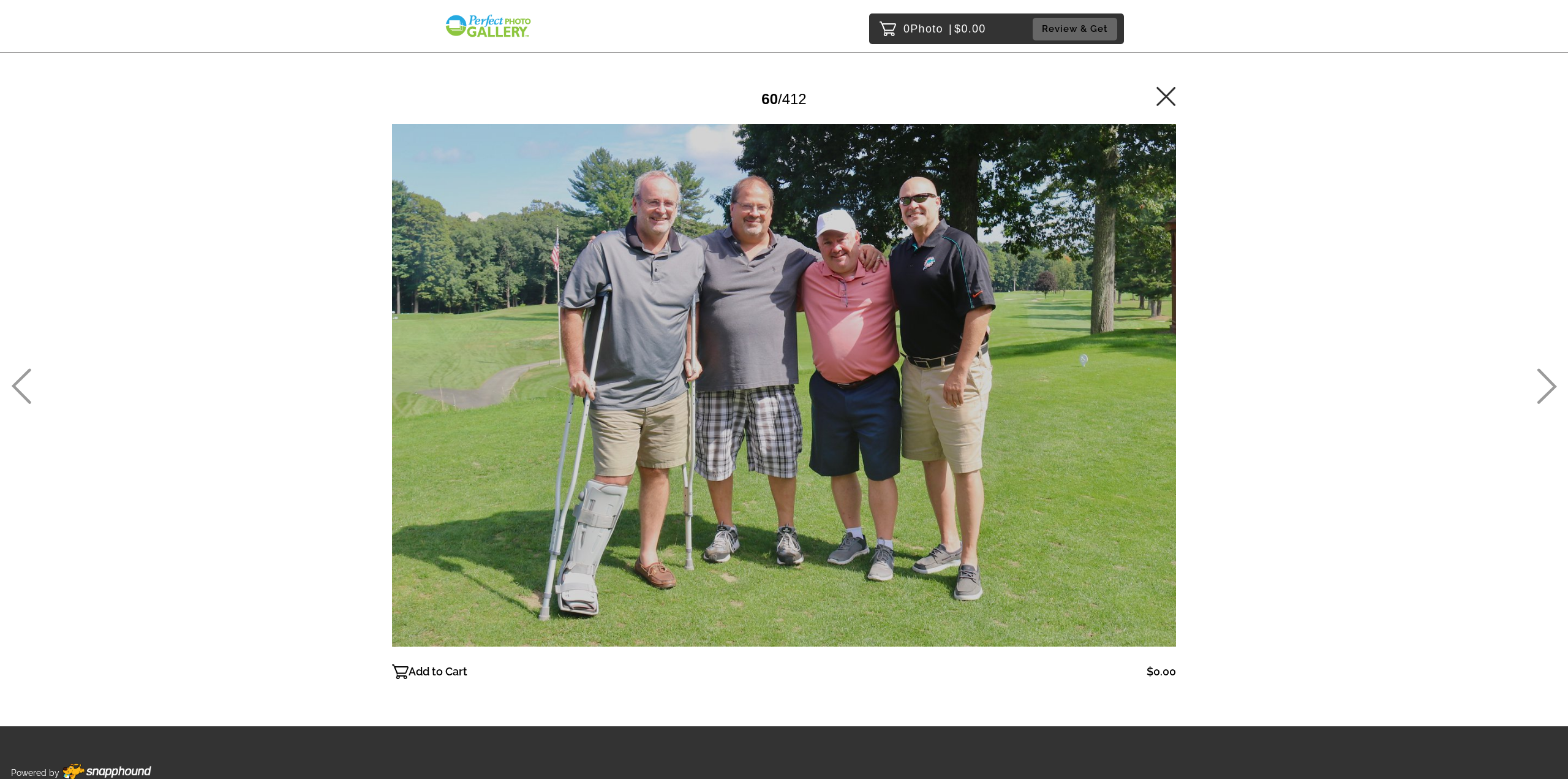
click at [1549, 379] on icon at bounding box center [1548, 387] width 20 height 35
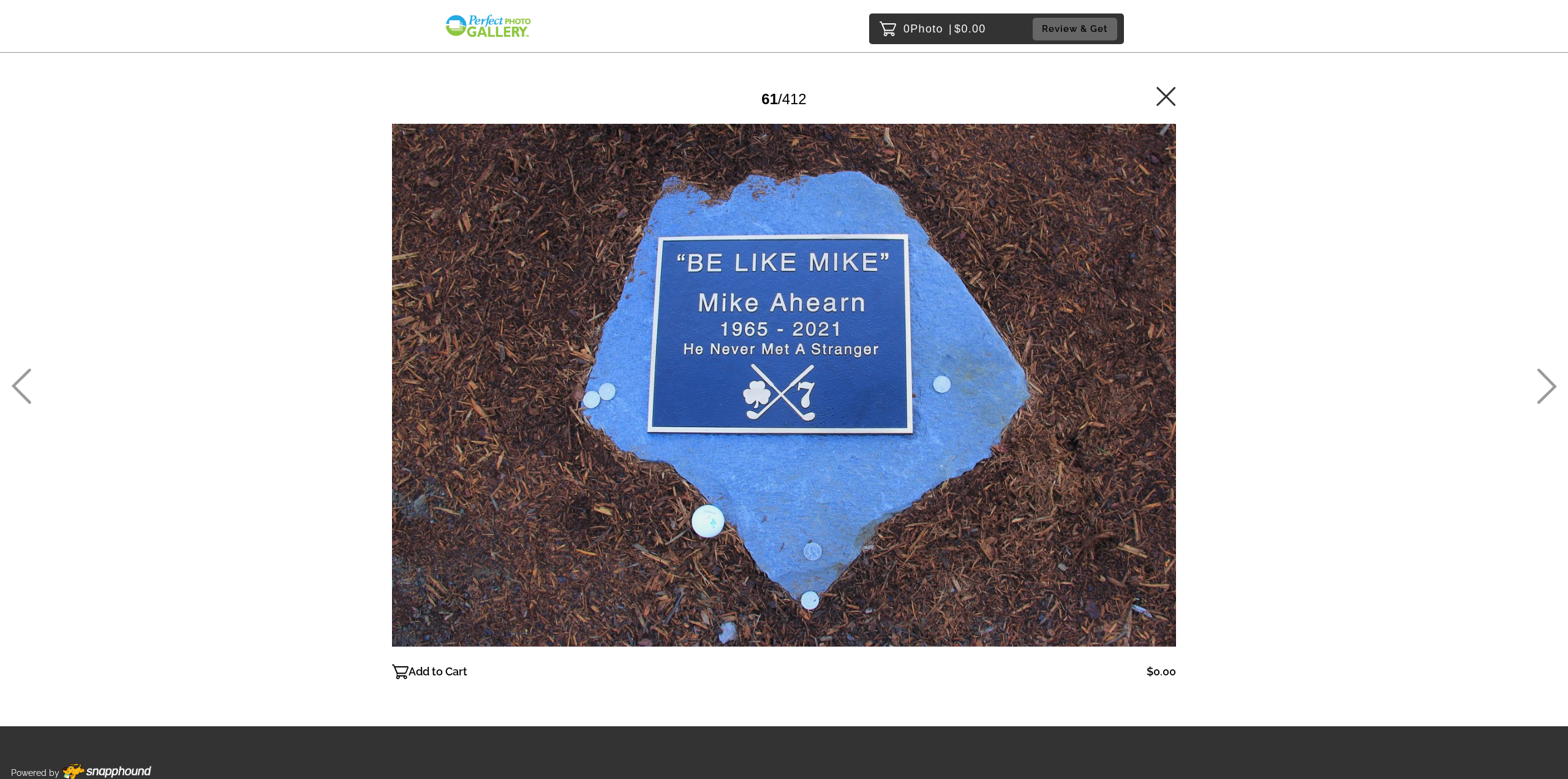
click at [1549, 379] on icon at bounding box center [1548, 387] width 20 height 35
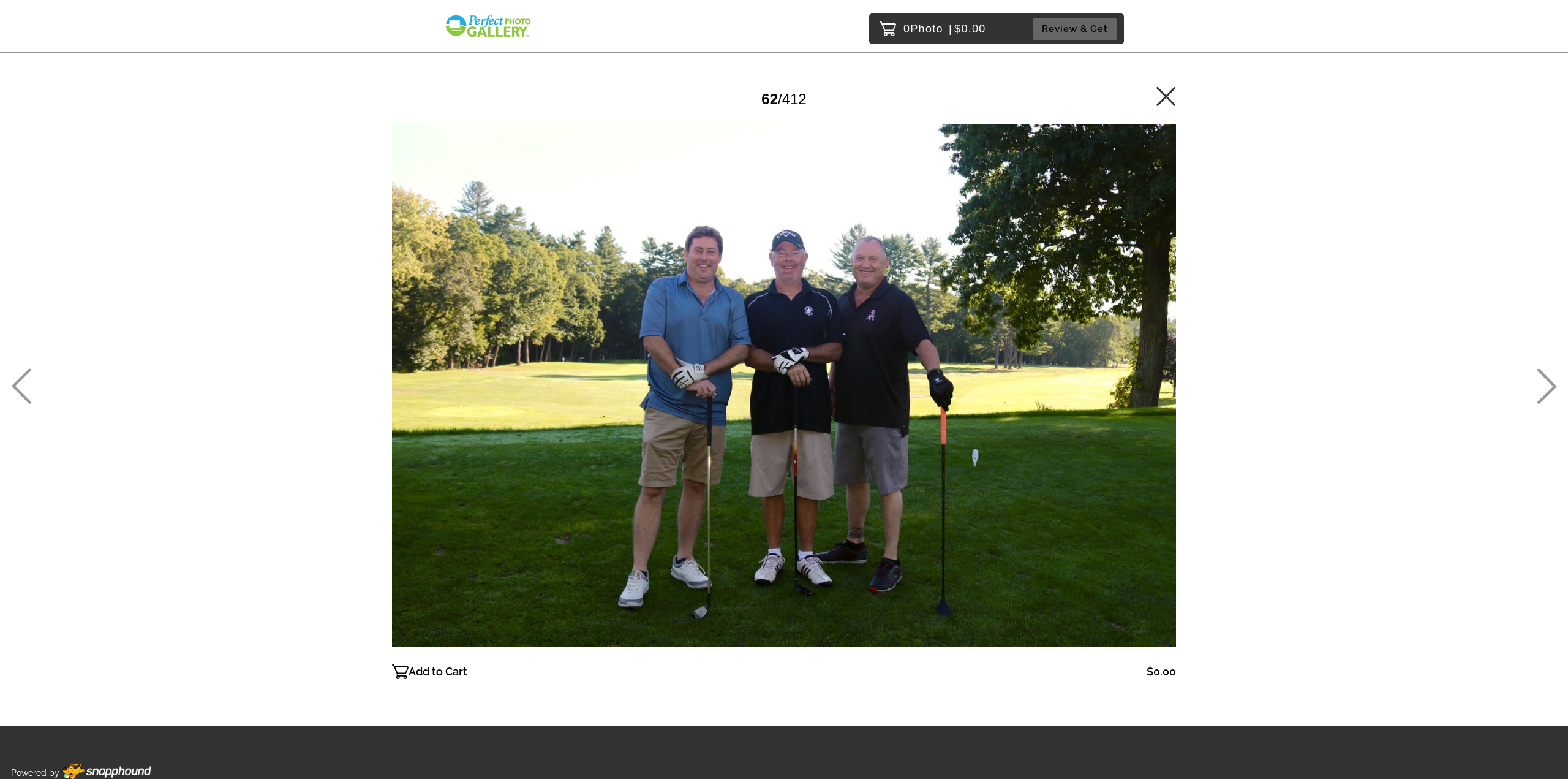
click at [1549, 379] on icon at bounding box center [1548, 387] width 20 height 35
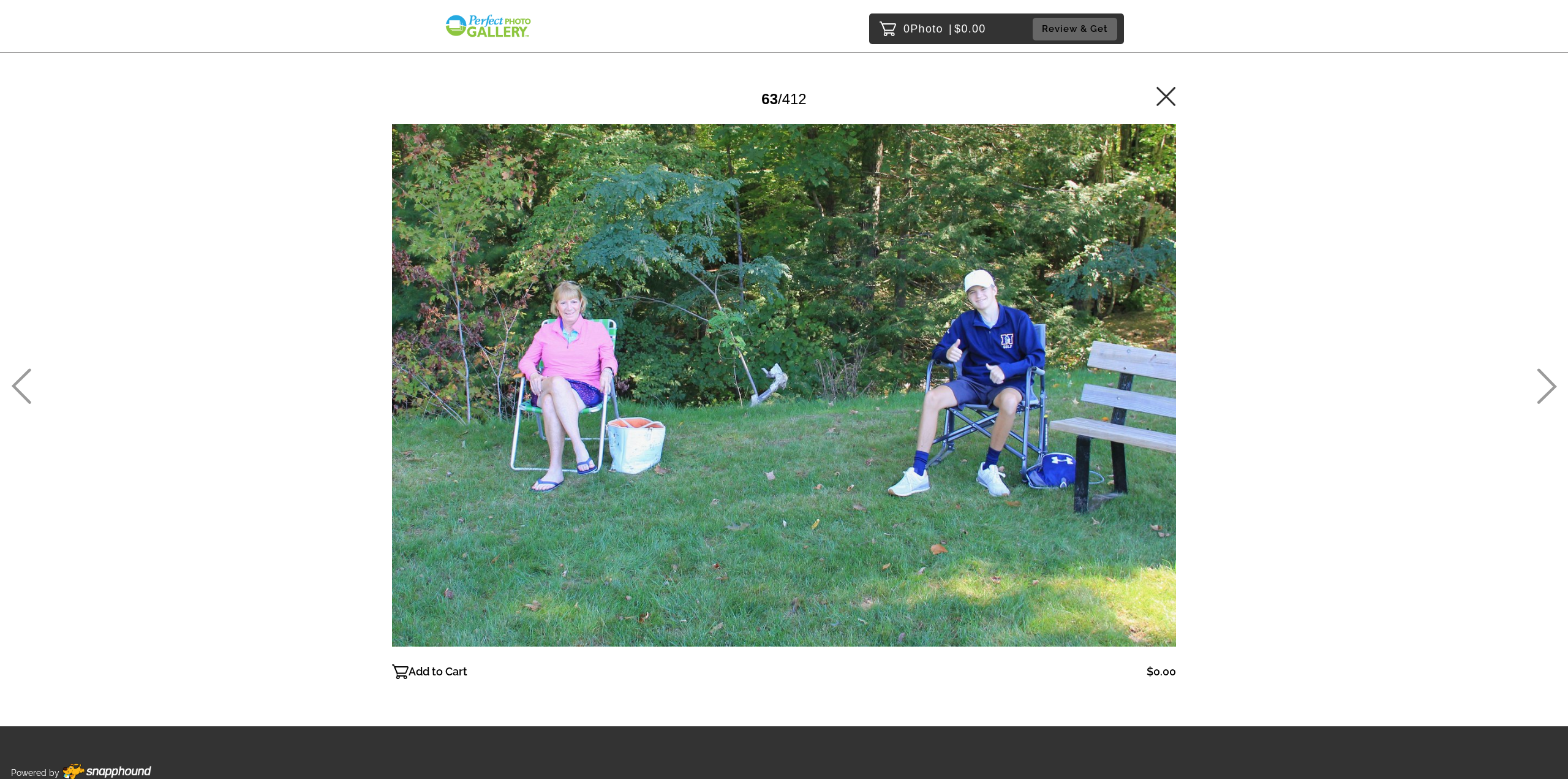
click at [1549, 379] on icon at bounding box center [1548, 387] width 20 height 35
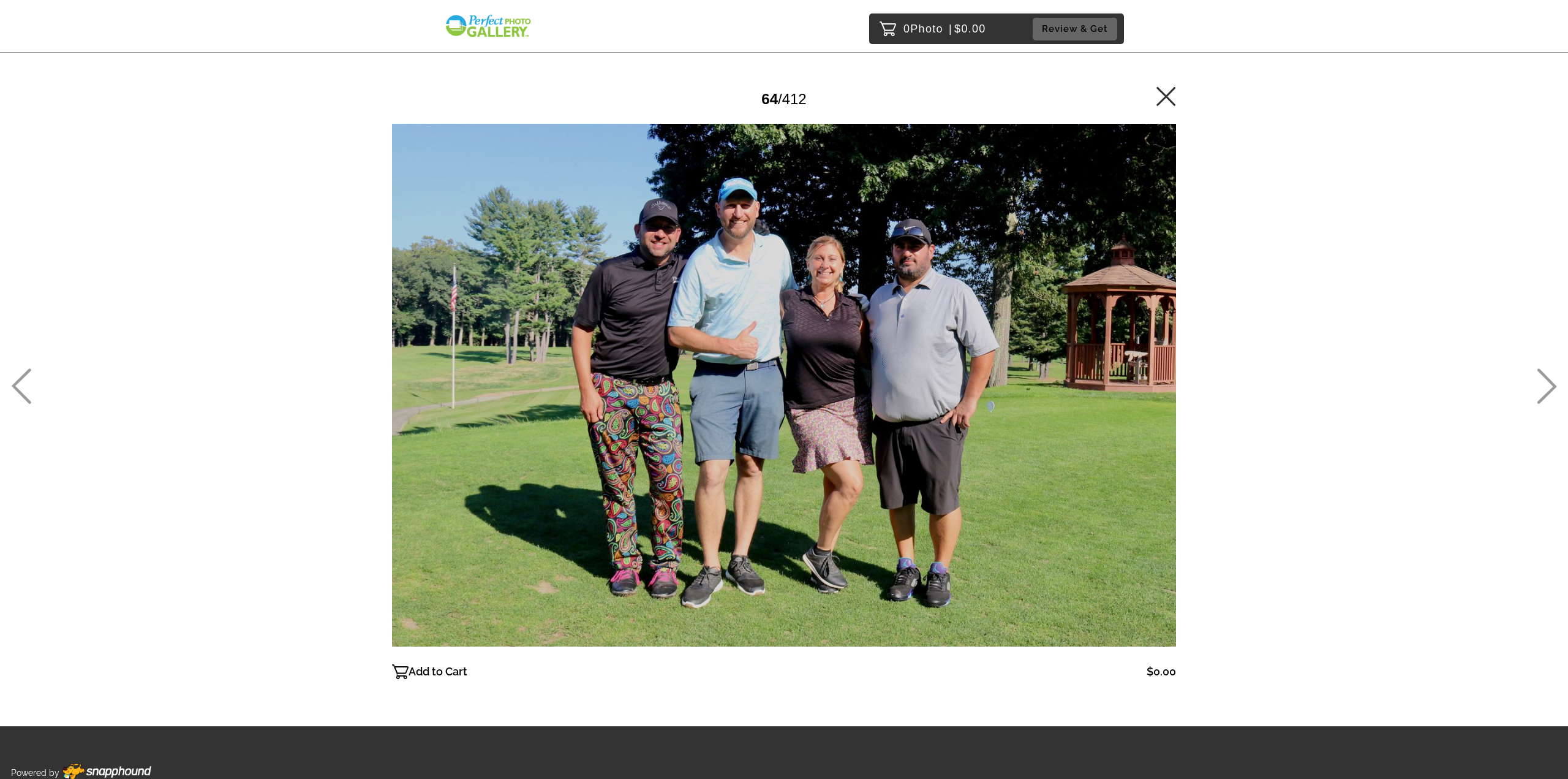
click at [1549, 379] on icon at bounding box center [1548, 387] width 20 height 35
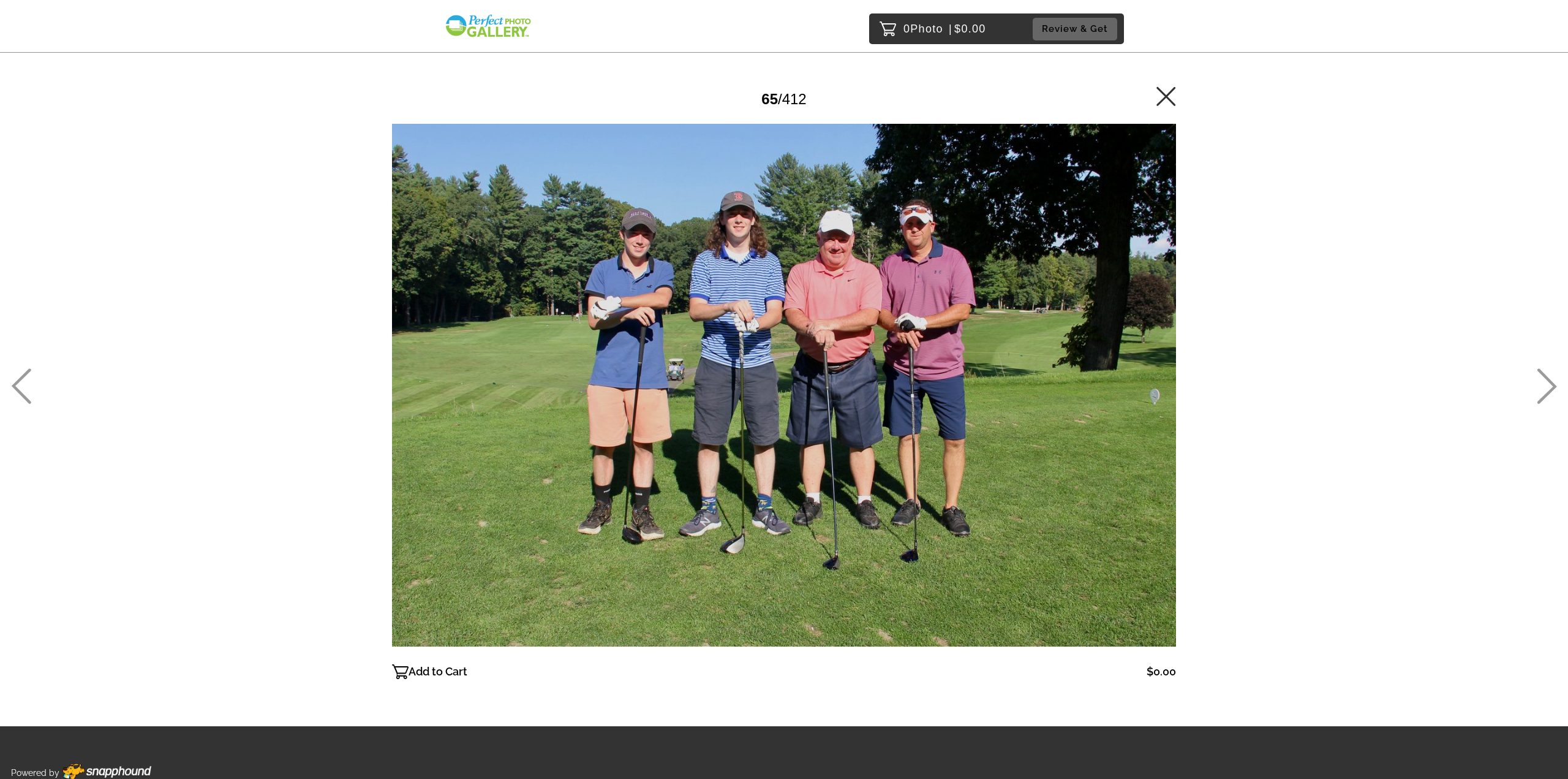
click at [1549, 379] on icon at bounding box center [1548, 387] width 20 height 35
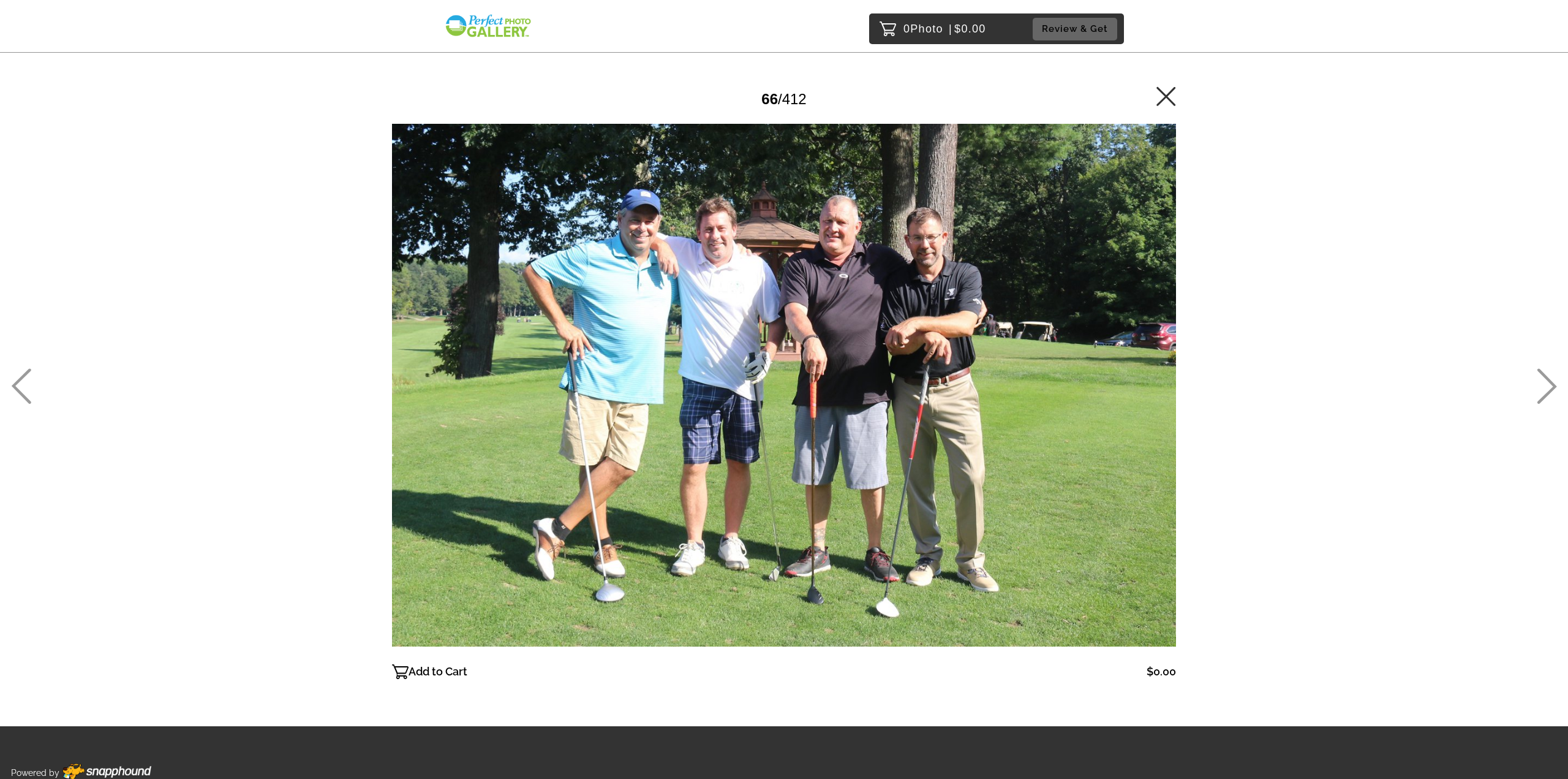
click at [1549, 379] on icon at bounding box center [1548, 387] width 20 height 35
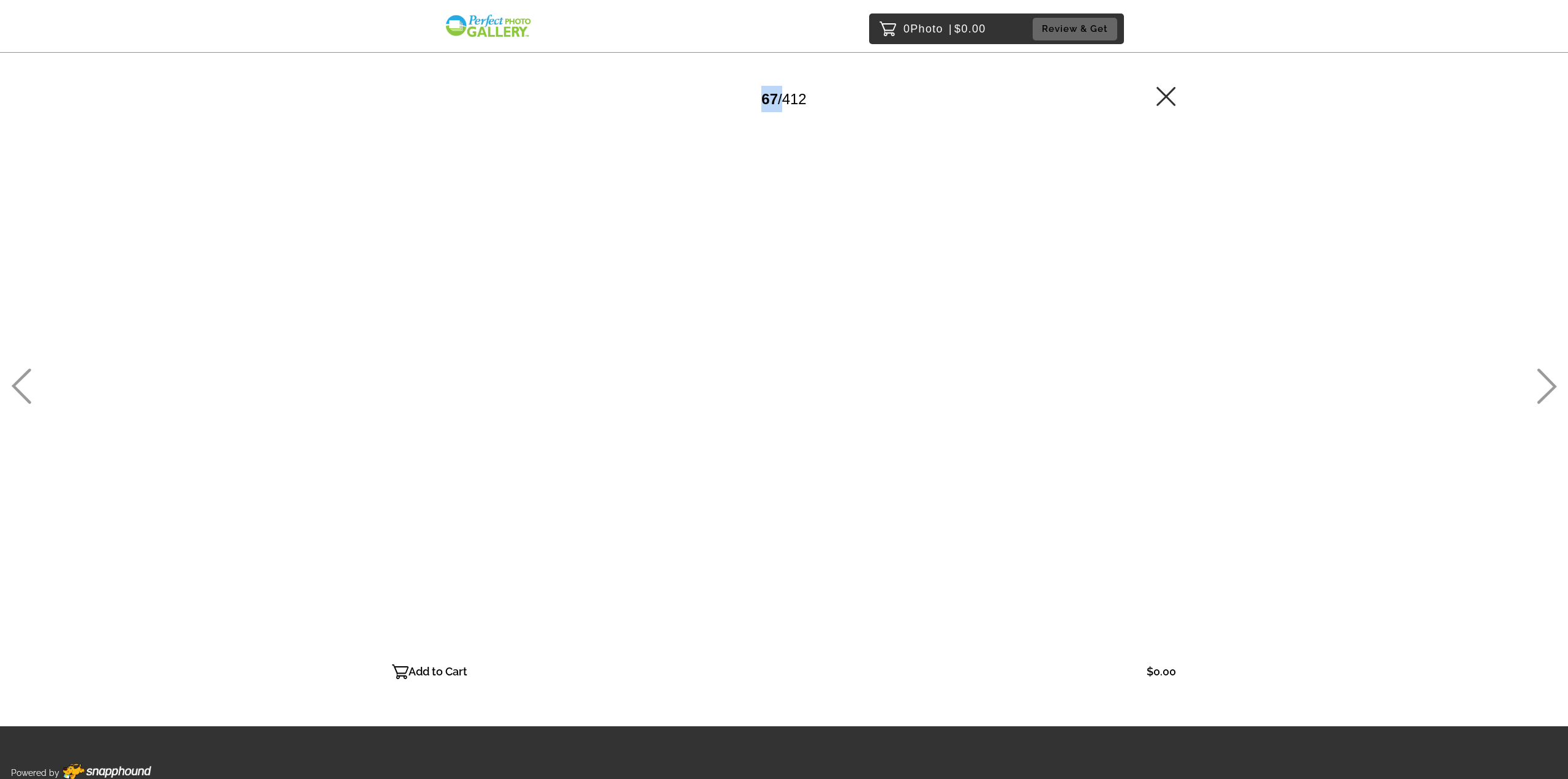
click at [1549, 379] on icon at bounding box center [1548, 387] width 20 height 35
click at [27, 383] on icon at bounding box center [21, 386] width 20 height 35
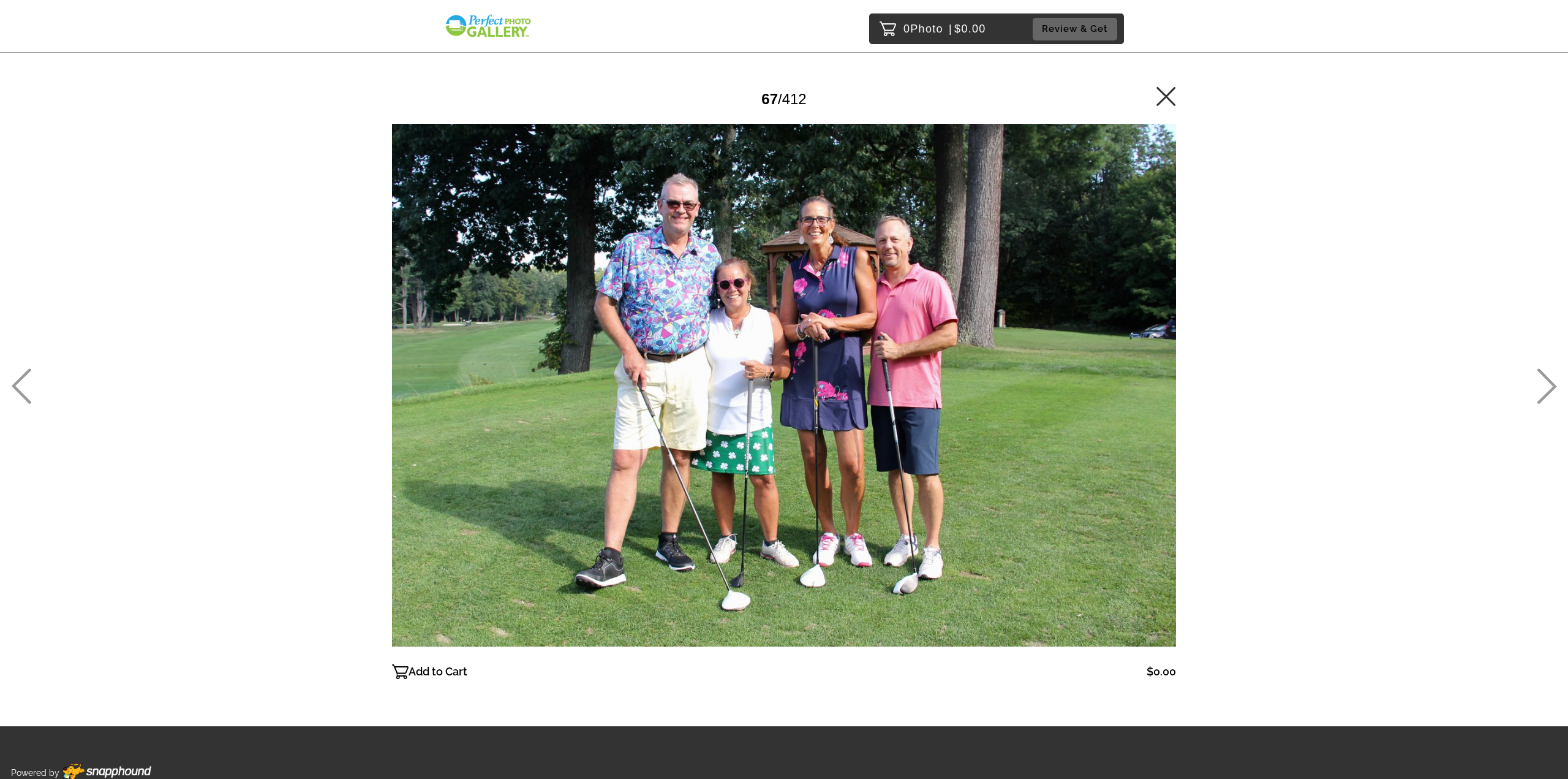
click at [32, 376] on div "0 Photo | $0.00 Review & Get Password Checker bypassed 67 / 412 Add to Cart $0.…" at bounding box center [784, 410] width 1568 height 821
click at [29, 377] on icon at bounding box center [21, 386] width 20 height 35
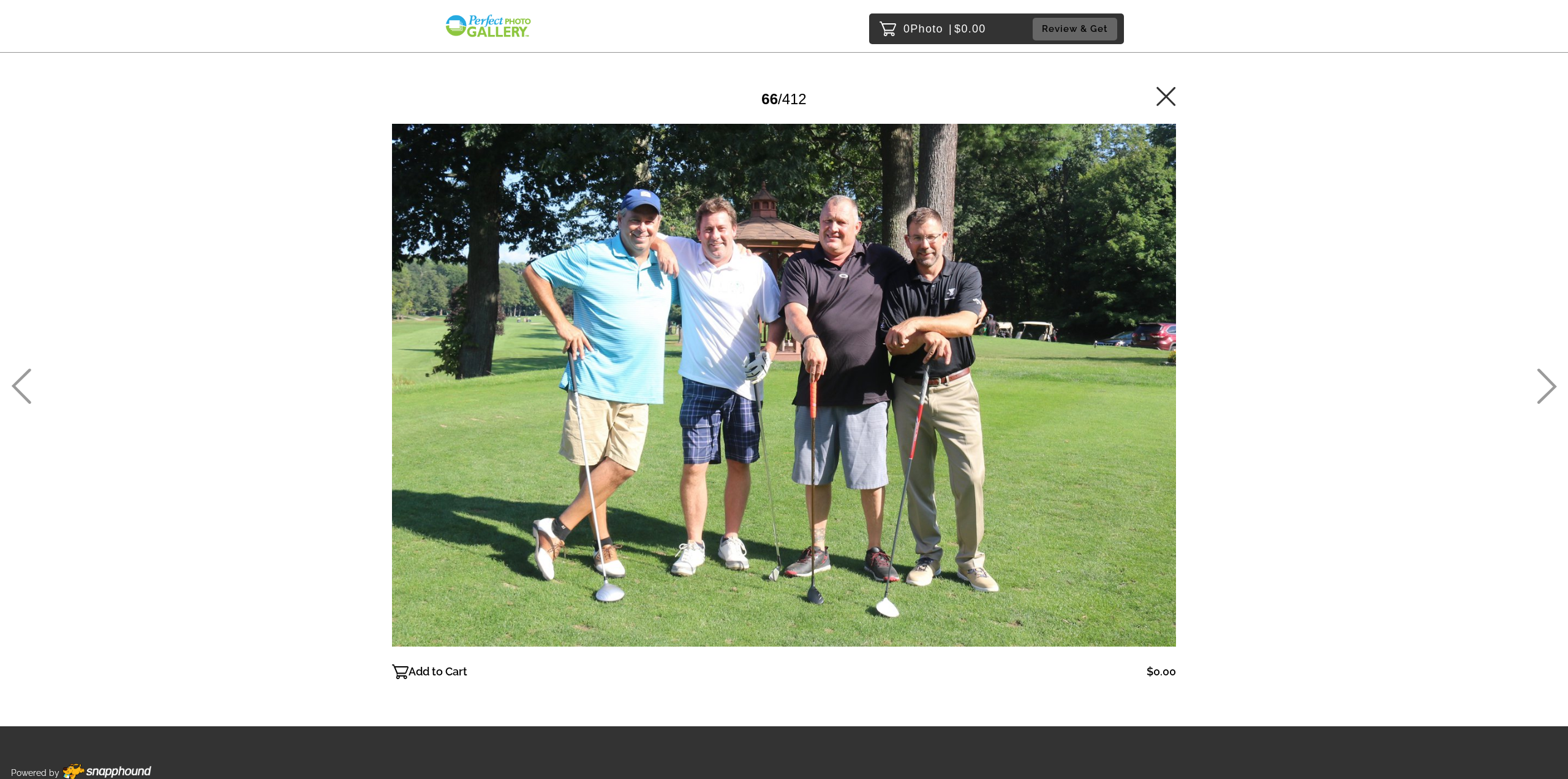
click at [1536, 374] on div "0 Photo | $0.00 Review & Get Password Checker bypassed 66 / 412 Add to Cart $0.…" at bounding box center [784, 410] width 1568 height 821
click at [1545, 377] on icon at bounding box center [1548, 387] width 20 height 35
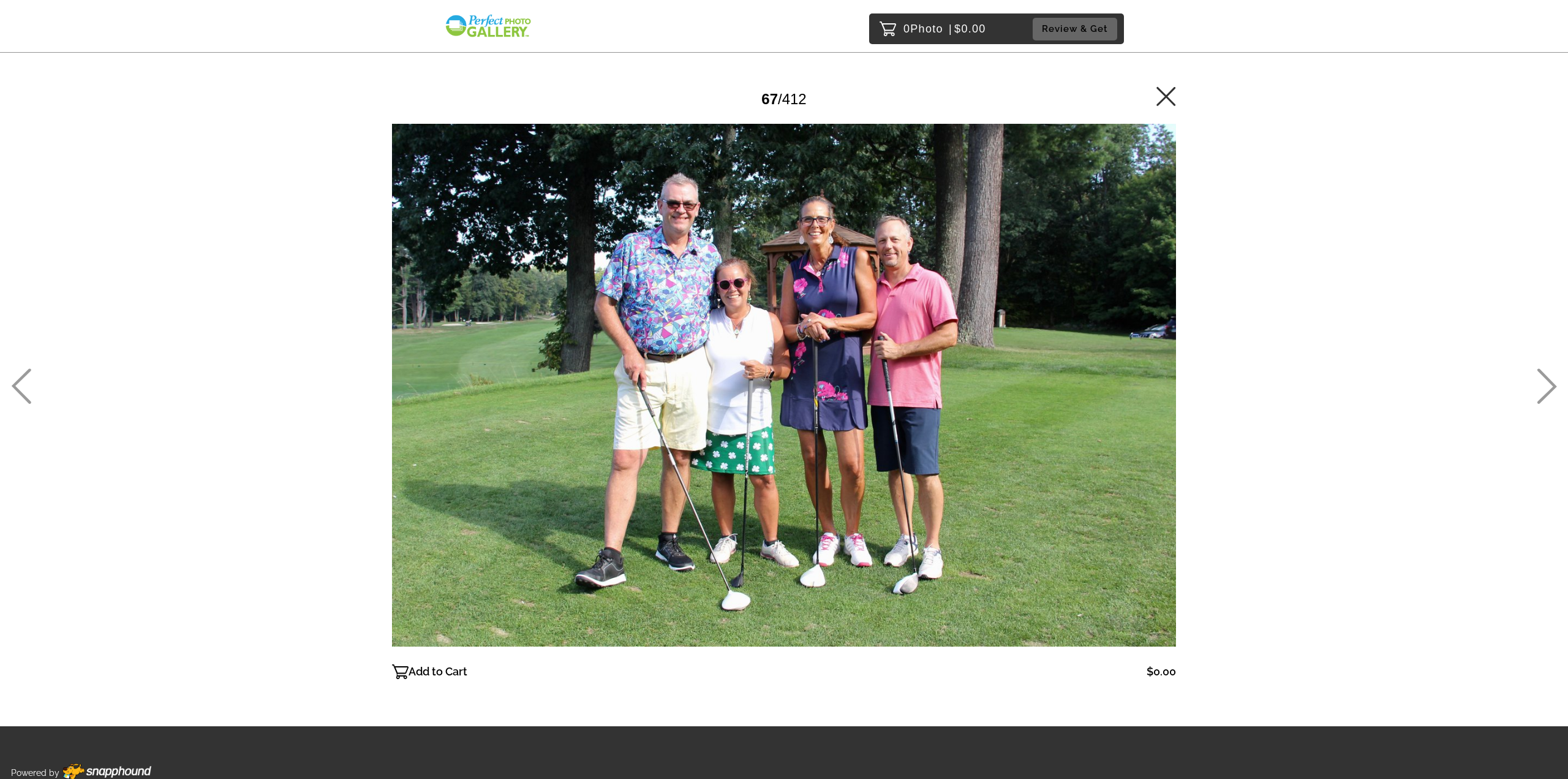
click at [1545, 377] on icon at bounding box center [1548, 387] width 20 height 35
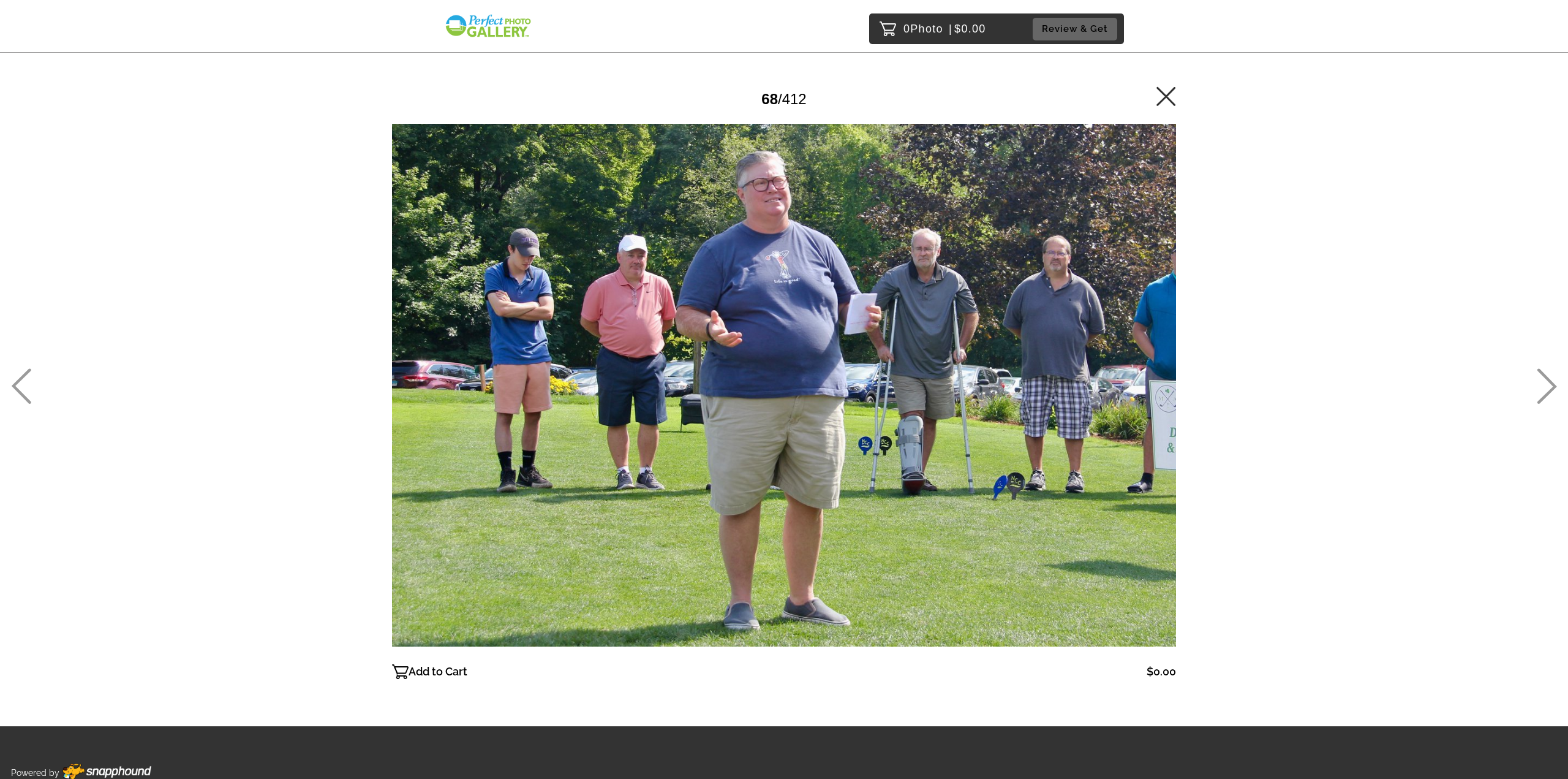
click at [1545, 377] on icon at bounding box center [1548, 387] width 20 height 35
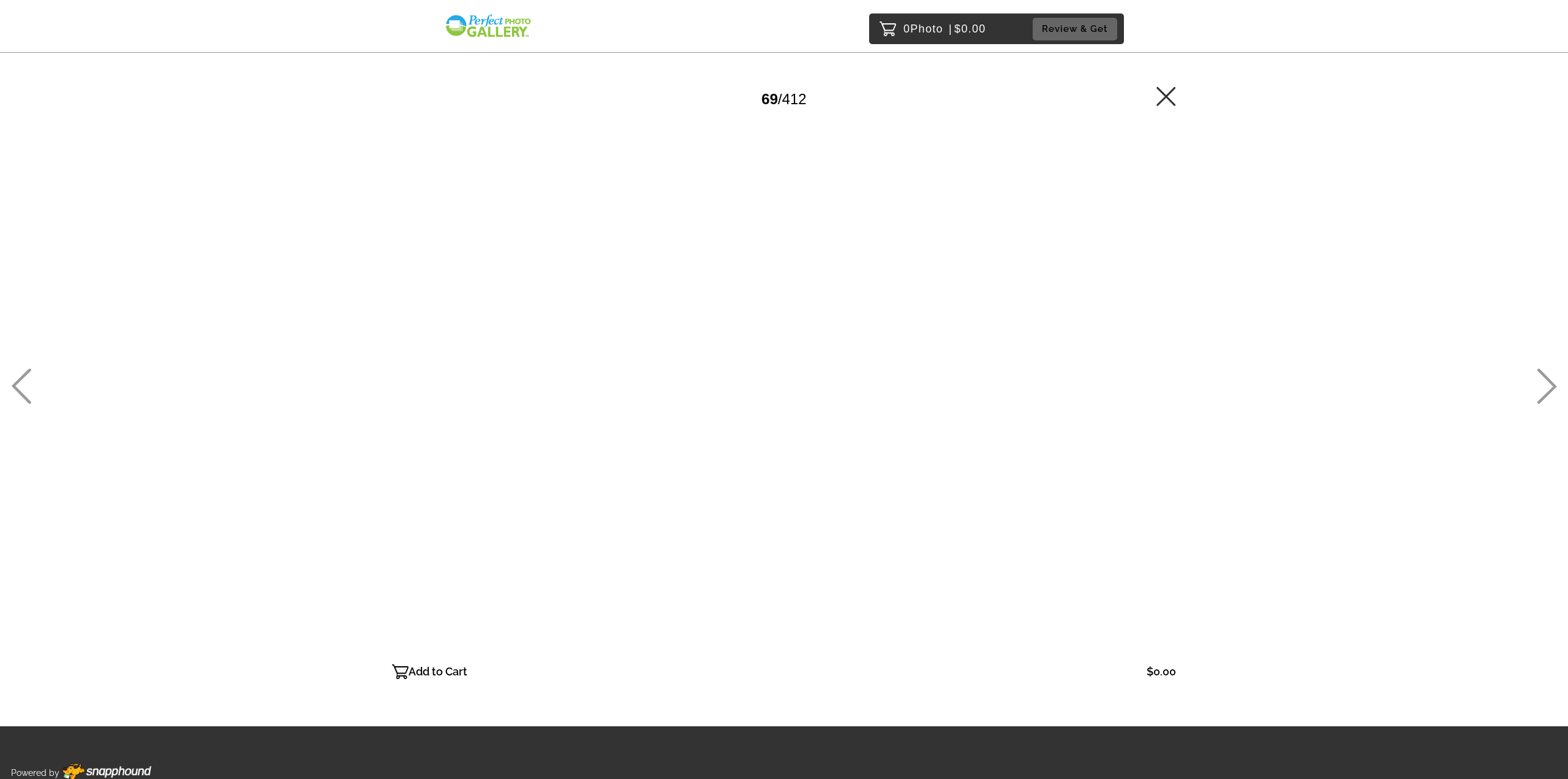
click at [1545, 377] on icon at bounding box center [1548, 387] width 20 height 35
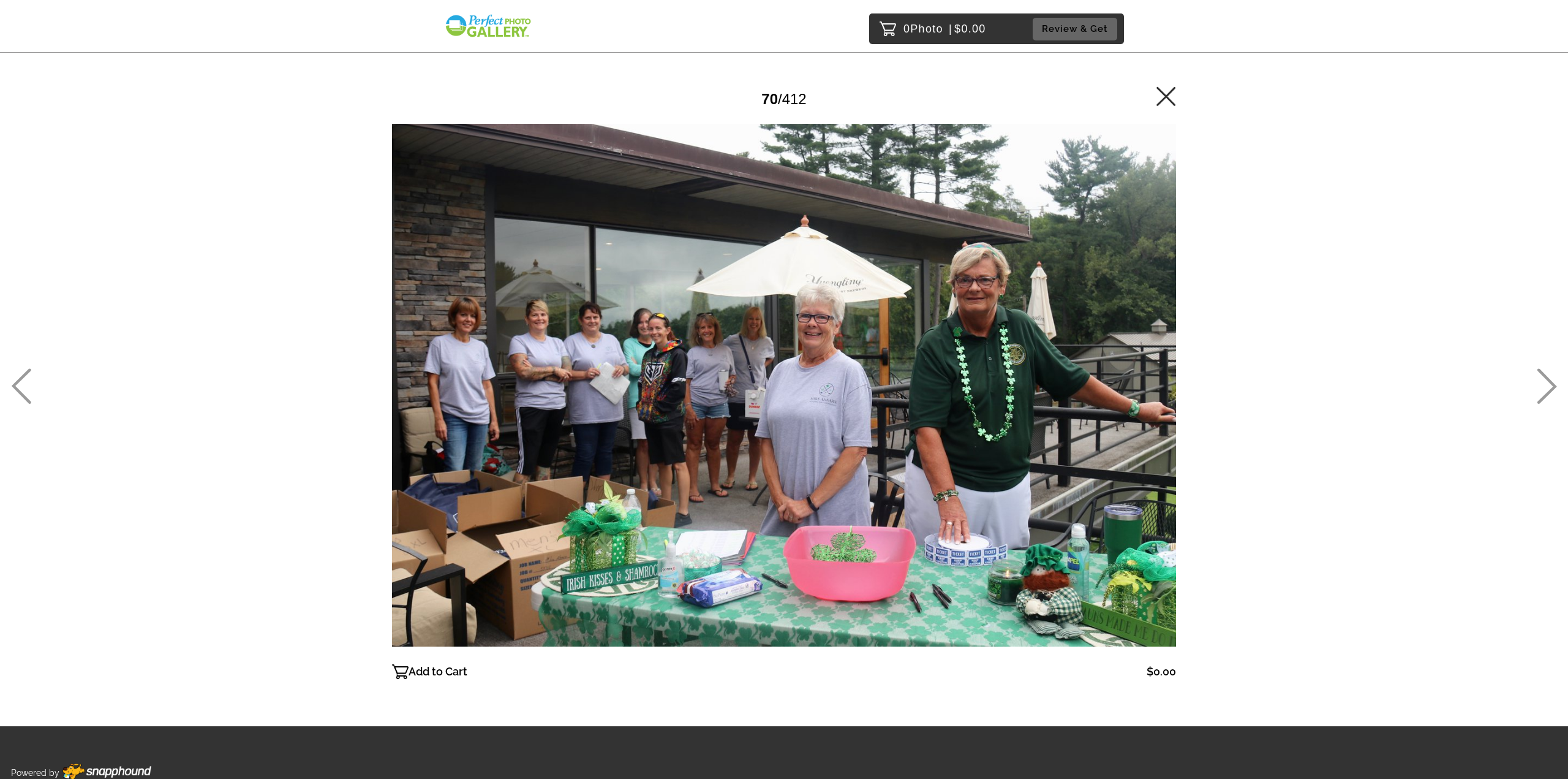
click at [1539, 381] on icon at bounding box center [1548, 386] width 20 height 35
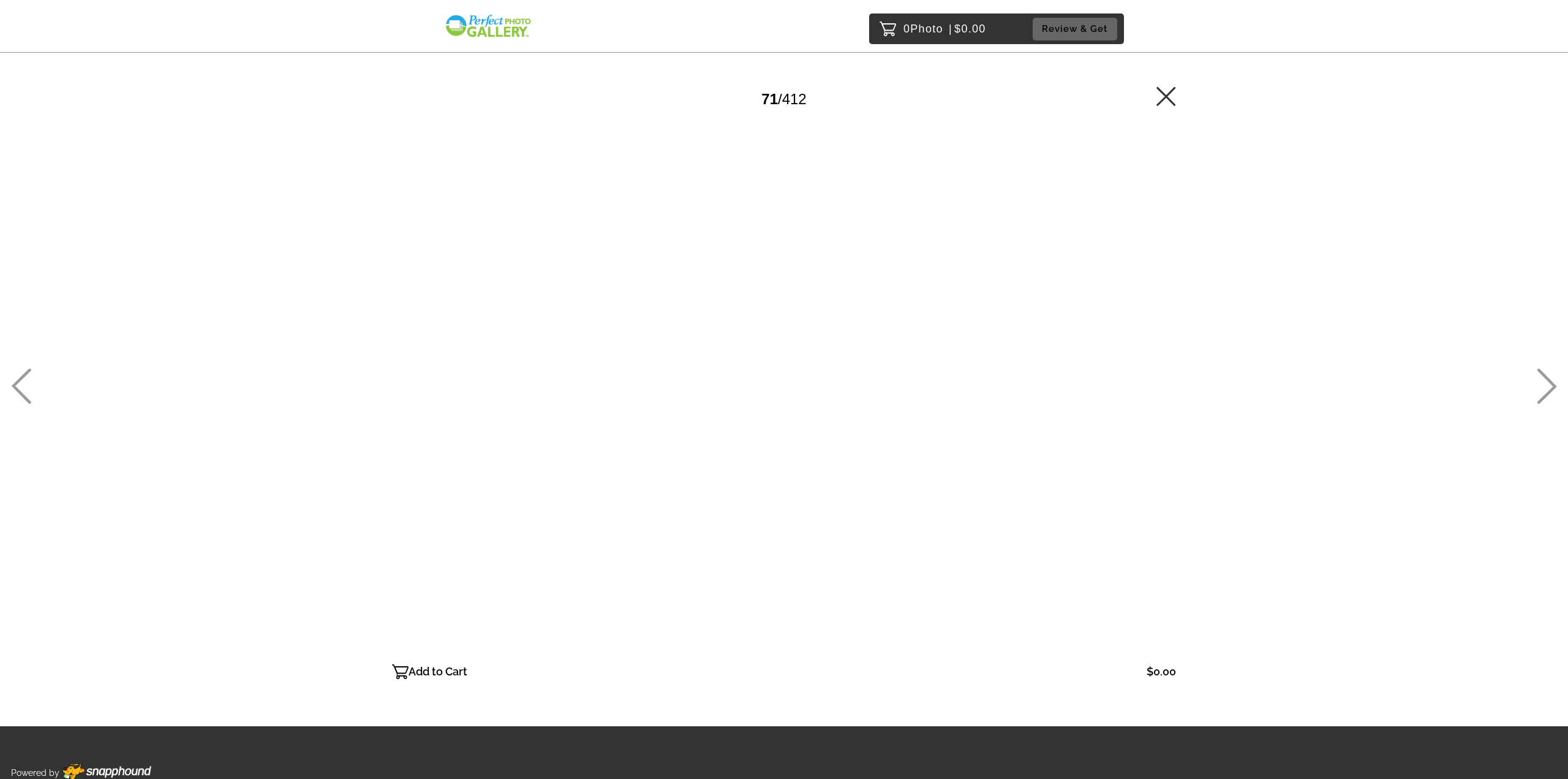
click at [1539, 381] on icon at bounding box center [1548, 386] width 20 height 35
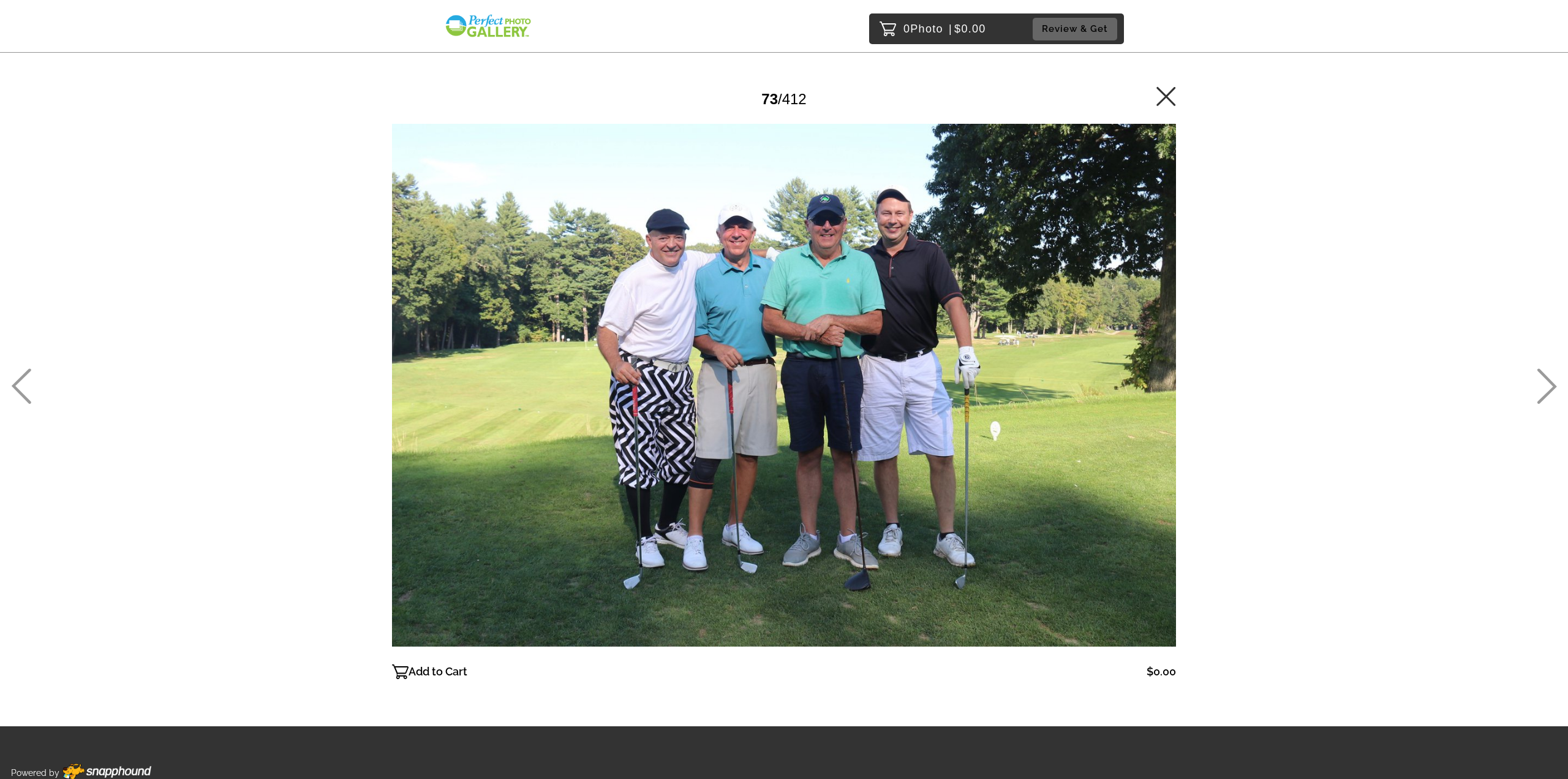
click at [1539, 381] on icon at bounding box center [1548, 386] width 20 height 35
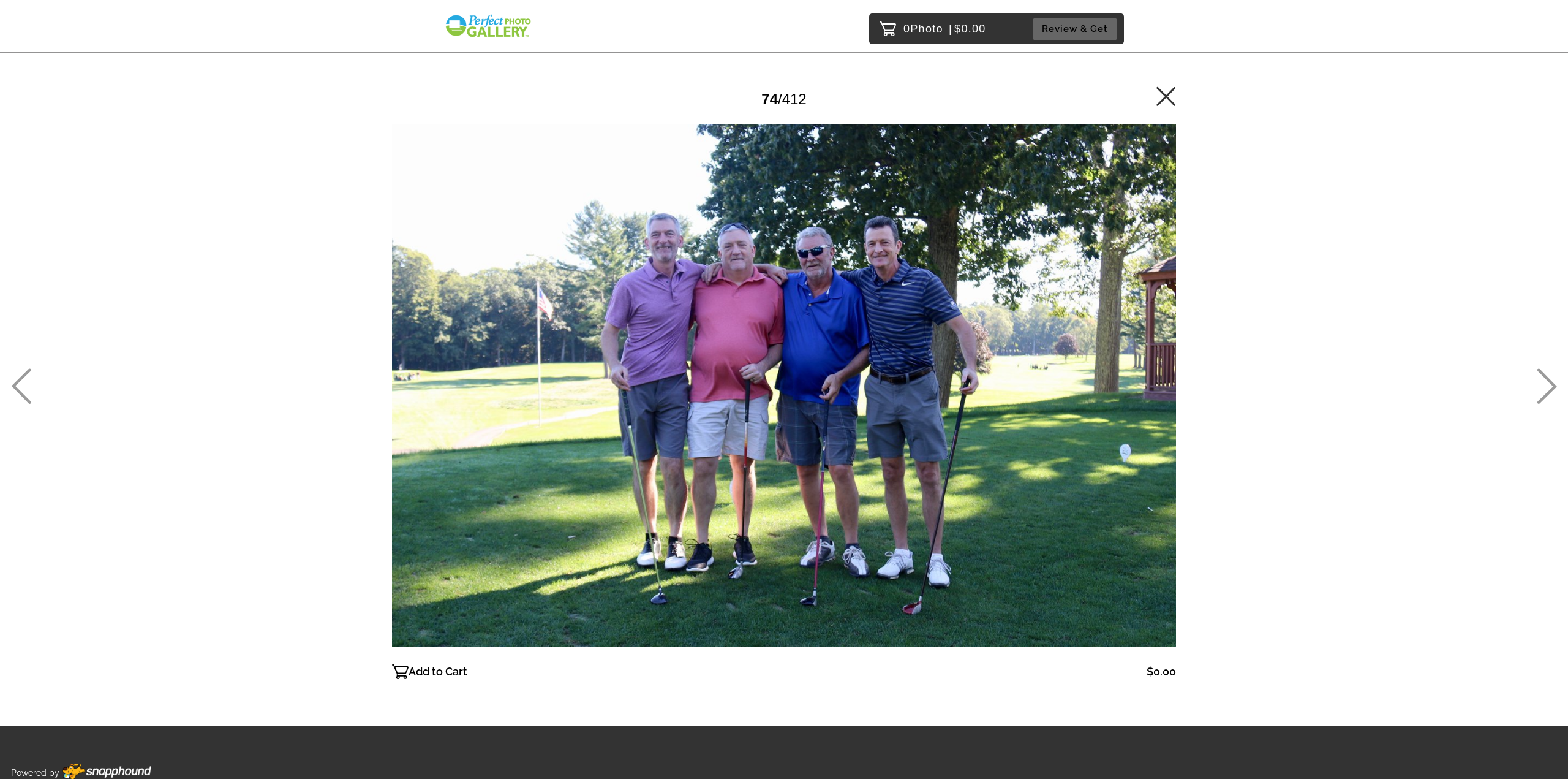
click at [1539, 381] on icon at bounding box center [1548, 386] width 20 height 35
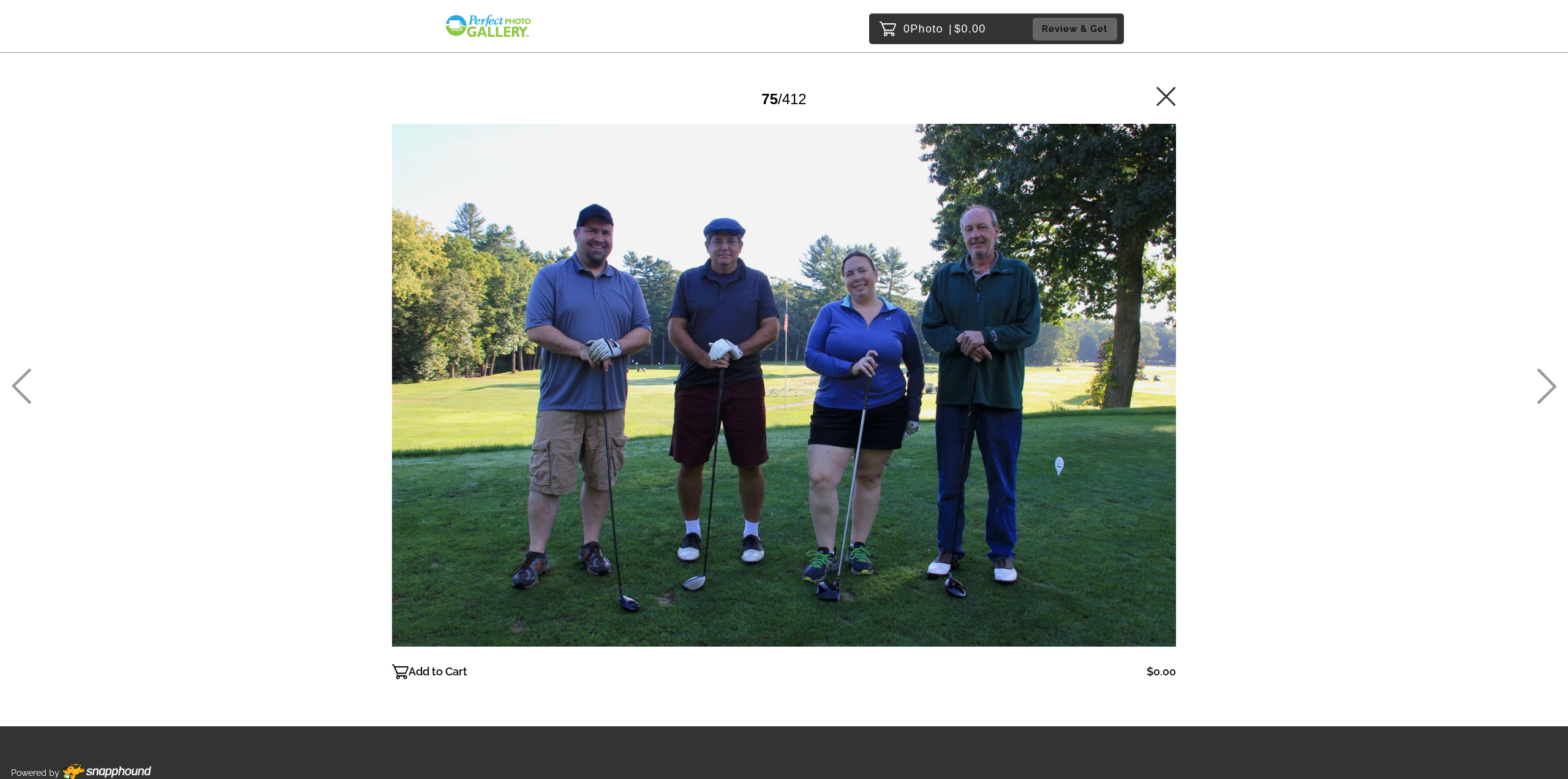
click at [1539, 381] on icon at bounding box center [1548, 386] width 20 height 35
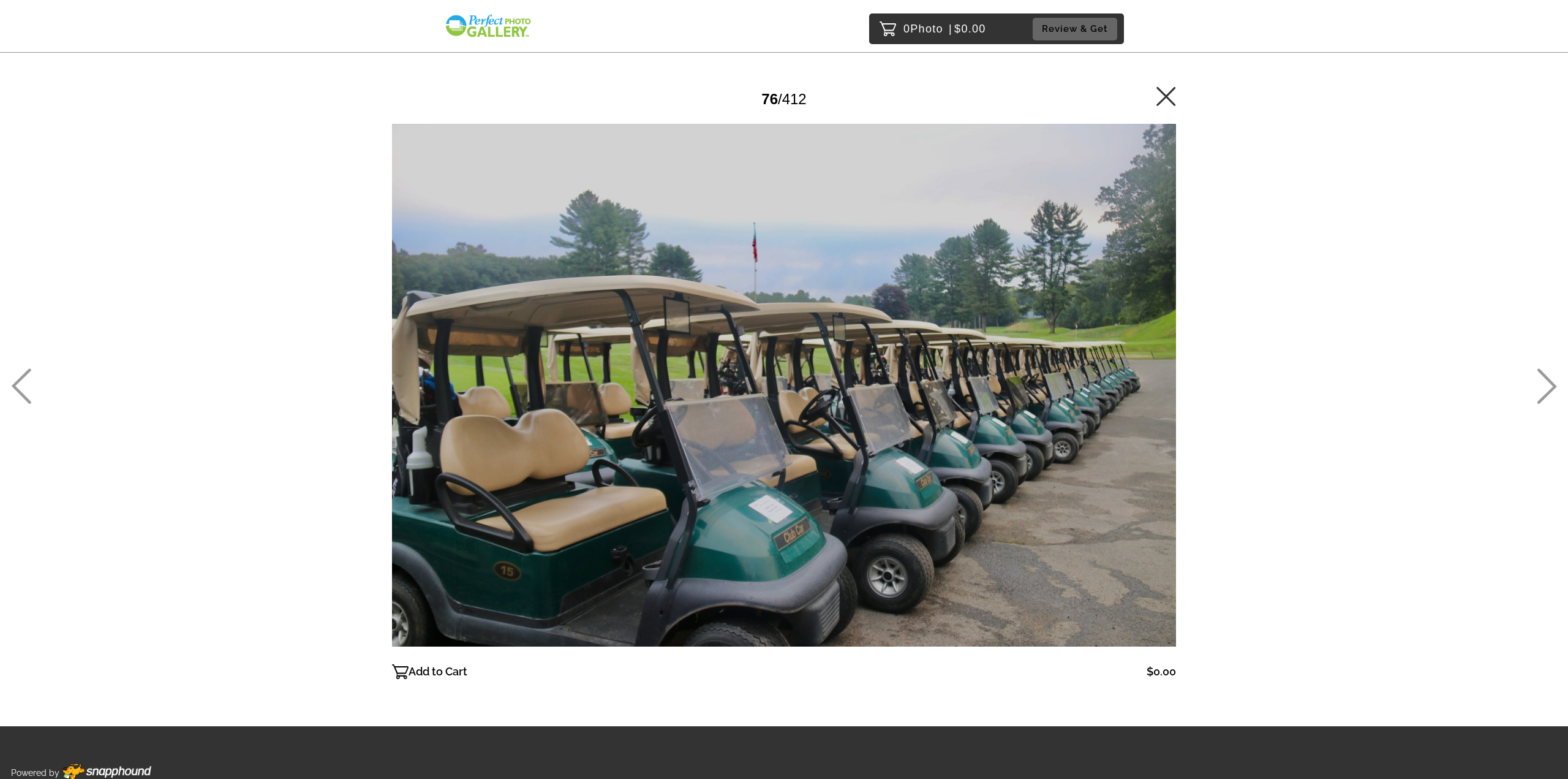
click at [1539, 381] on icon at bounding box center [1548, 386] width 20 height 35
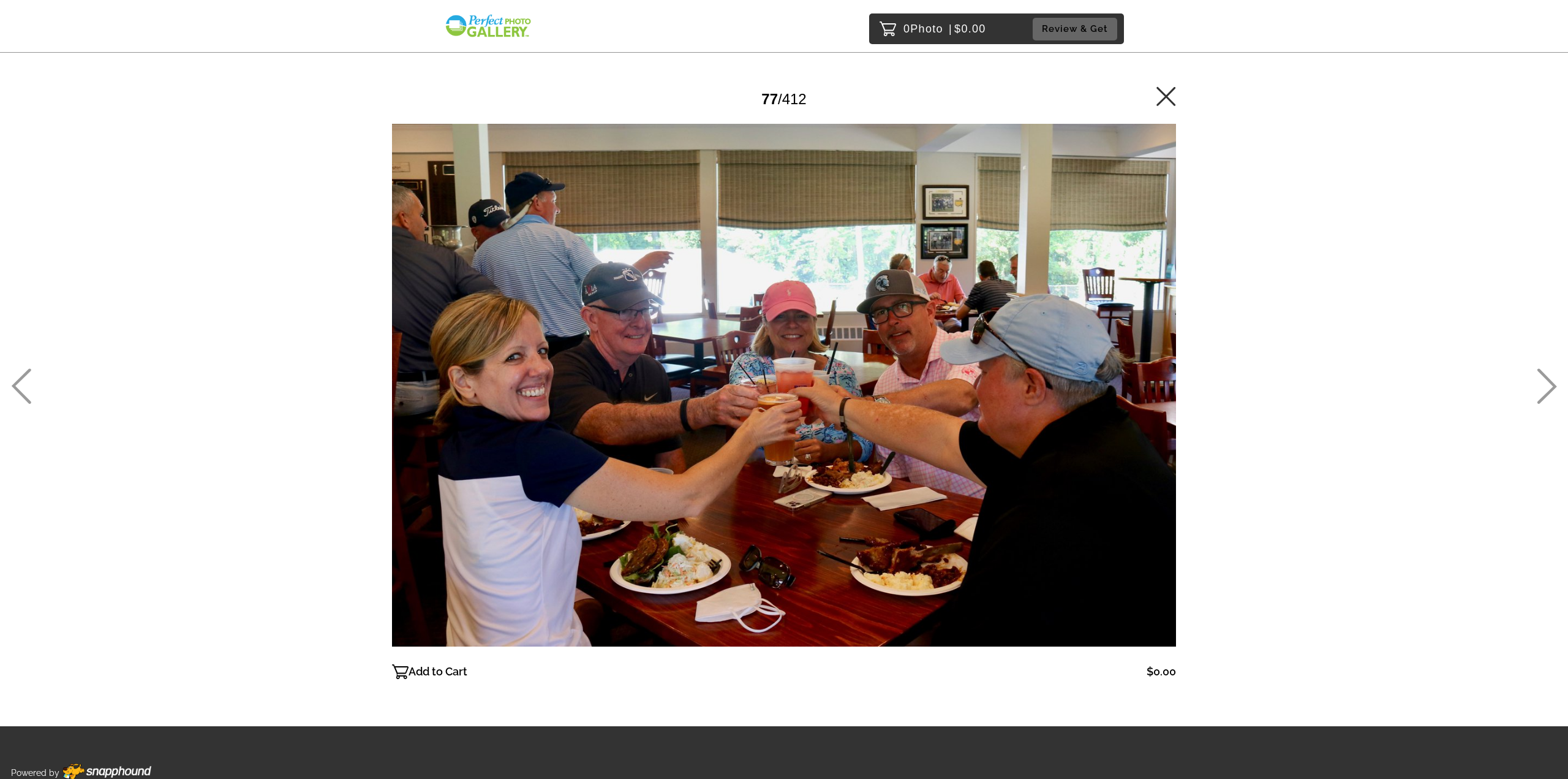
click at [1539, 381] on icon at bounding box center [1548, 386] width 20 height 35
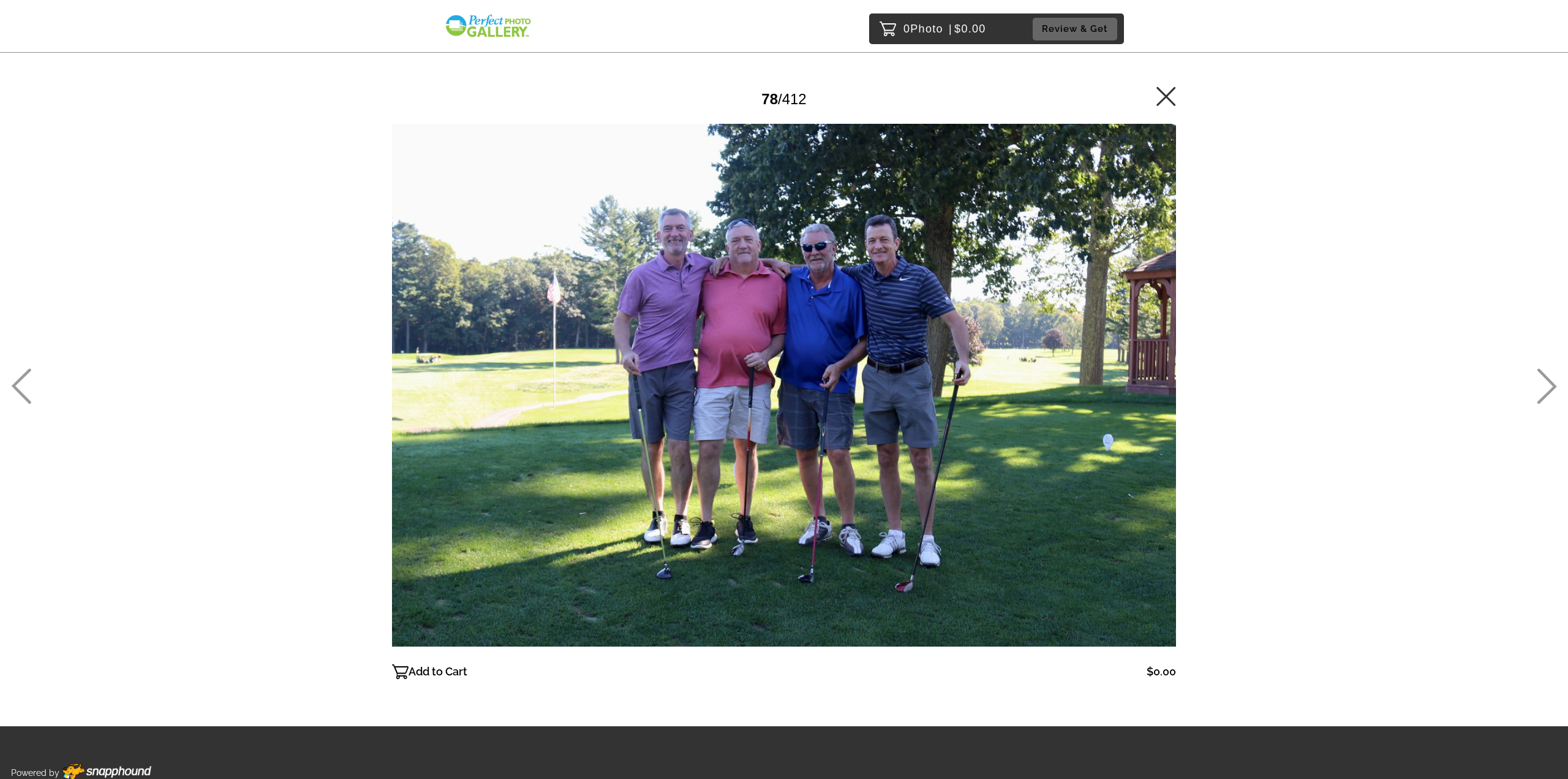
click at [1539, 381] on icon at bounding box center [1548, 386] width 20 height 35
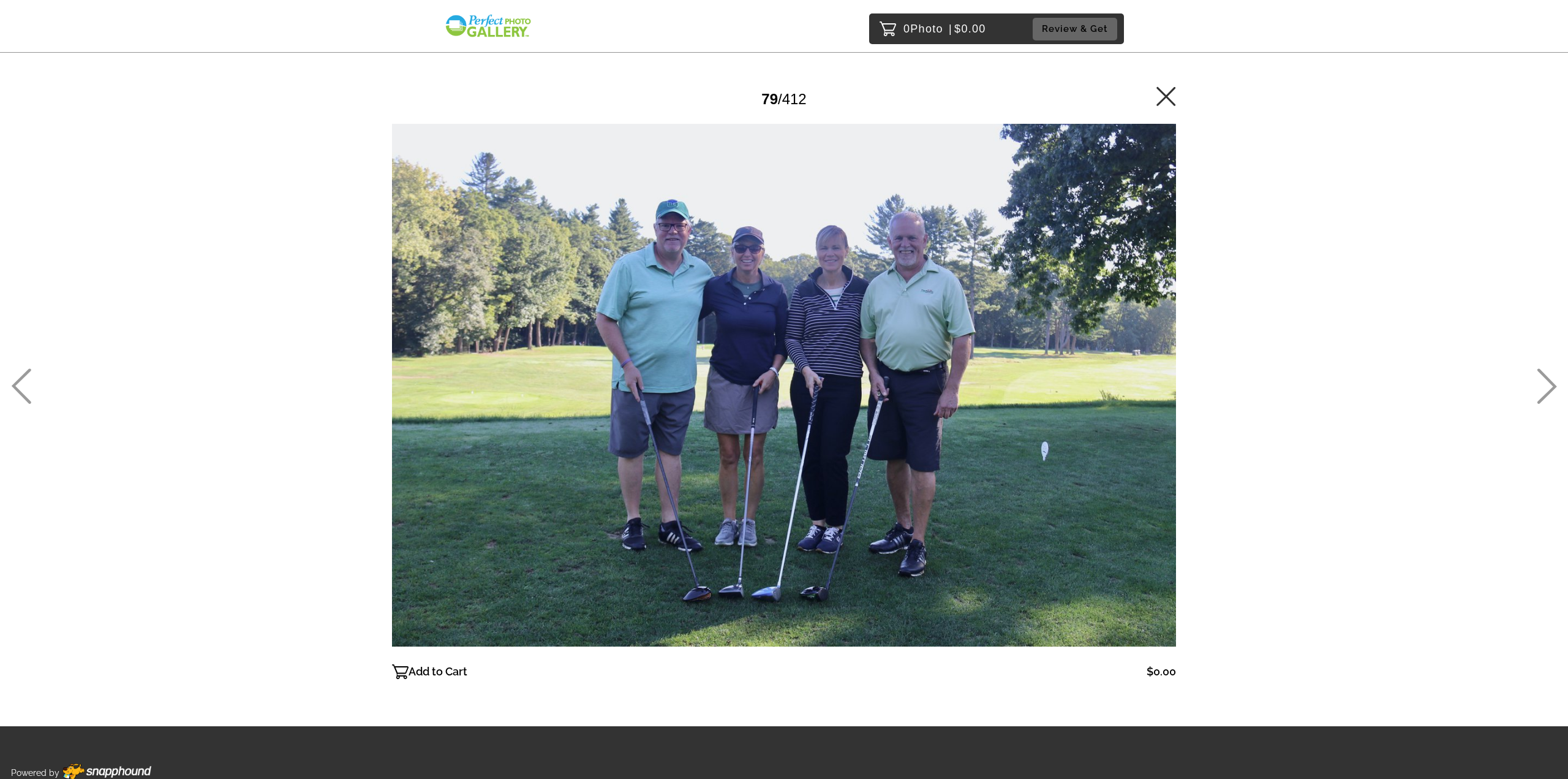
click at [1539, 381] on icon at bounding box center [1548, 386] width 20 height 35
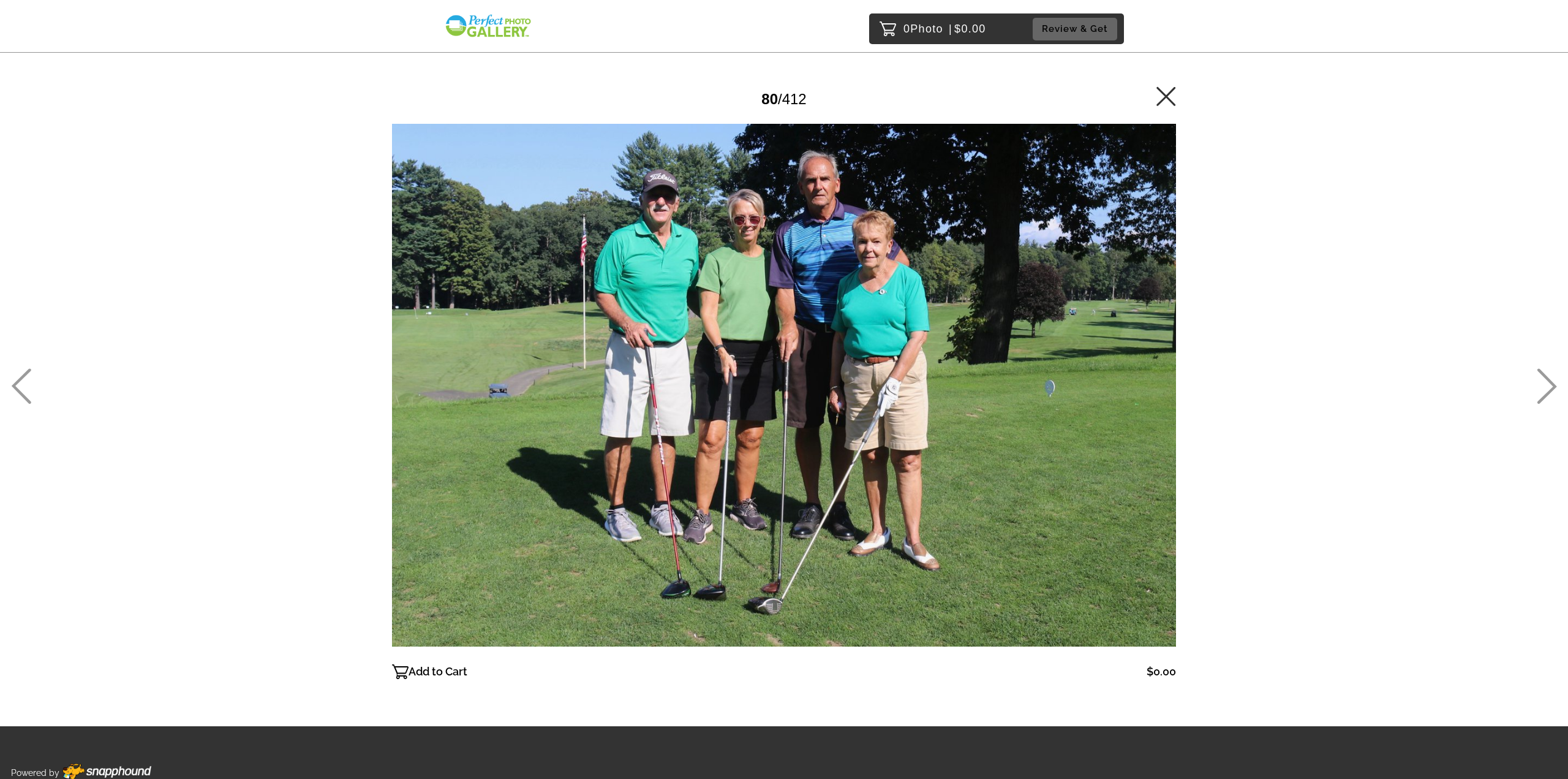
click at [1539, 381] on icon at bounding box center [1548, 386] width 20 height 35
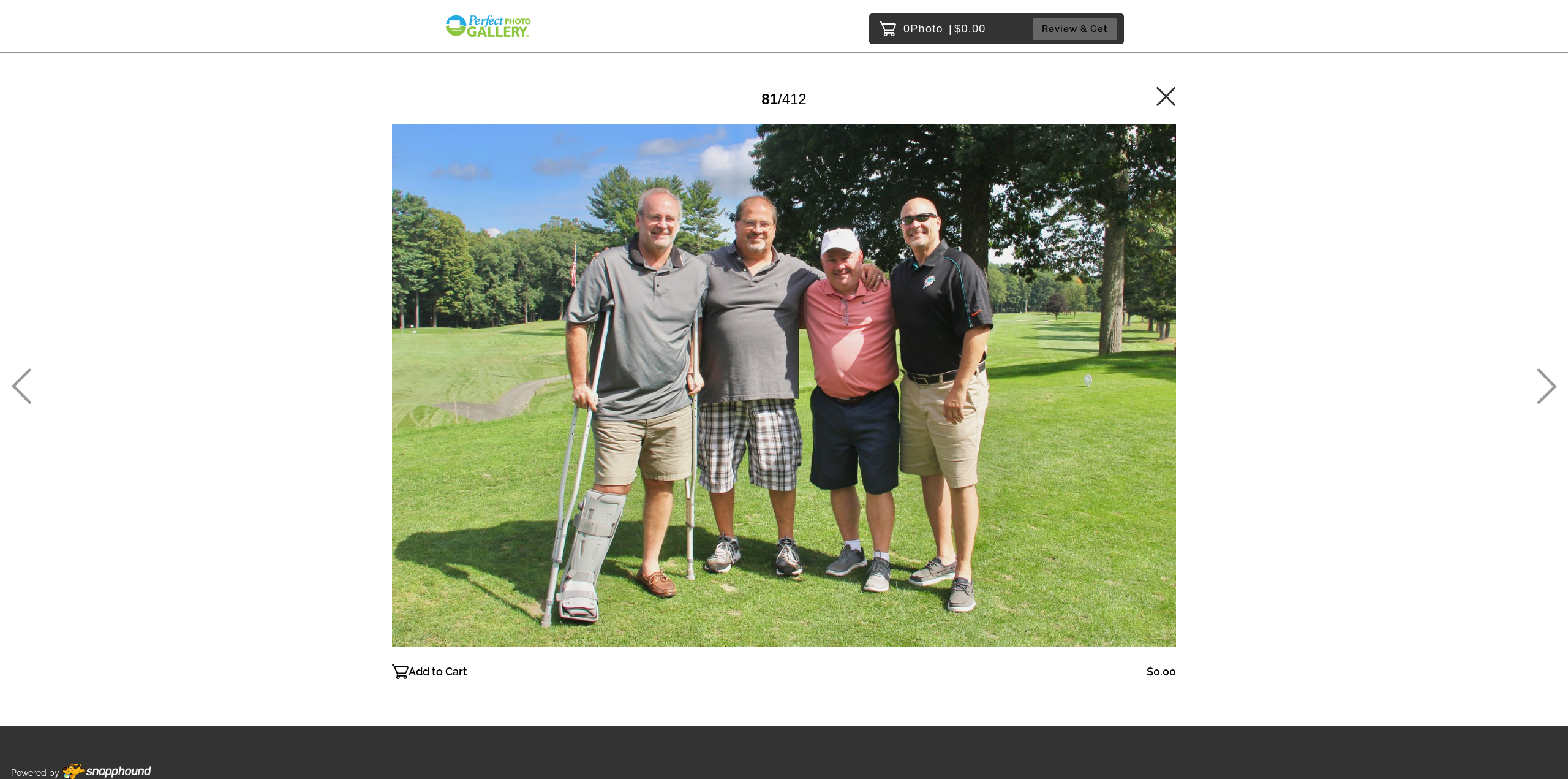
click at [1539, 381] on icon at bounding box center [1548, 386] width 20 height 35
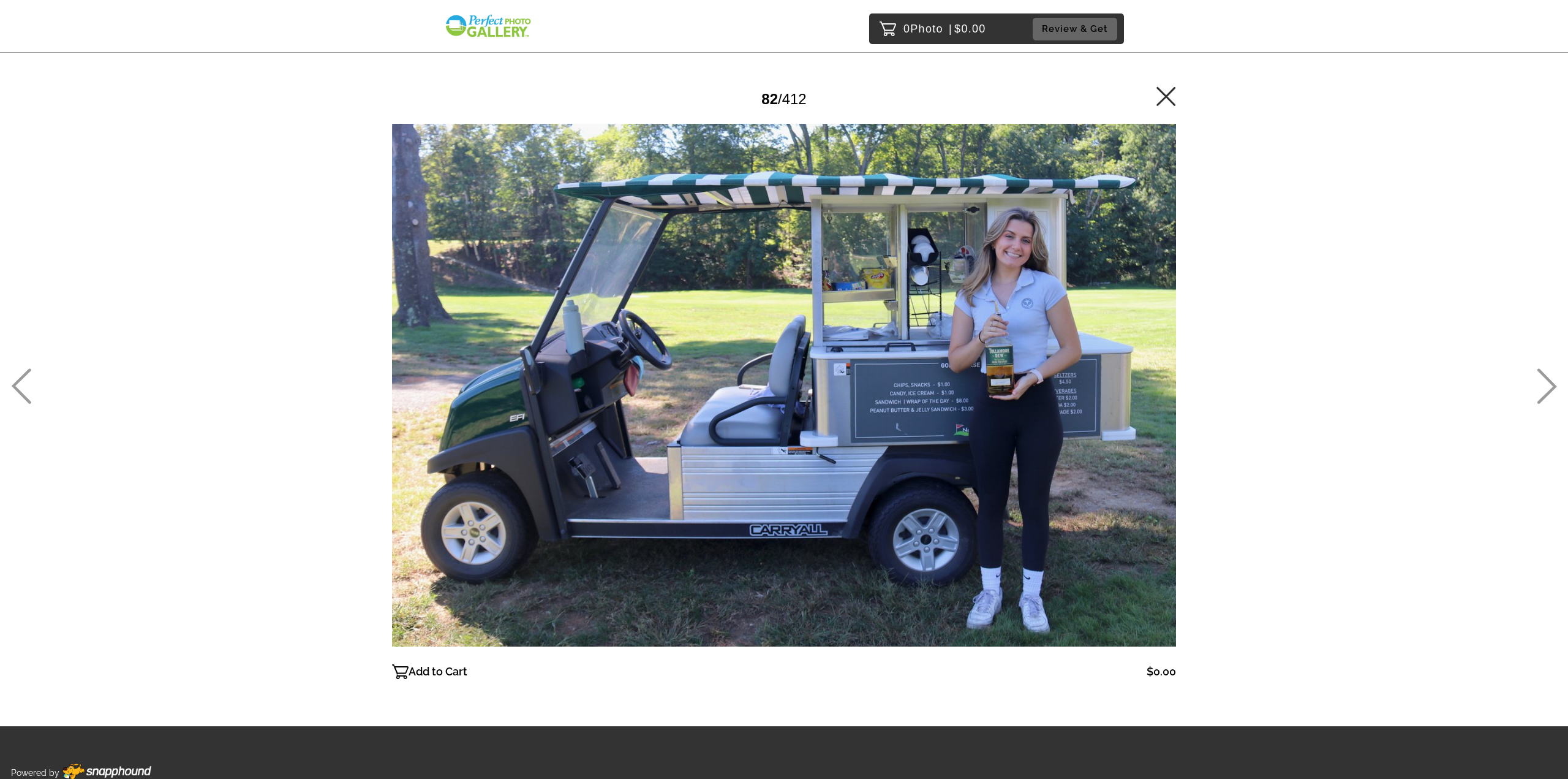
click at [1539, 381] on icon at bounding box center [1548, 386] width 20 height 35
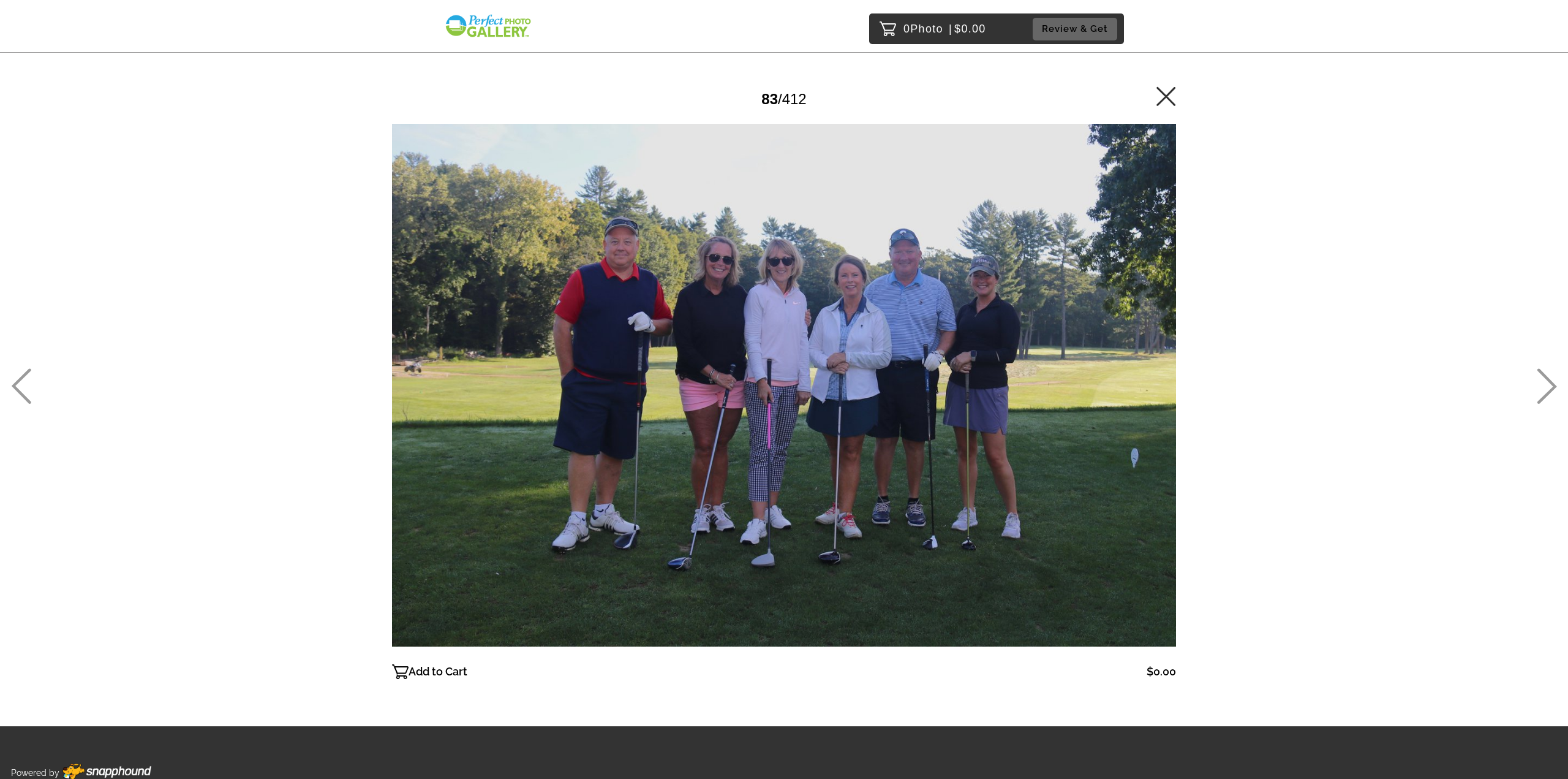
click at [1539, 381] on icon at bounding box center [1548, 386] width 20 height 35
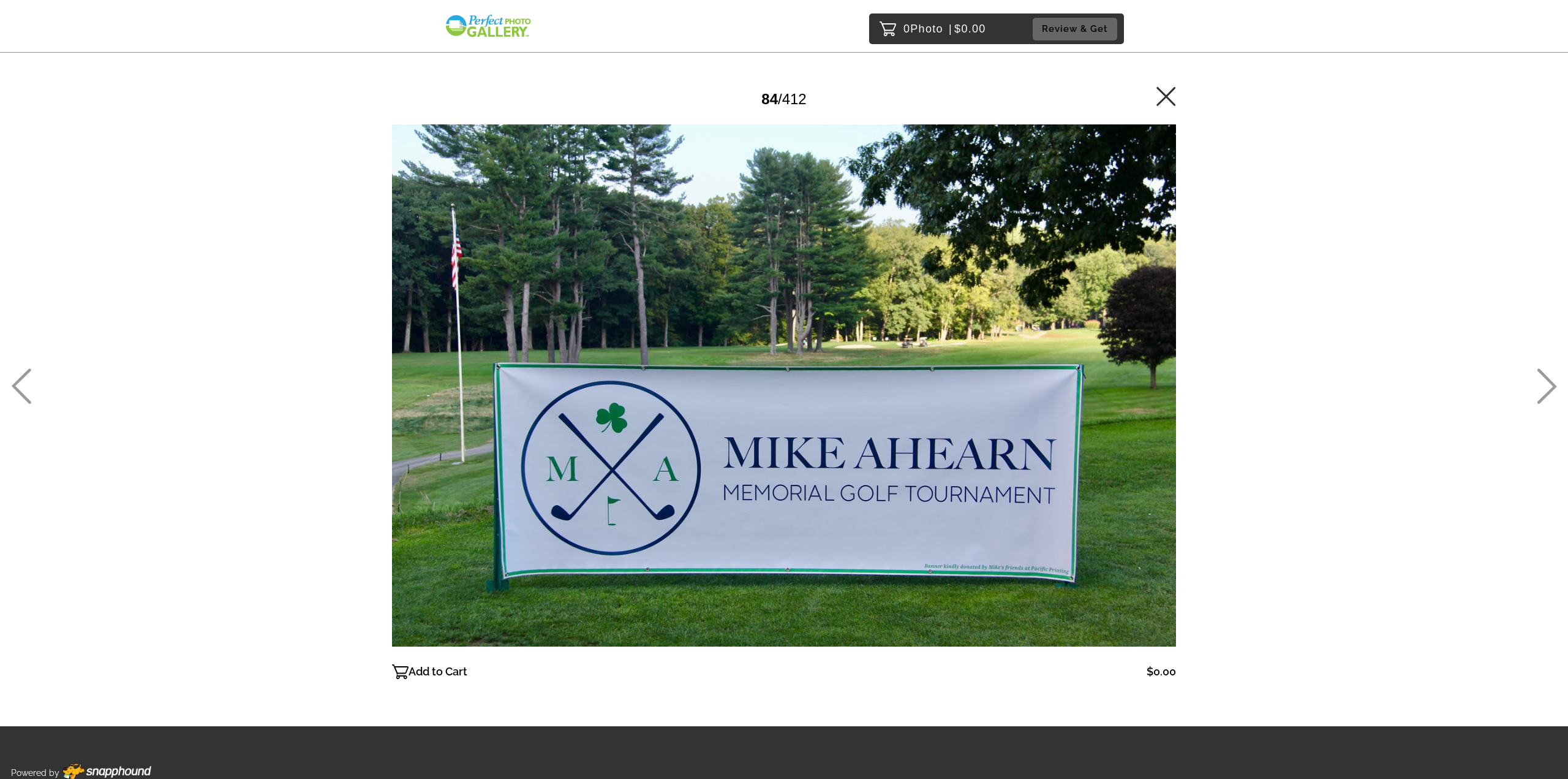
click at [1539, 381] on icon at bounding box center [1548, 386] width 20 height 35
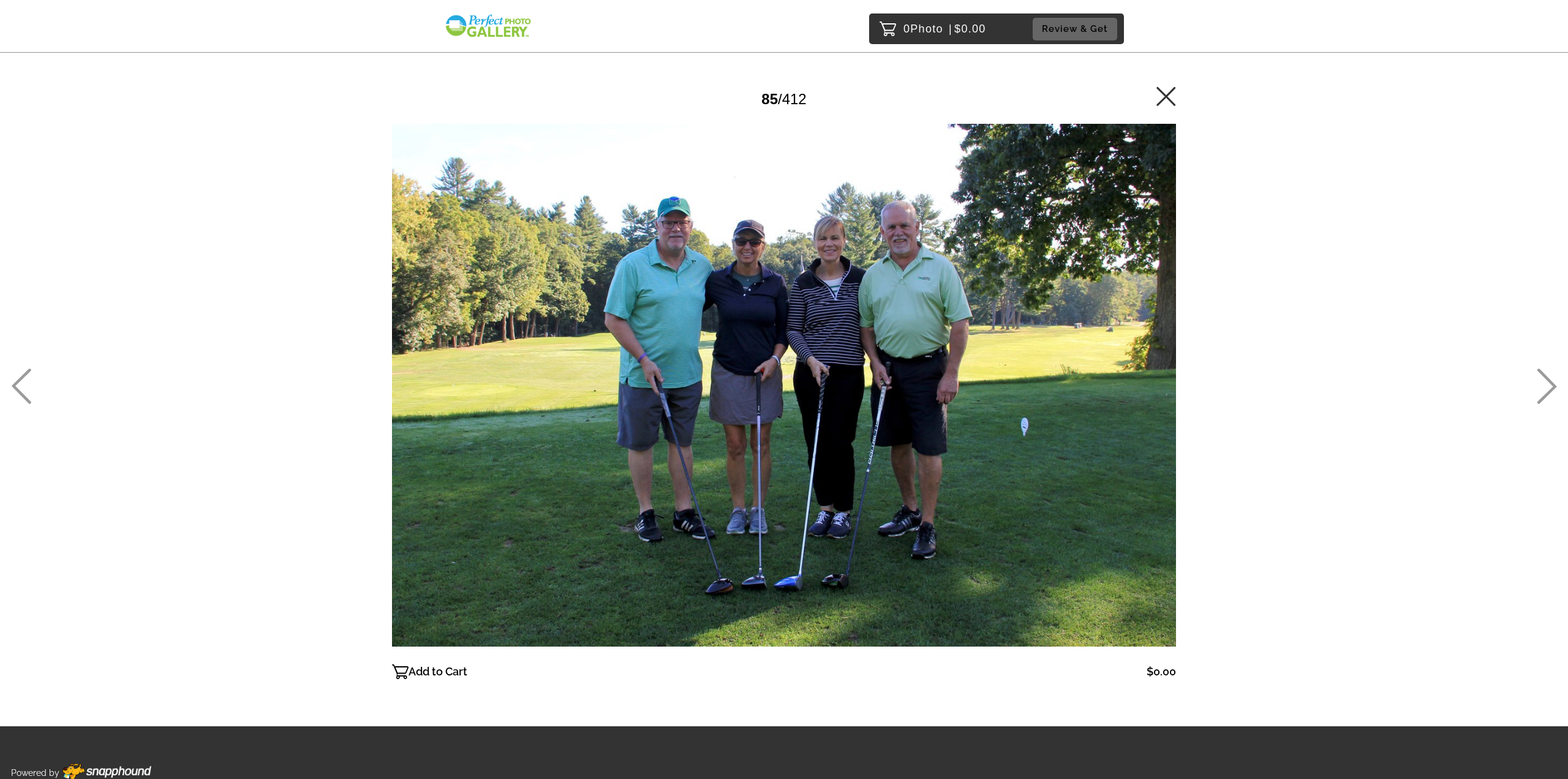
click at [1539, 381] on icon at bounding box center [1548, 386] width 20 height 35
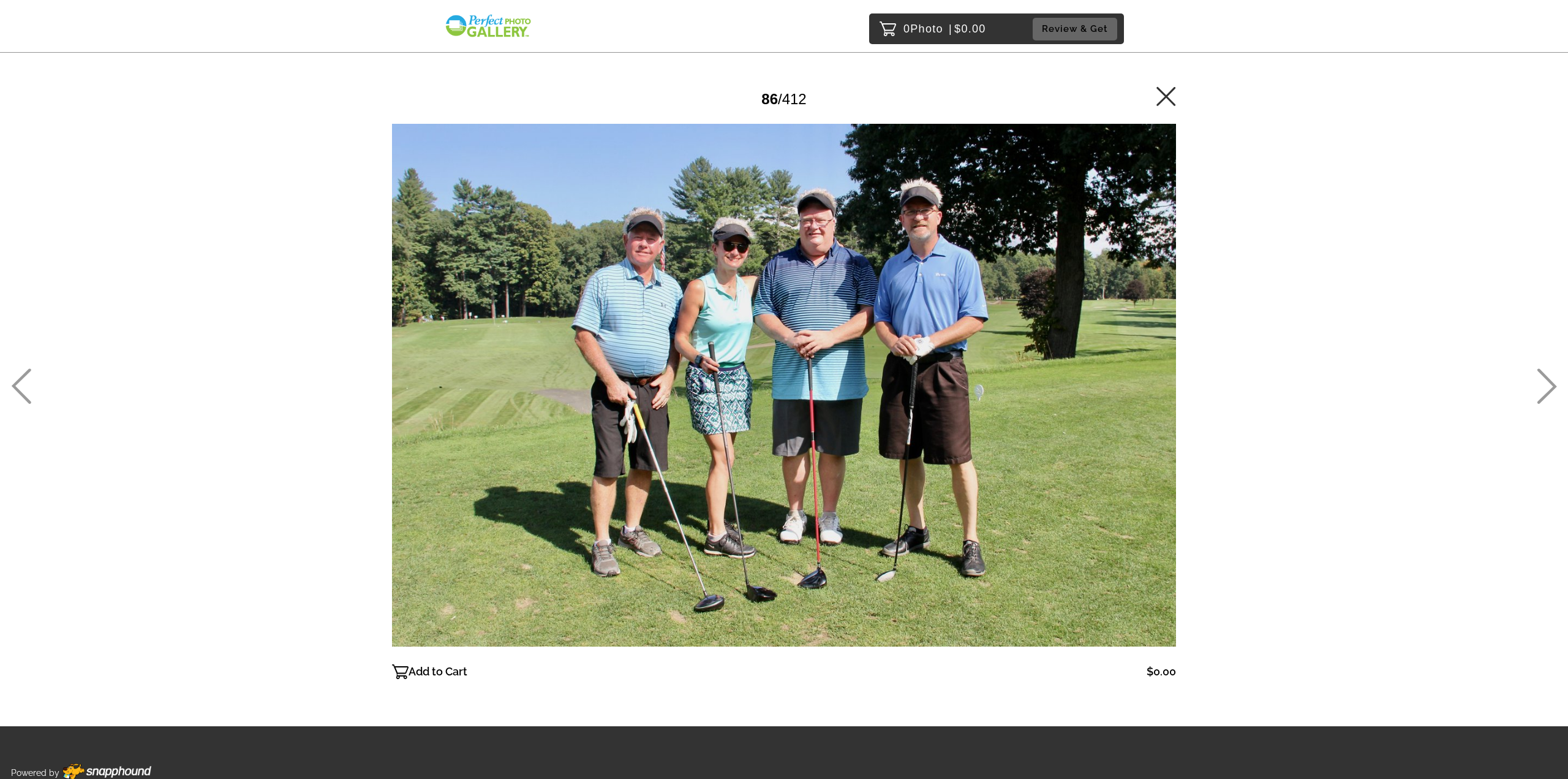
click at [1539, 381] on icon at bounding box center [1548, 386] width 20 height 35
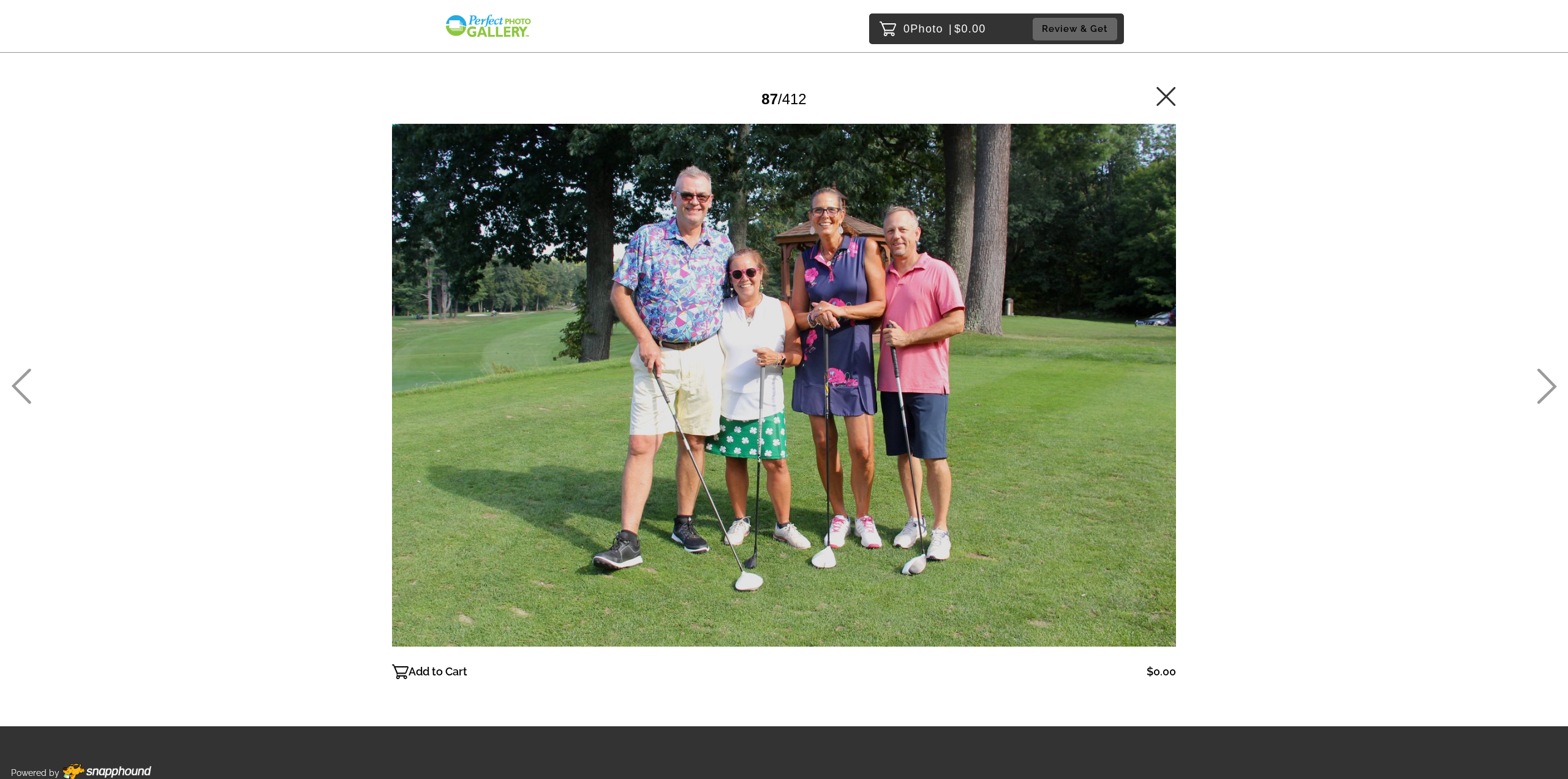
click at [1539, 381] on icon at bounding box center [1548, 386] width 20 height 35
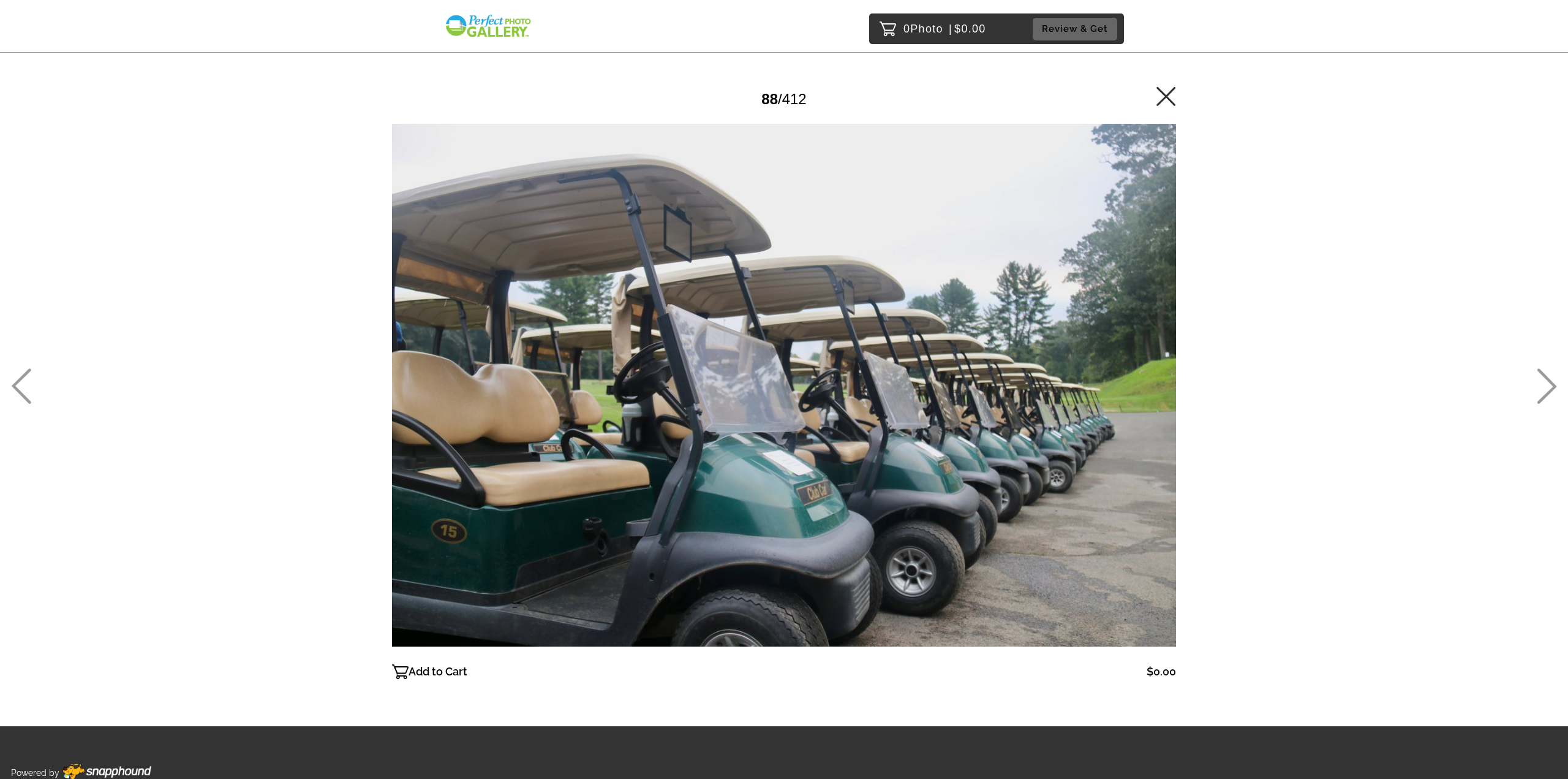
click at [1539, 381] on icon at bounding box center [1548, 386] width 20 height 35
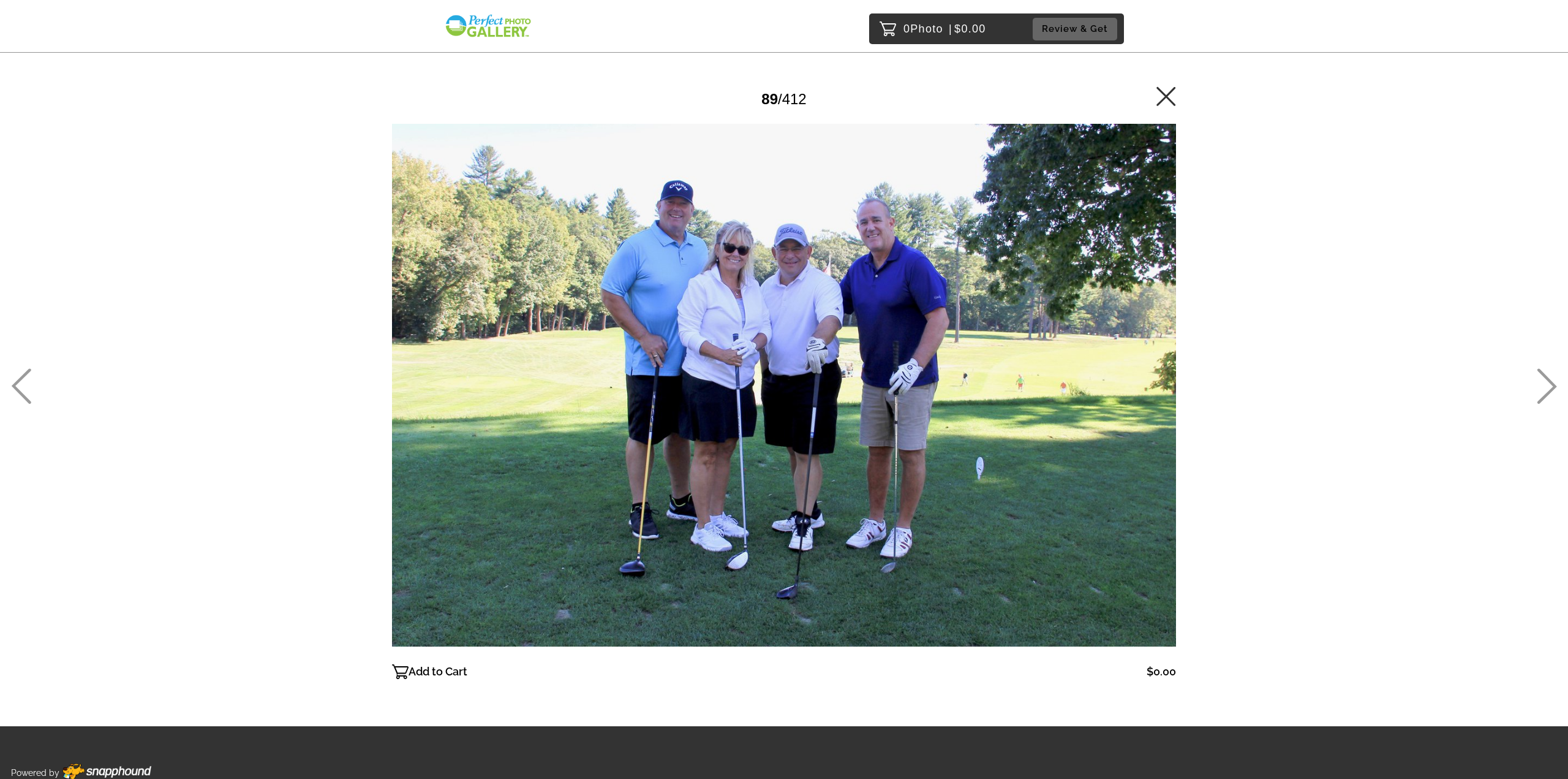
click at [1539, 381] on icon at bounding box center [1548, 386] width 20 height 35
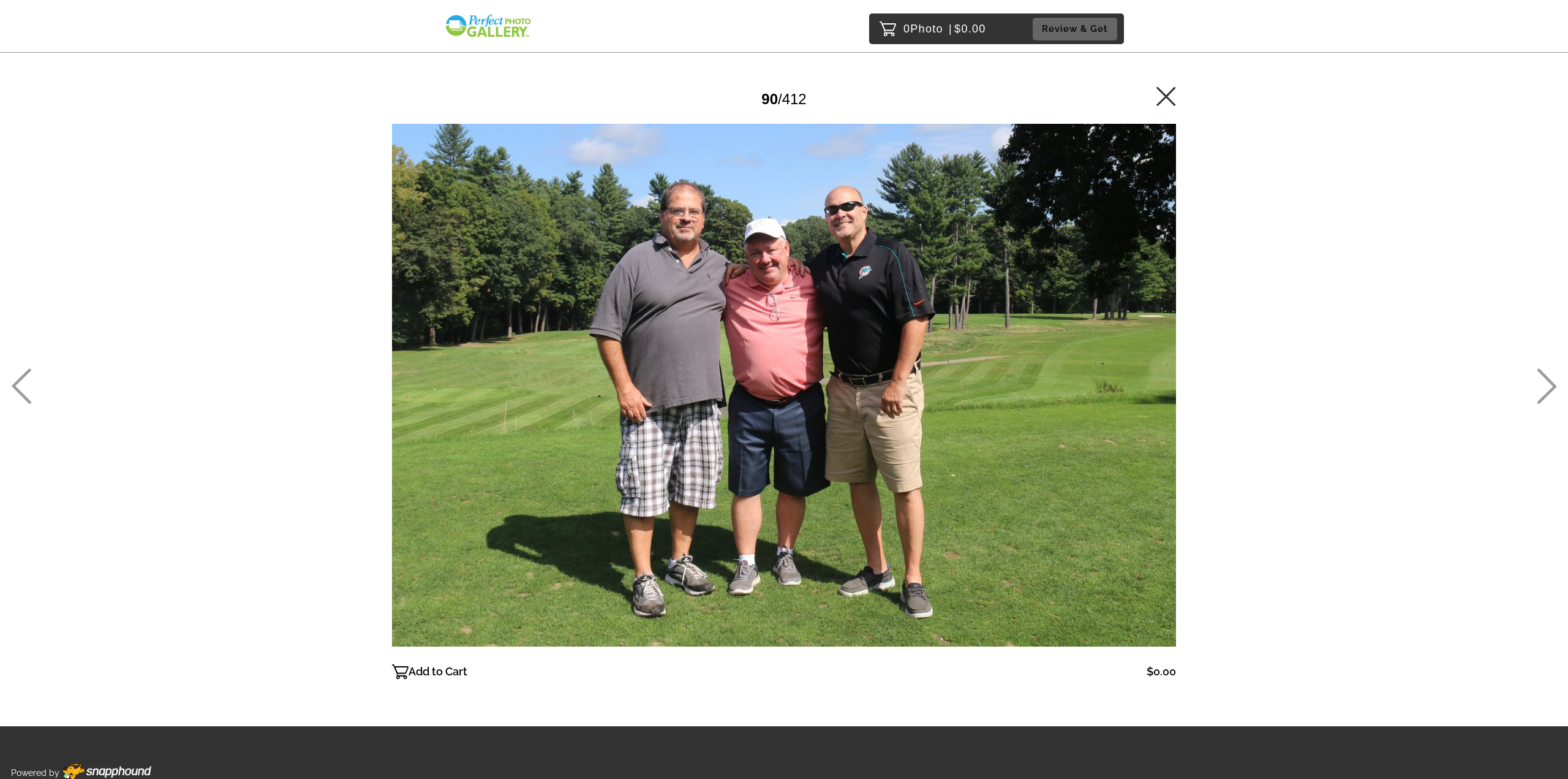
click at [1539, 381] on icon at bounding box center [1548, 386] width 20 height 35
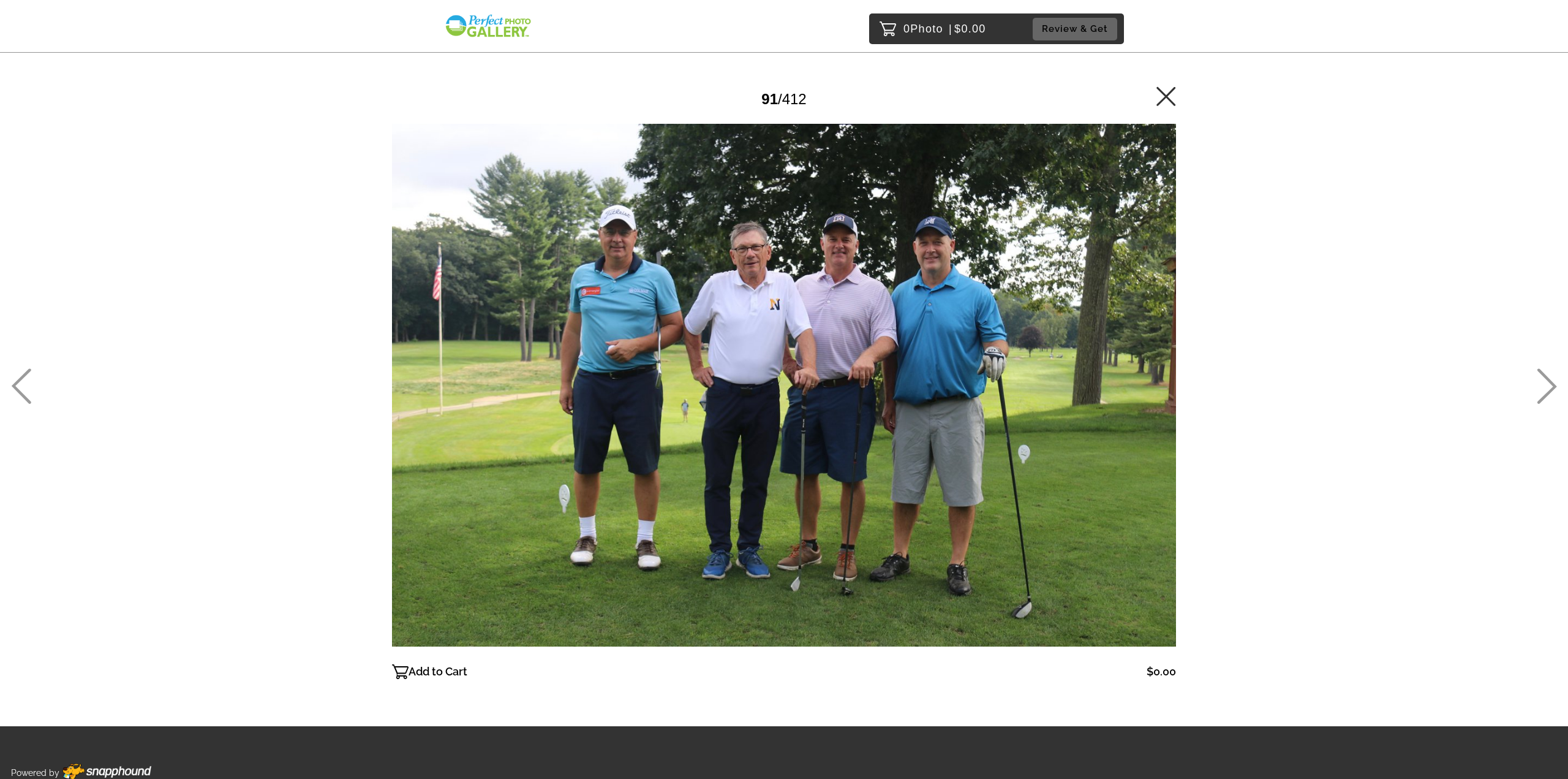
click at [1539, 381] on icon at bounding box center [1548, 386] width 20 height 35
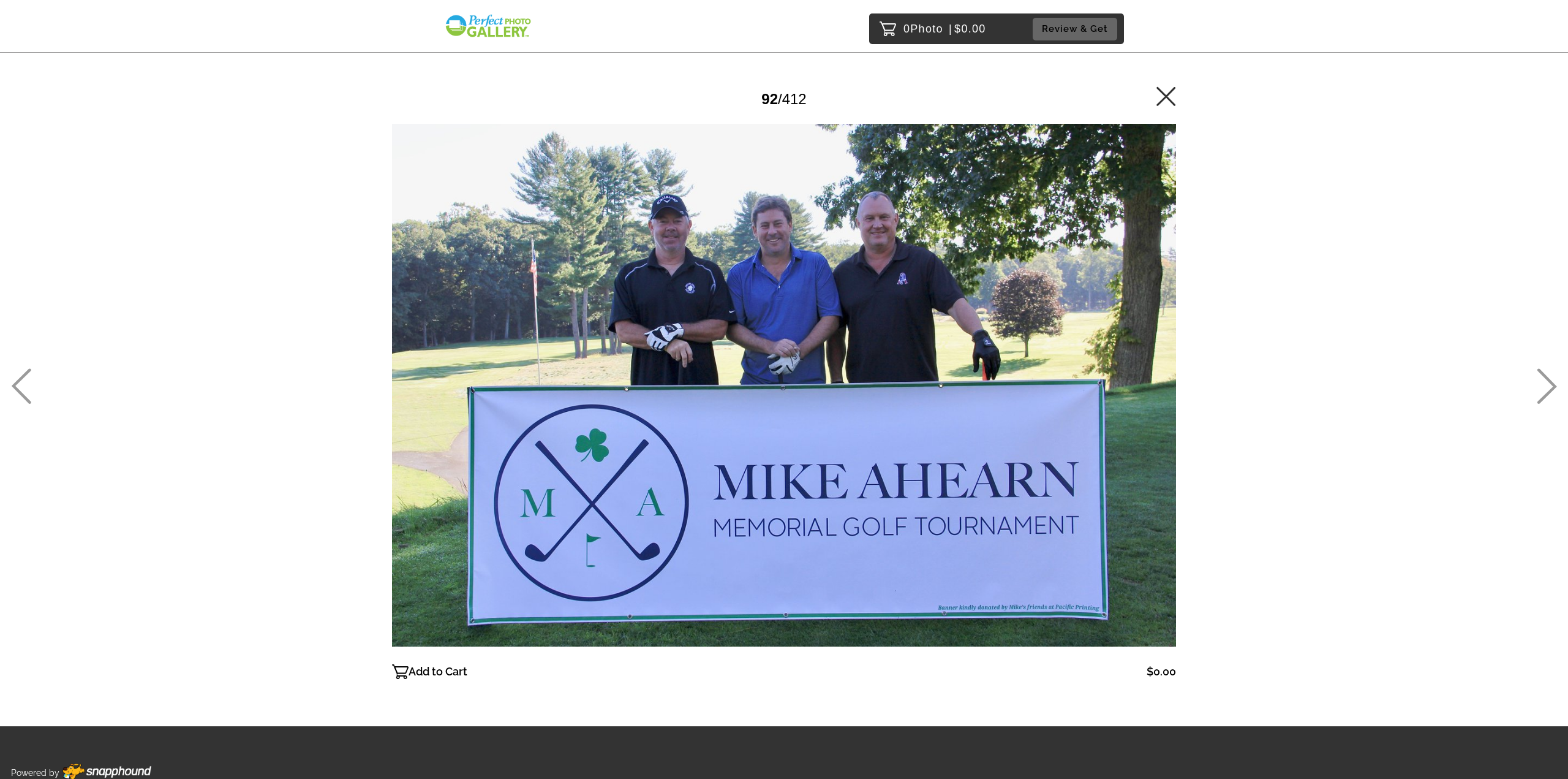
click at [1539, 381] on icon at bounding box center [1548, 386] width 20 height 35
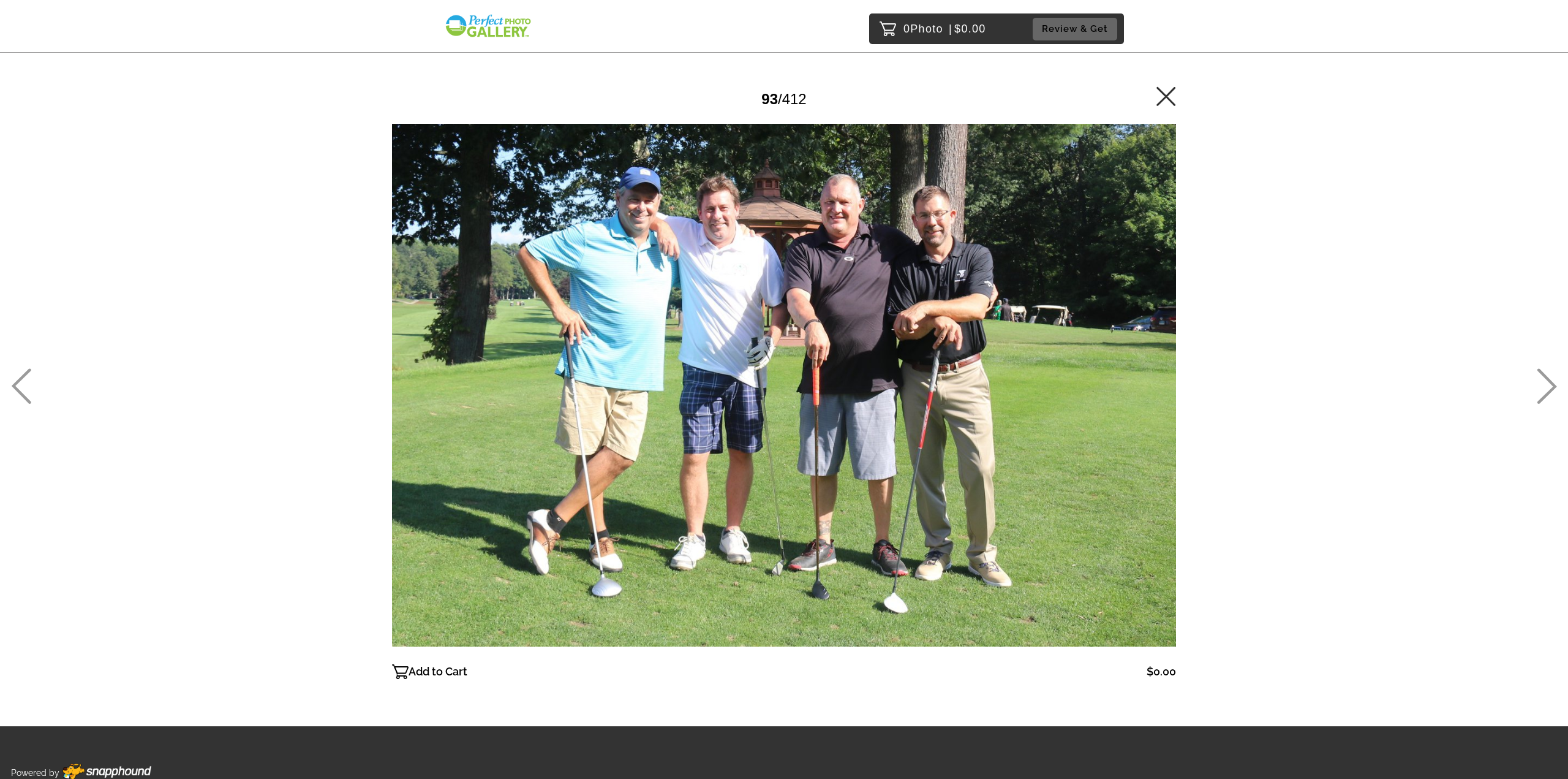
click at [1539, 381] on icon at bounding box center [1548, 386] width 20 height 35
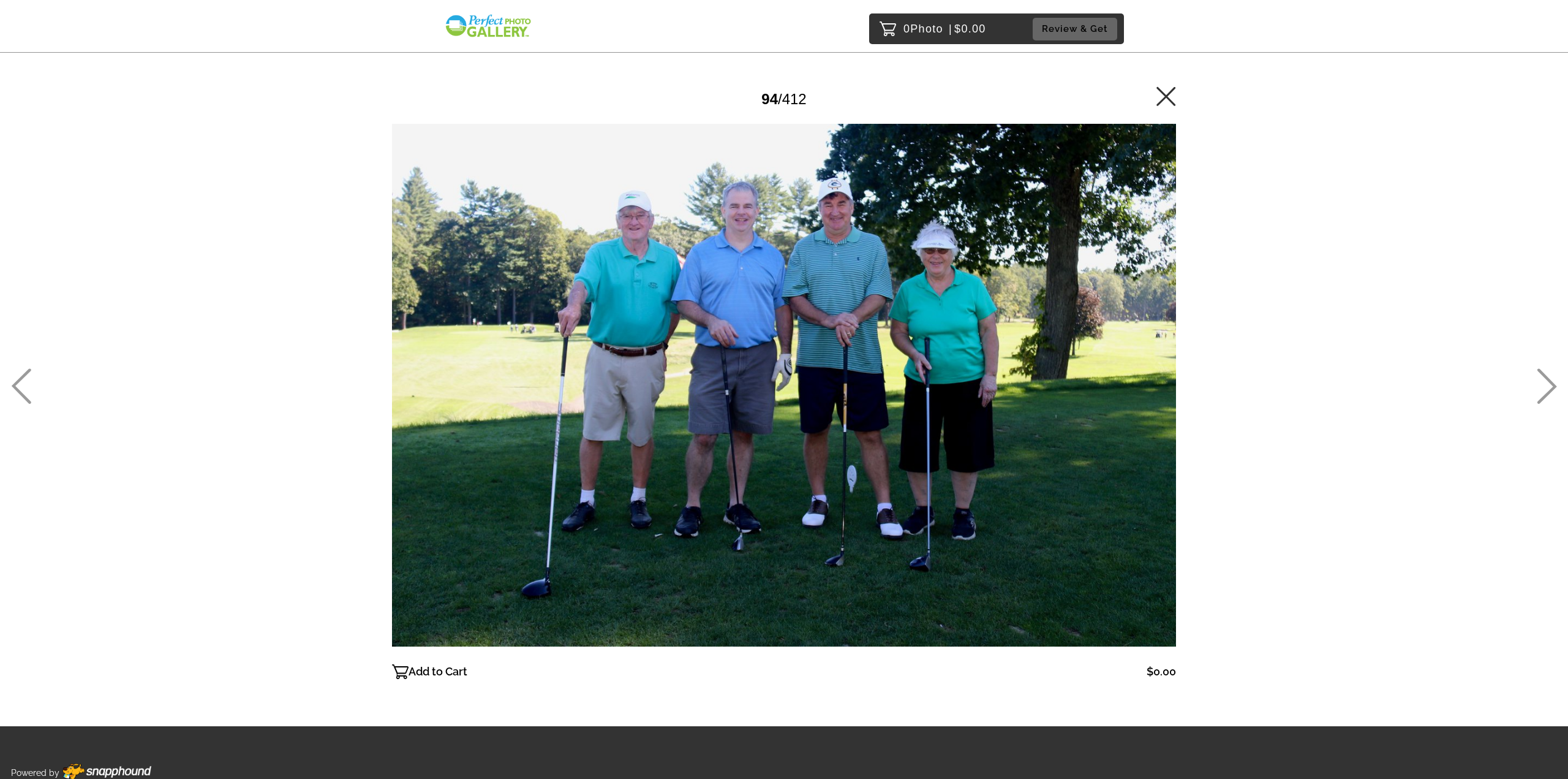
click at [1539, 381] on icon at bounding box center [1548, 386] width 20 height 35
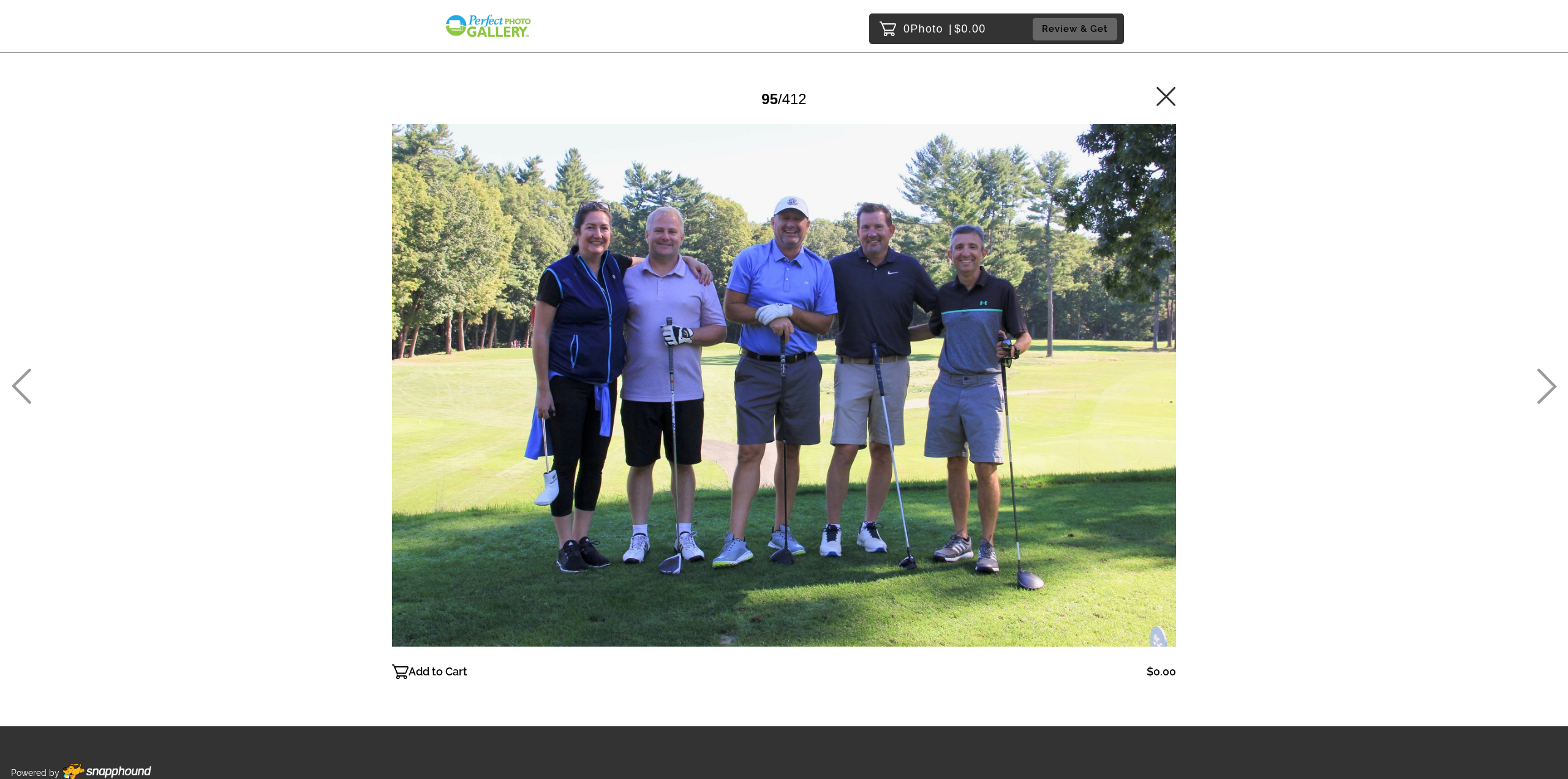
click at [1543, 381] on icon at bounding box center [1548, 386] width 20 height 35
